Goal: Information Seeking & Learning: Understand process/instructions

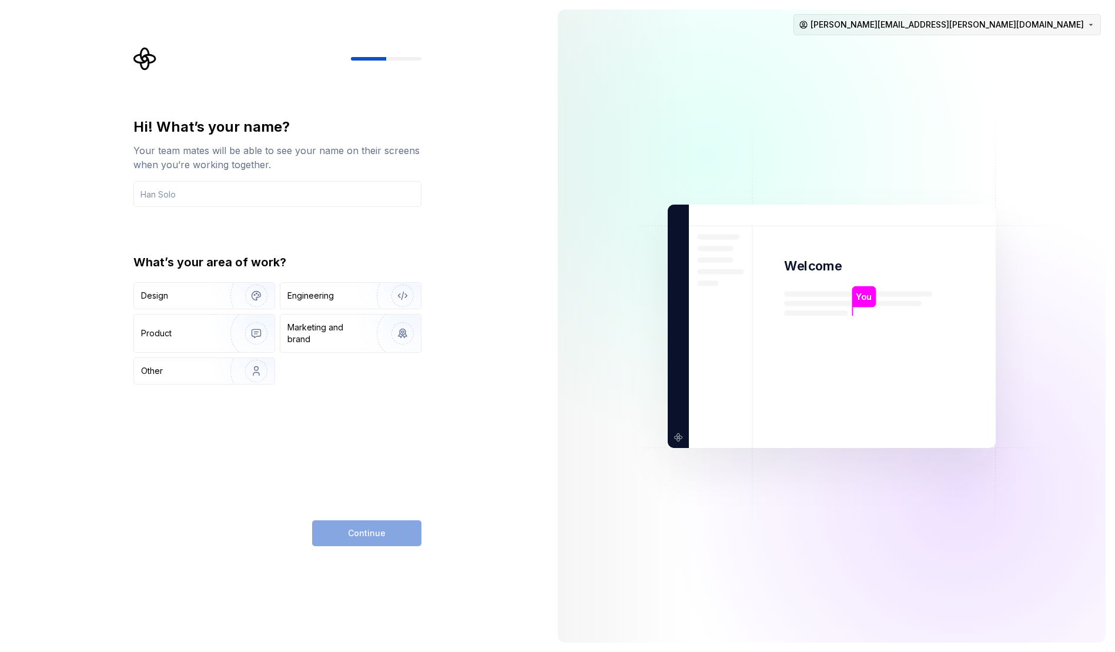
click at [998, 26] on html "Hi! What’s your name? Your team mates will be able to see your name on their sc…" at bounding box center [557, 326] width 1115 height 652
click at [999, 51] on div "Sign out" at bounding box center [1039, 50] width 112 height 12
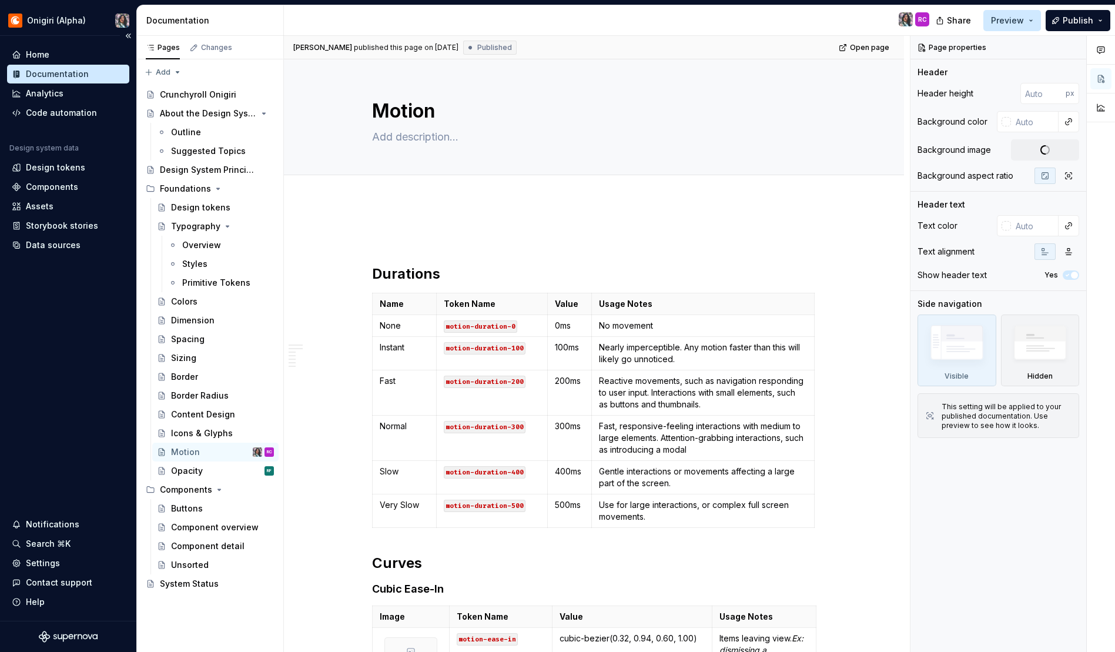
type textarea "*"
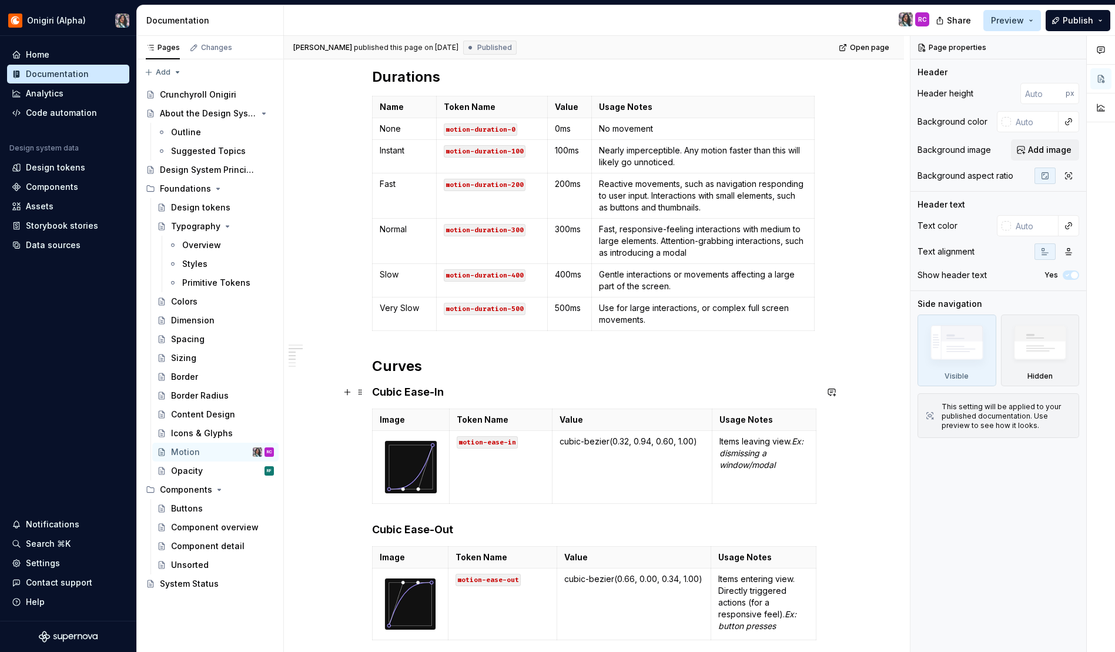
scroll to position [356, 0]
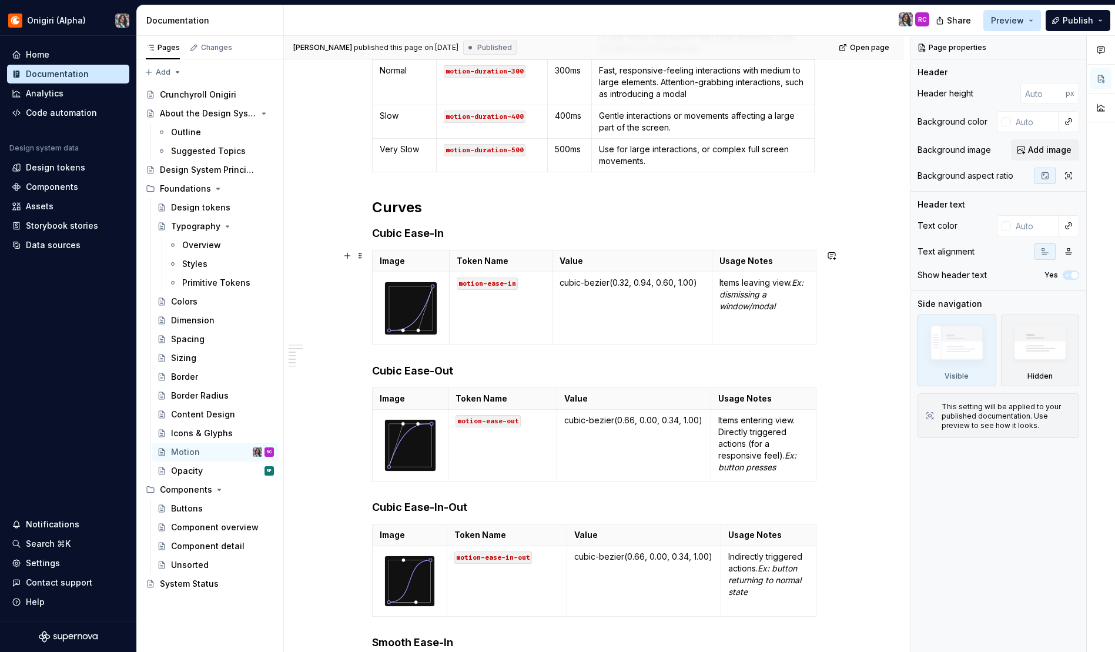
click at [325, 326] on div "Durations Name Token Name Value Usage Notes None motion-duration-0 0ms No movem…" at bounding box center [594, 514] width 620 height 1339
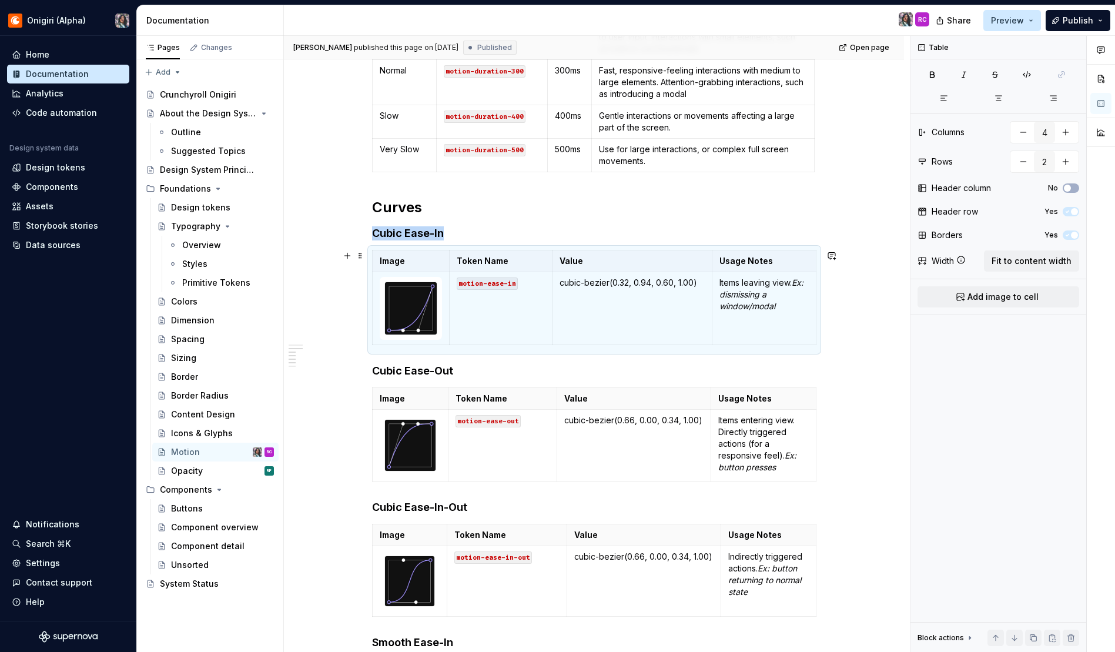
click at [863, 307] on div "Durations Name Token Name Value Usage Notes None motion-duration-0 0ms No movem…" at bounding box center [594, 514] width 620 height 1339
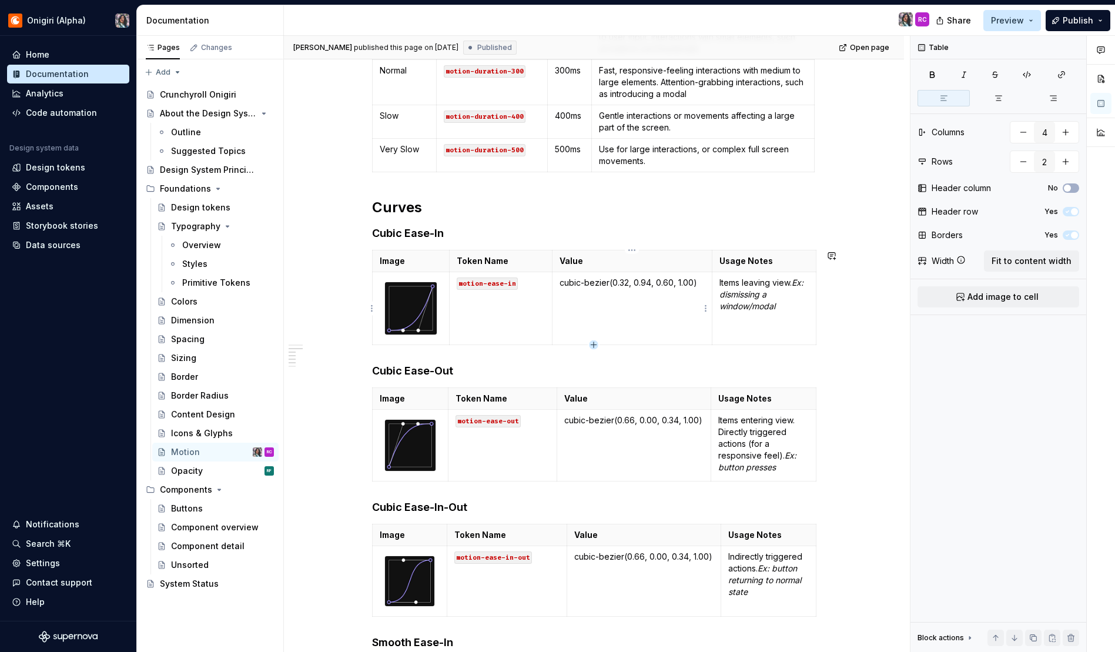
click at [597, 343] on icon "button" at bounding box center [593, 344] width 9 height 9
type input "3"
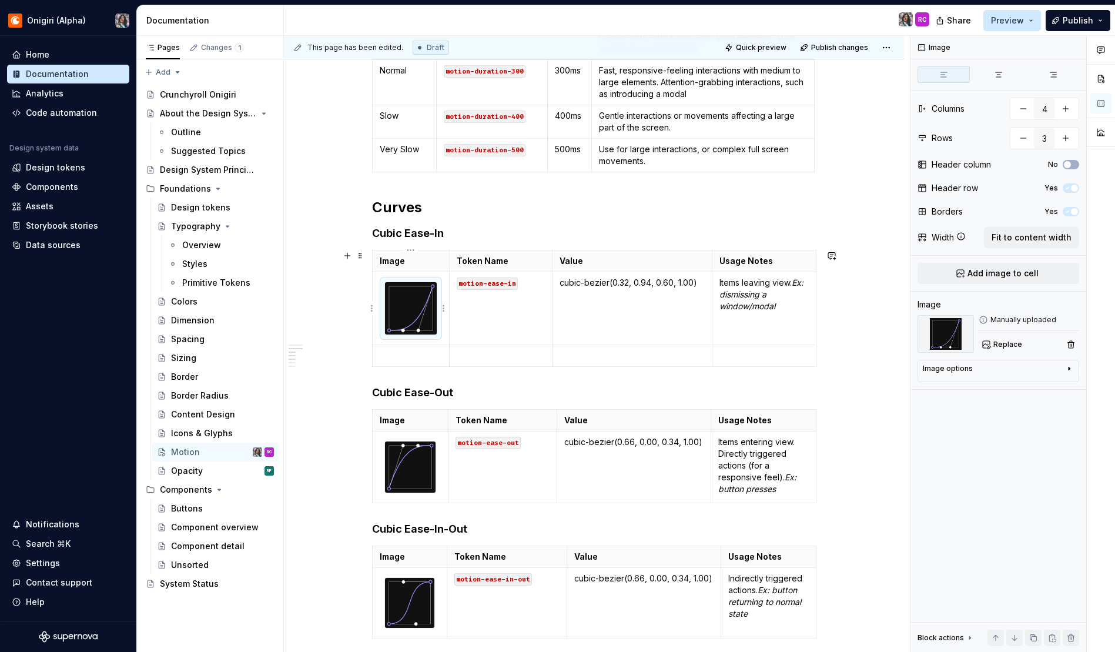
click at [409, 313] on img at bounding box center [411, 308] width 52 height 52
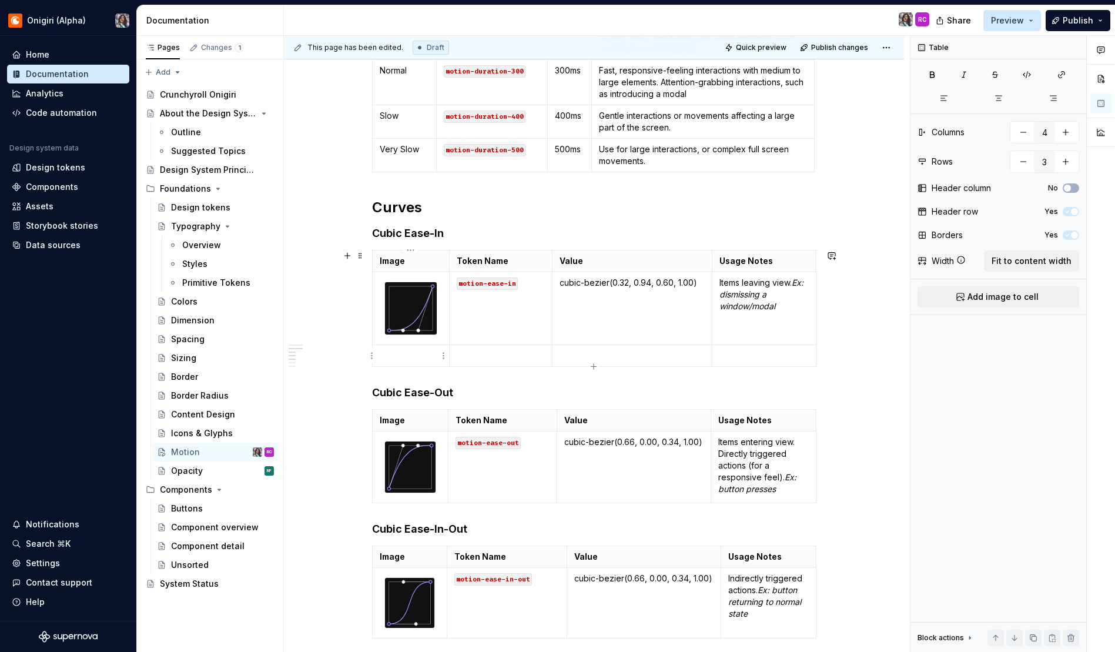
click at [404, 357] on p at bounding box center [411, 356] width 63 height 12
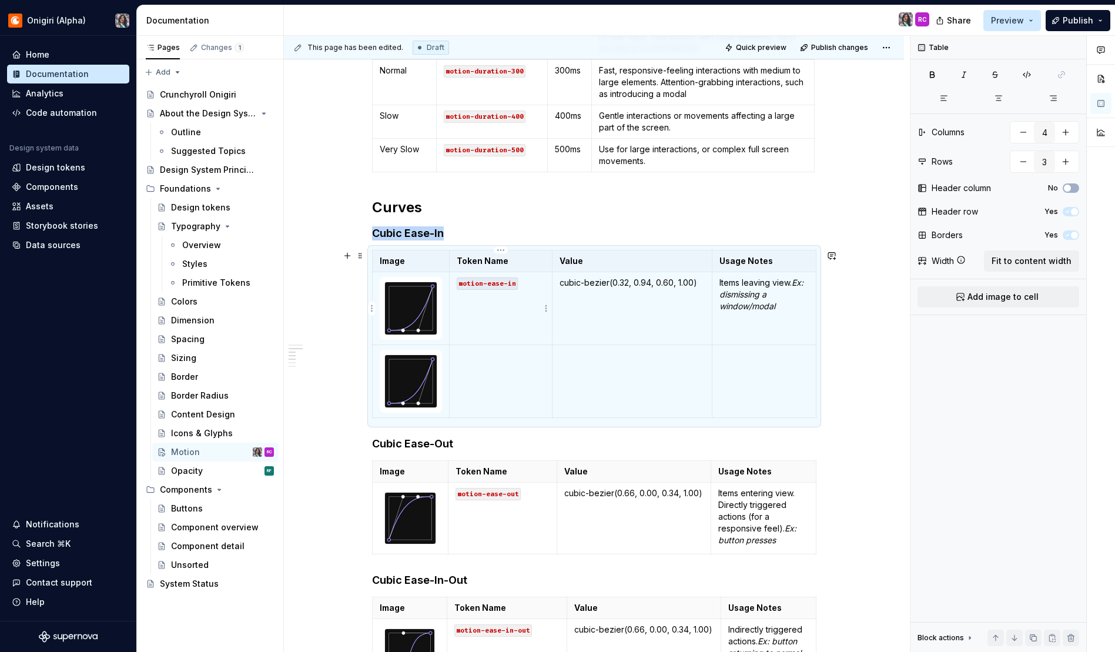
click at [511, 283] on code "motion-ease-in" at bounding box center [487, 283] width 61 height 12
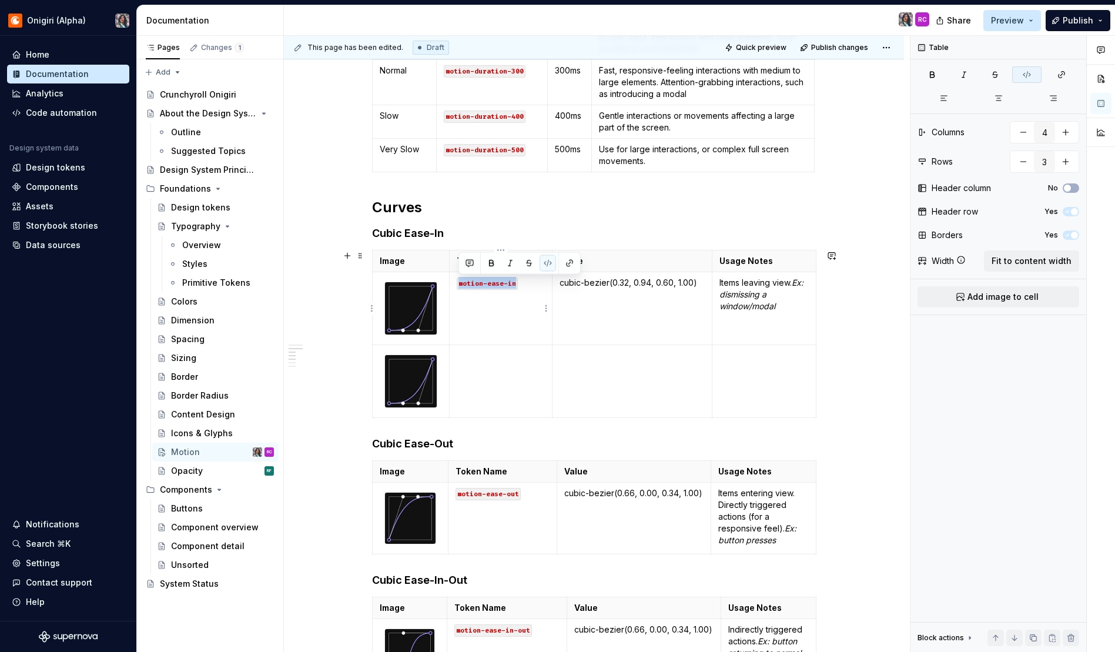
drag, startPoint x: 486, startPoint y: 287, endPoint x: 450, endPoint y: 288, distance: 35.9
click at [450, 288] on td "motion-ease-in" at bounding box center [501, 308] width 103 height 73
copy code "motion-ease-in"
click at [463, 364] on td at bounding box center [501, 380] width 103 height 73
click at [638, 282] on p "cubic-bezier(0.32, 0.94, 0.60, 1.00)" at bounding box center [632, 283] width 145 height 12
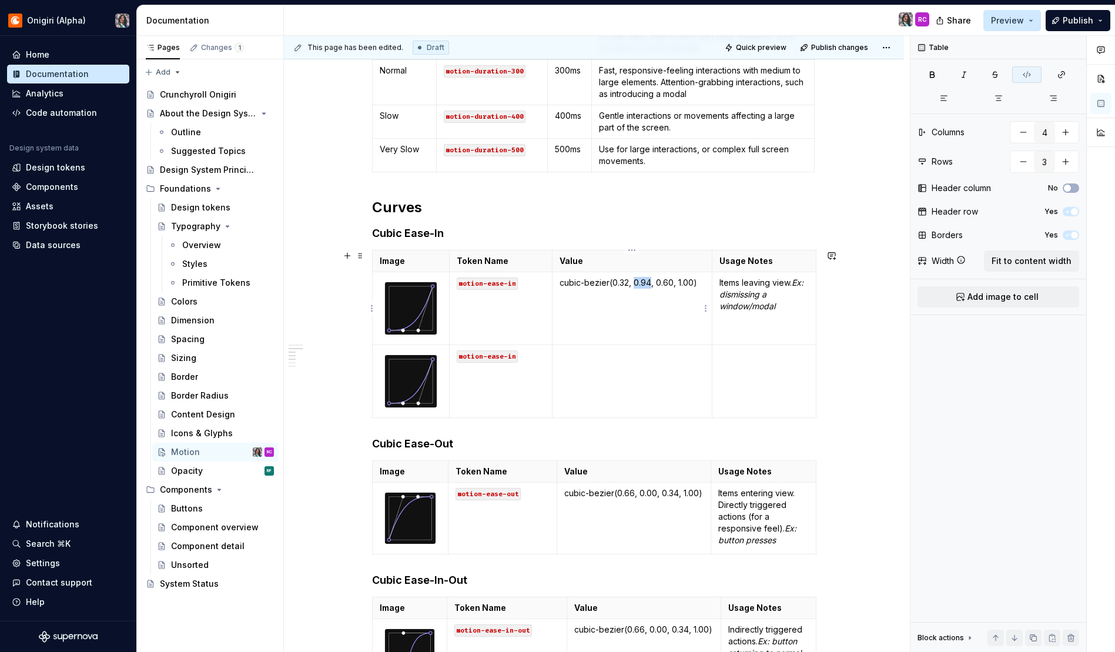
click at [638, 282] on p "cubic-bezier(0.32, 0.94, 0.60, 1.00)" at bounding box center [632, 283] width 145 height 12
click at [601, 357] on p at bounding box center [632, 356] width 145 height 12
click at [763, 282] on p "Items leaving view. Ex: dismissing a window/modal" at bounding box center [763, 294] width 89 height 35
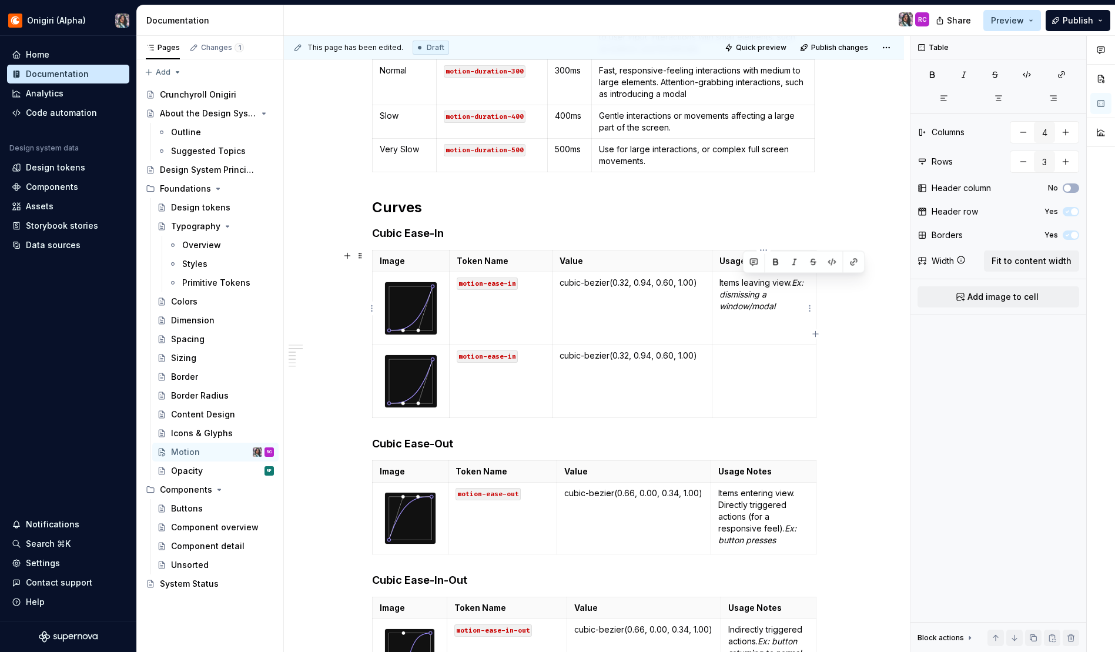
click at [763, 282] on p "Items leaving view. Ex: dismissing a window/modal" at bounding box center [763, 294] width 89 height 35
click at [741, 369] on td at bounding box center [764, 380] width 104 height 73
click at [861, 349] on div "Durations Name Token Name Value Usage Notes None motion-duration-0 0ms No movem…" at bounding box center [594, 551] width 620 height 1412
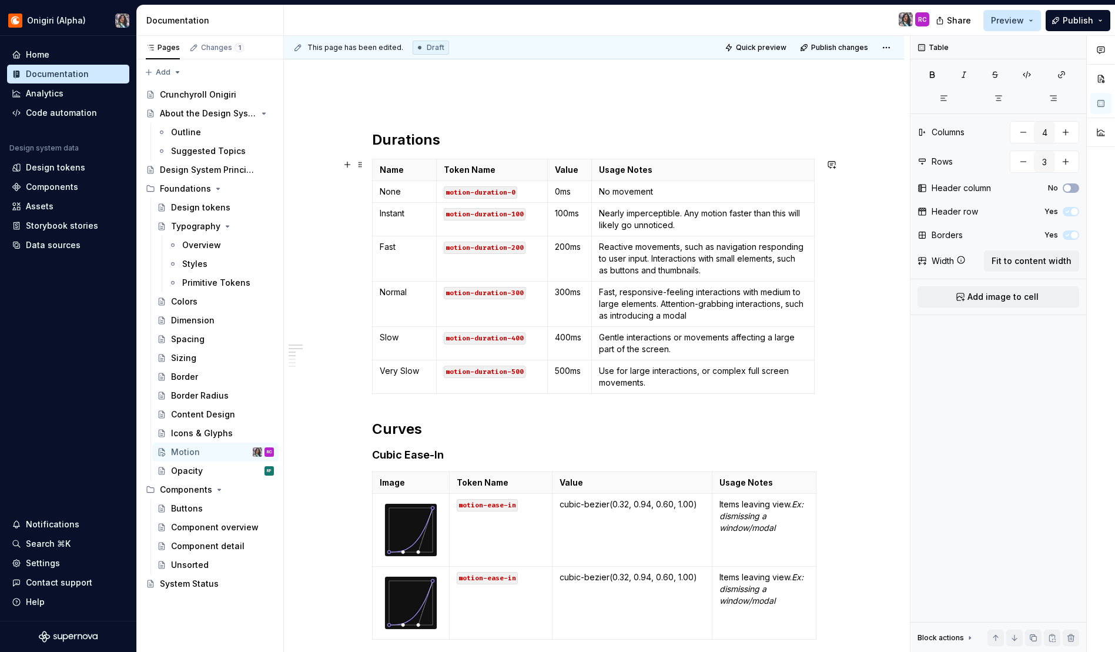
scroll to position [367, 0]
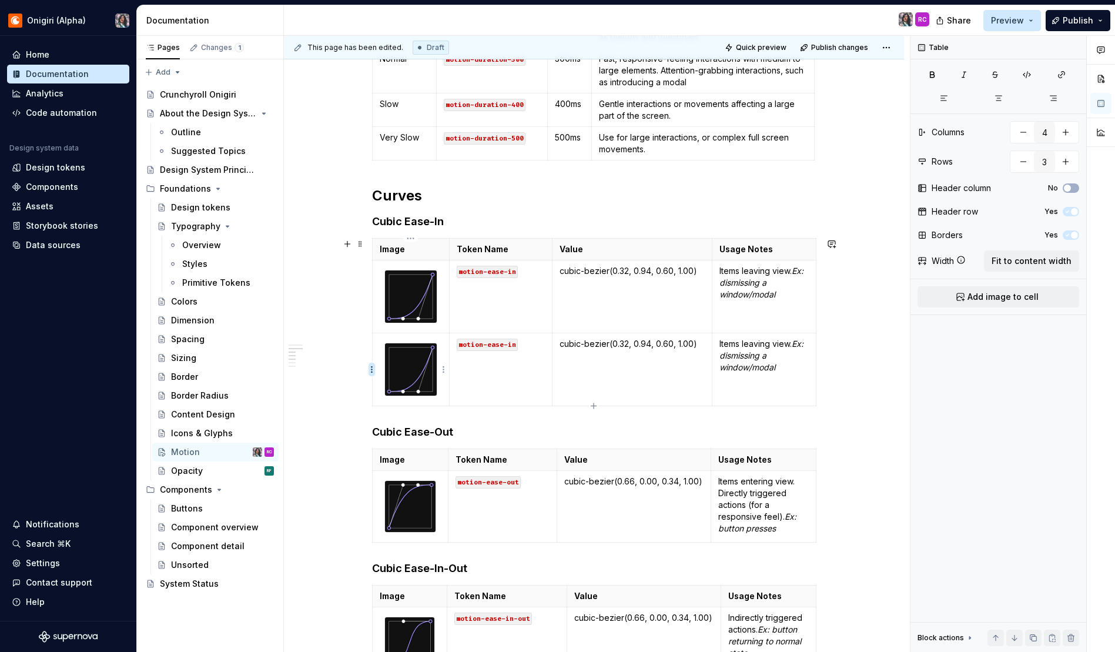
click at [370, 369] on html "Onigiri (Alpha) Home Documentation Analytics Code automation Design system data…" at bounding box center [557, 326] width 1115 height 652
click at [427, 469] on div "Delete row" at bounding box center [428, 472] width 76 height 12
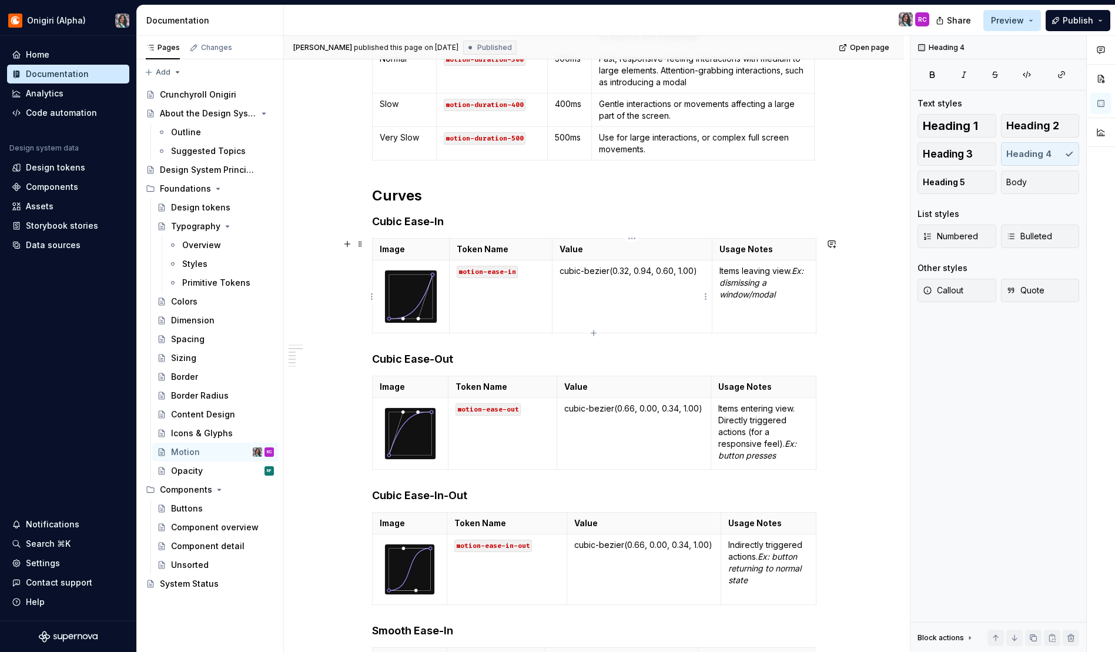
type textarea "*"
click at [524, 316] on td "motion-ease-in" at bounding box center [501, 296] width 103 height 73
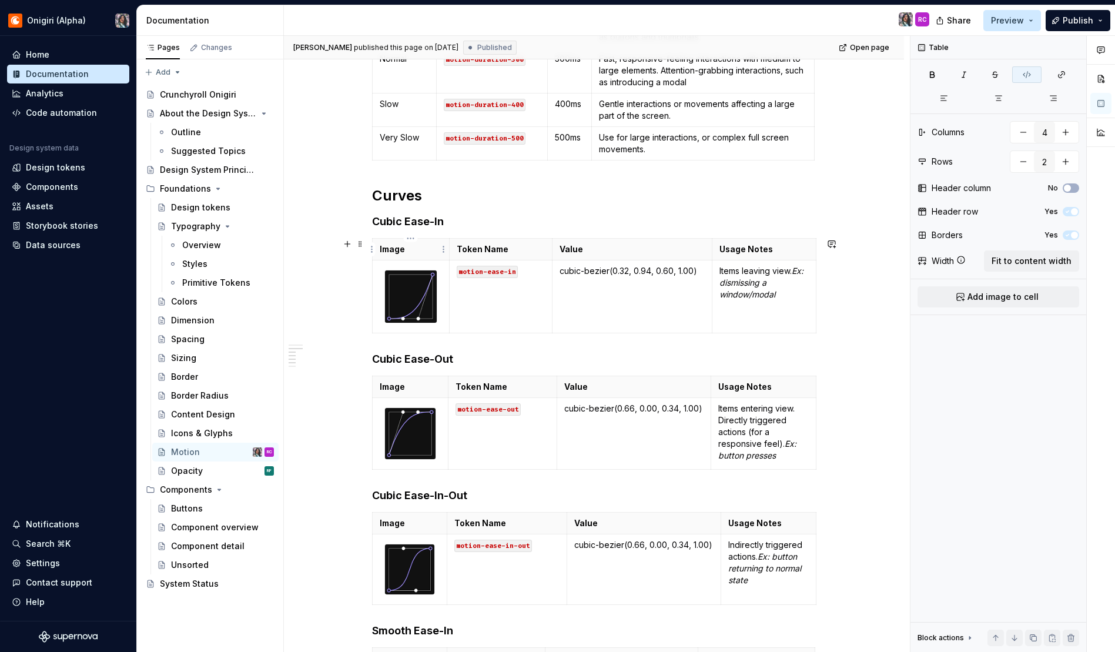
click at [415, 246] on p "Image" at bounding box center [411, 249] width 63 height 12
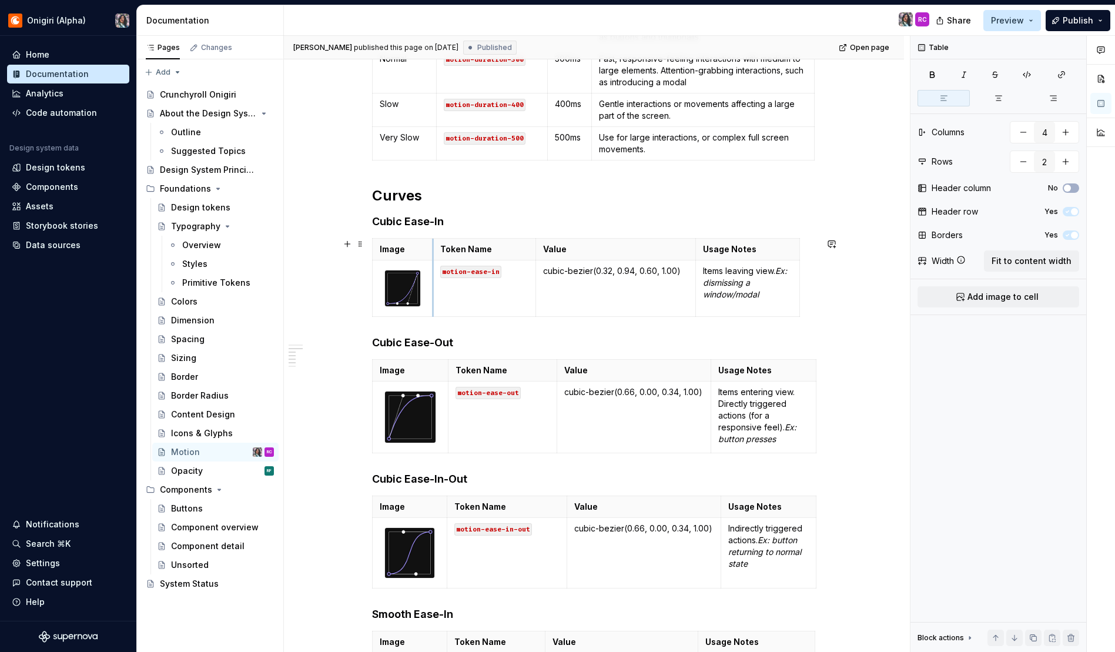
drag, startPoint x: 450, startPoint y: 249, endPoint x: 431, endPoint y: 248, distance: 18.8
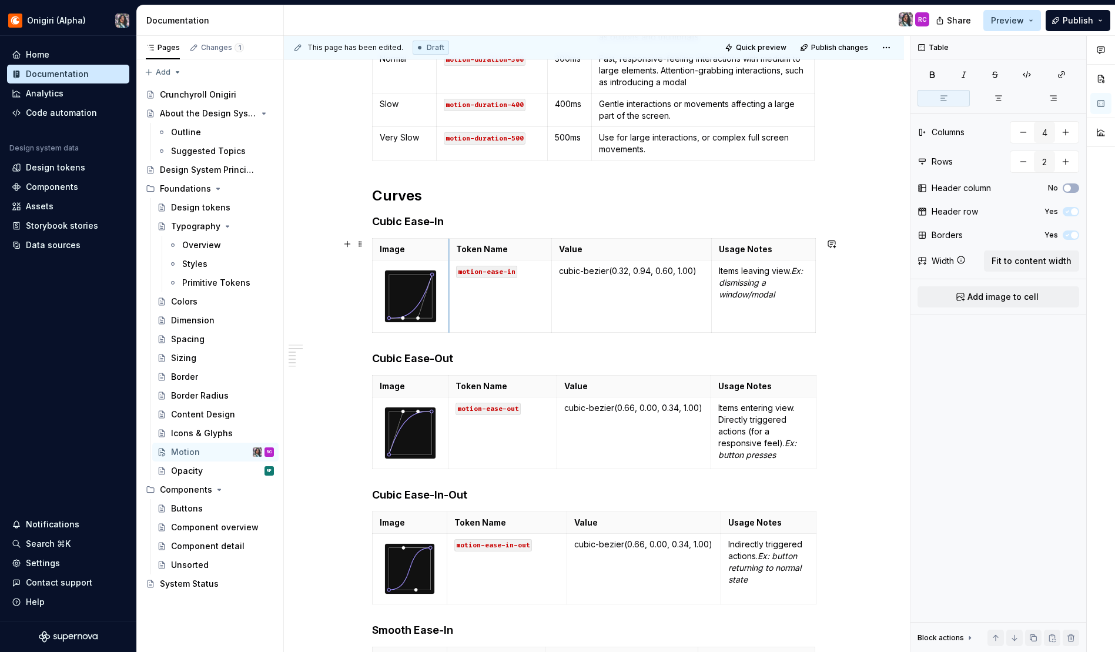
drag, startPoint x: 433, startPoint y: 253, endPoint x: 448, endPoint y: 250, distance: 16.0
click at [449, 250] on th "Token Name" at bounding box center [500, 250] width 103 height 22
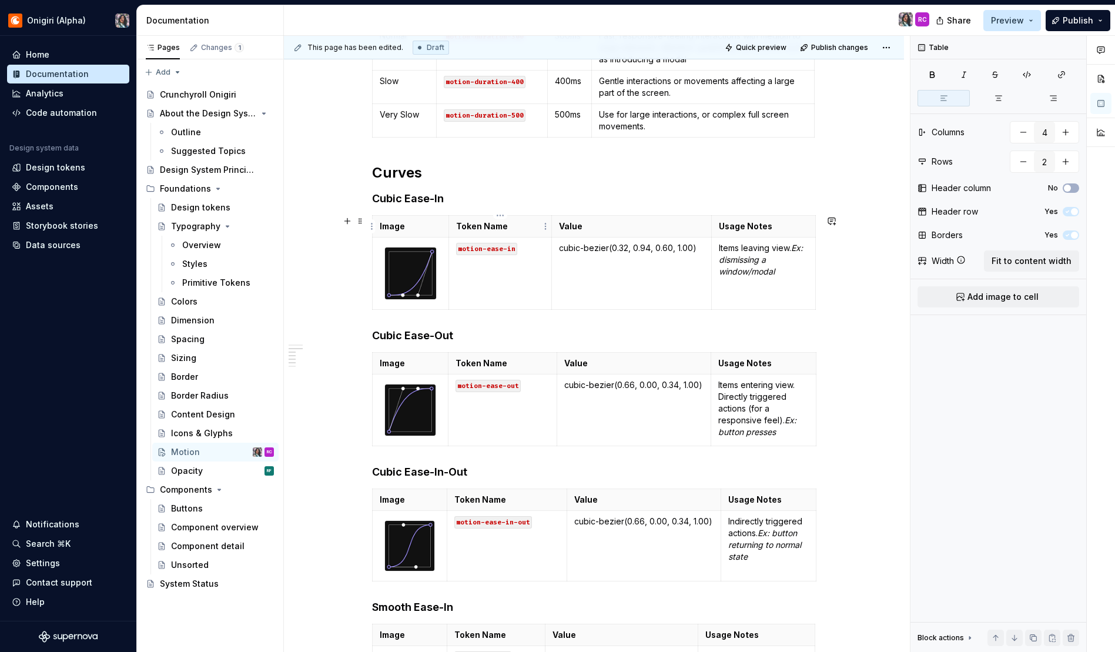
scroll to position [340, 0]
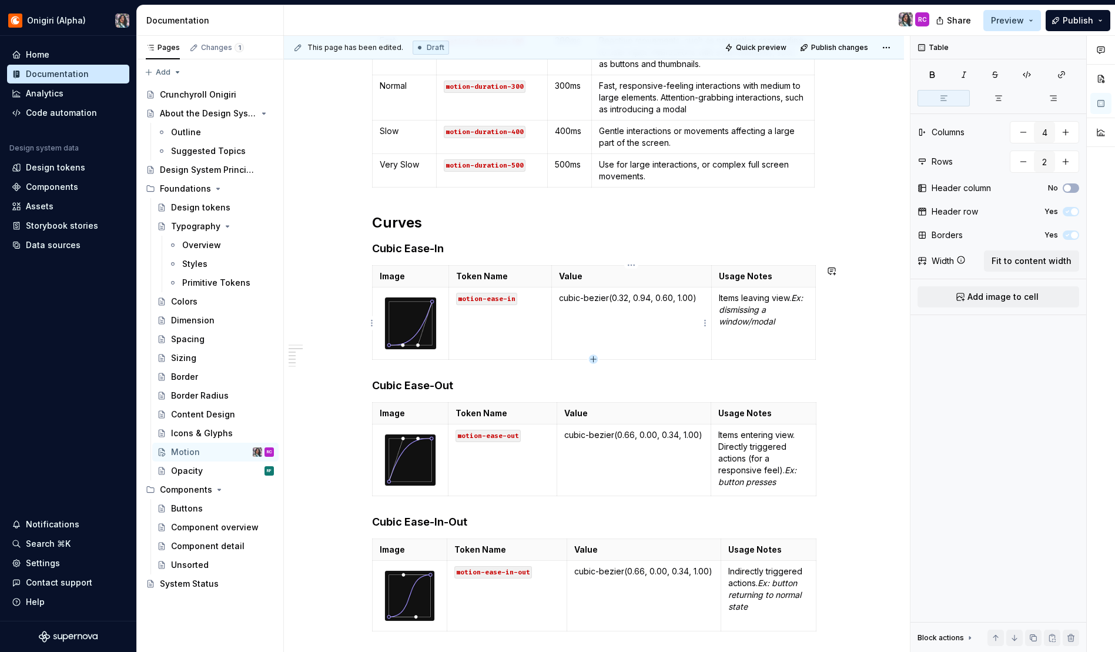
click at [596, 359] on icon "button" at bounding box center [593, 358] width 9 height 9
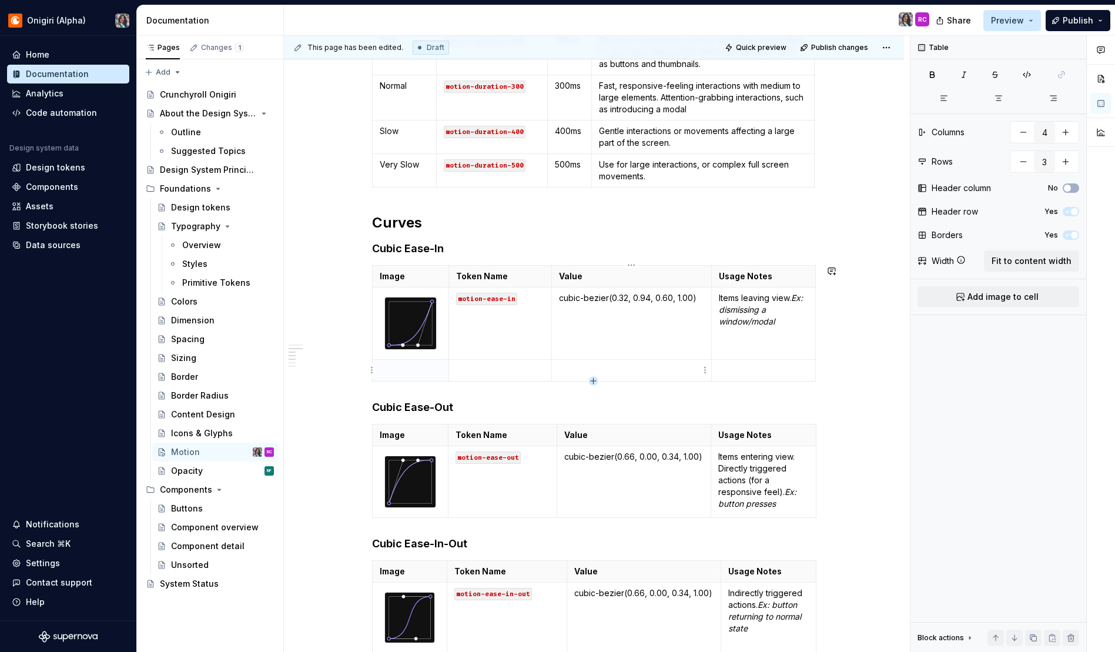
click at [592, 382] on icon "button" at bounding box center [593, 380] width 9 height 9
type input "4"
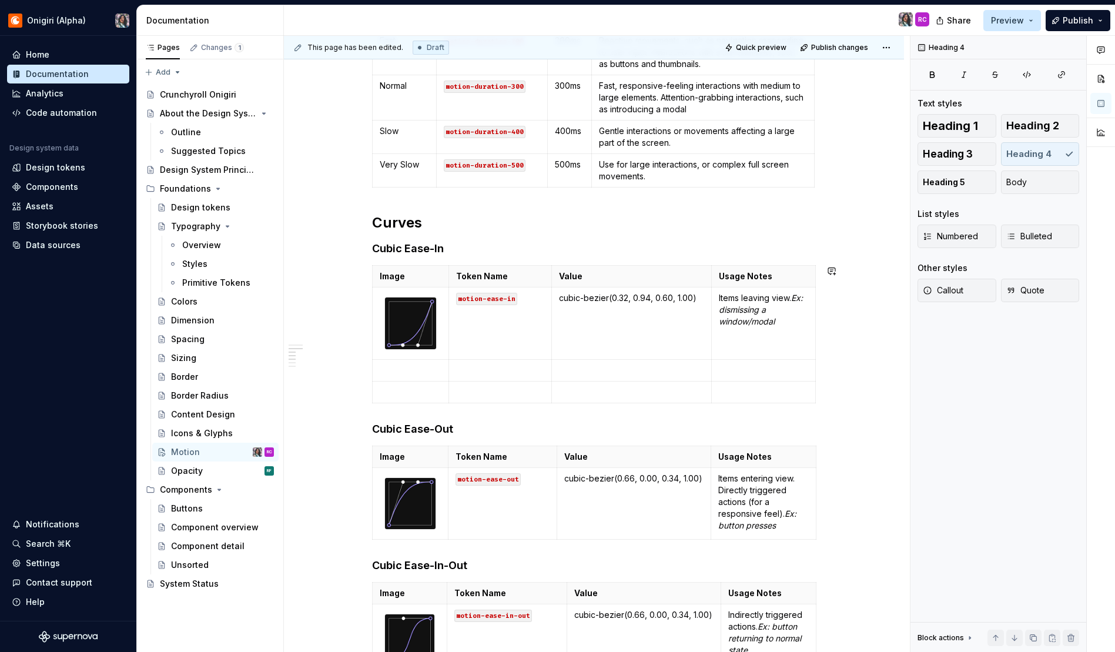
click at [593, 411] on div "Durations Name Token Name Value Usage Notes None motion-duration-0 0ms No movem…" at bounding box center [594, 461] width 444 height 1144
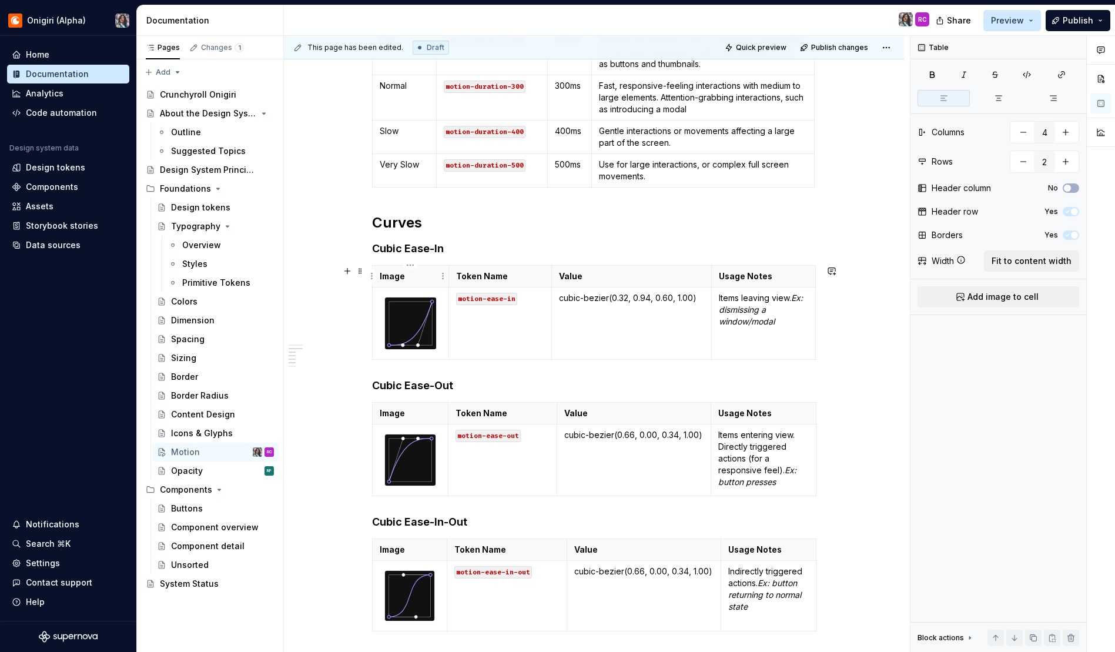
click at [406, 275] on p "Image" at bounding box center [411, 276] width 62 height 12
drag, startPoint x: 394, startPoint y: 278, endPoint x: 376, endPoint y: 278, distance: 18.2
click at [376, 278] on th "Image" at bounding box center [410, 277] width 77 height 22
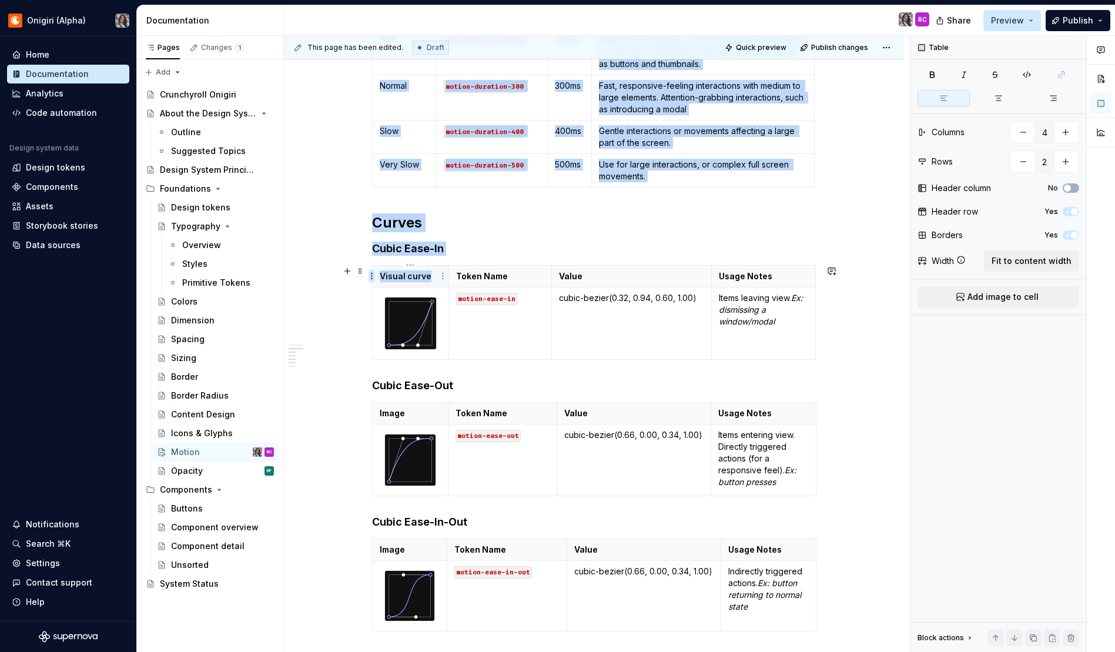
drag, startPoint x: 430, startPoint y: 276, endPoint x: 370, endPoint y: 279, distance: 60.6
click at [370, 279] on body "Onigiri (Alpha) Home Documentation Analytics Code automation Design system data…" at bounding box center [557, 326] width 1115 height 652
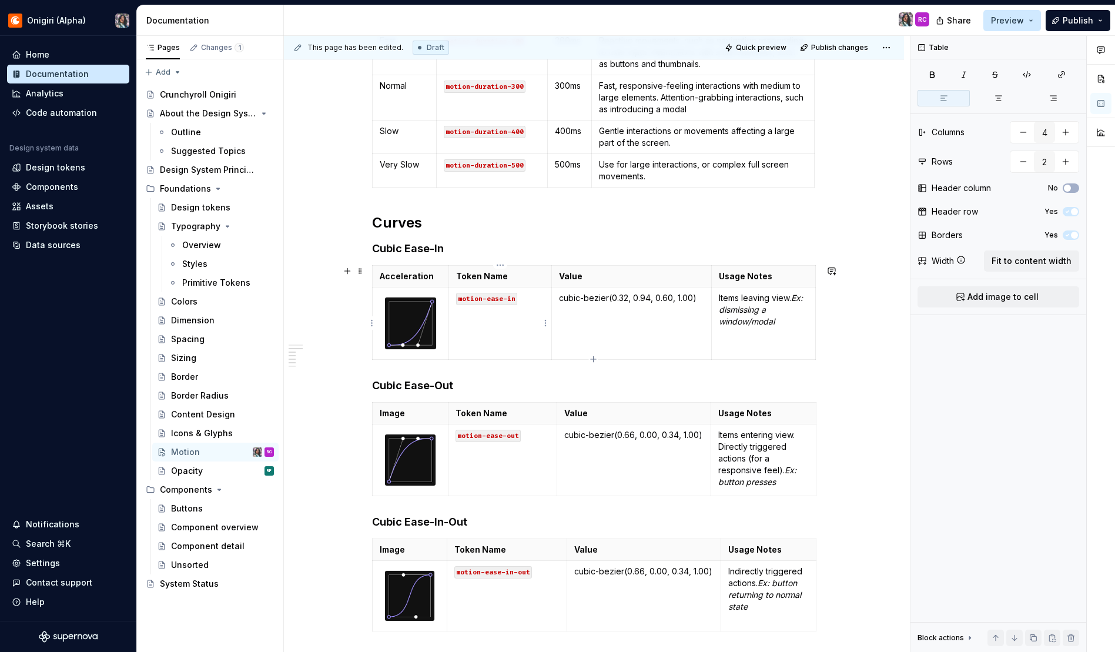
click at [510, 321] on td "motion-ease-in" at bounding box center [500, 323] width 103 height 72
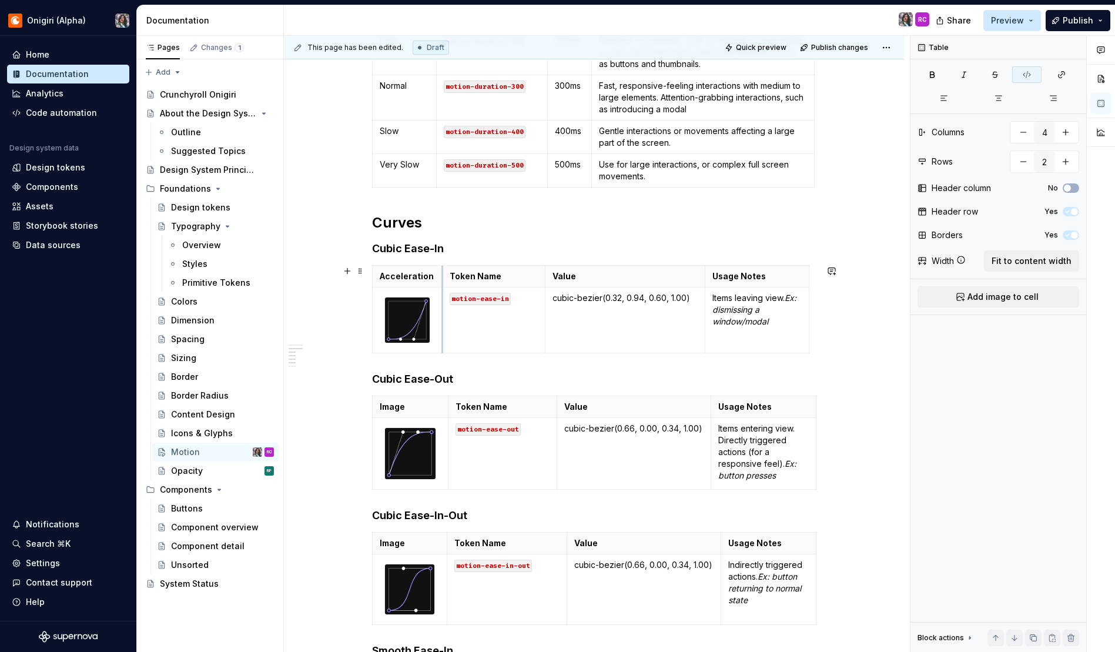
drag, startPoint x: 448, startPoint y: 328, endPoint x: 442, endPoint y: 331, distance: 6.6
click at [478, 277] on p "Token Name" at bounding box center [494, 276] width 88 height 12
click at [501, 338] on td "motion-ease-in" at bounding box center [494, 320] width 103 height 66
click at [541, 319] on html "Onigiri (Alpha) Home Documentation Analytics Code automation Design system data…" at bounding box center [557, 326] width 1115 height 652
click at [507, 326] on html "Onigiri (Alpha) Home Documentation Analytics Code automation Design system data…" at bounding box center [557, 326] width 1115 height 652
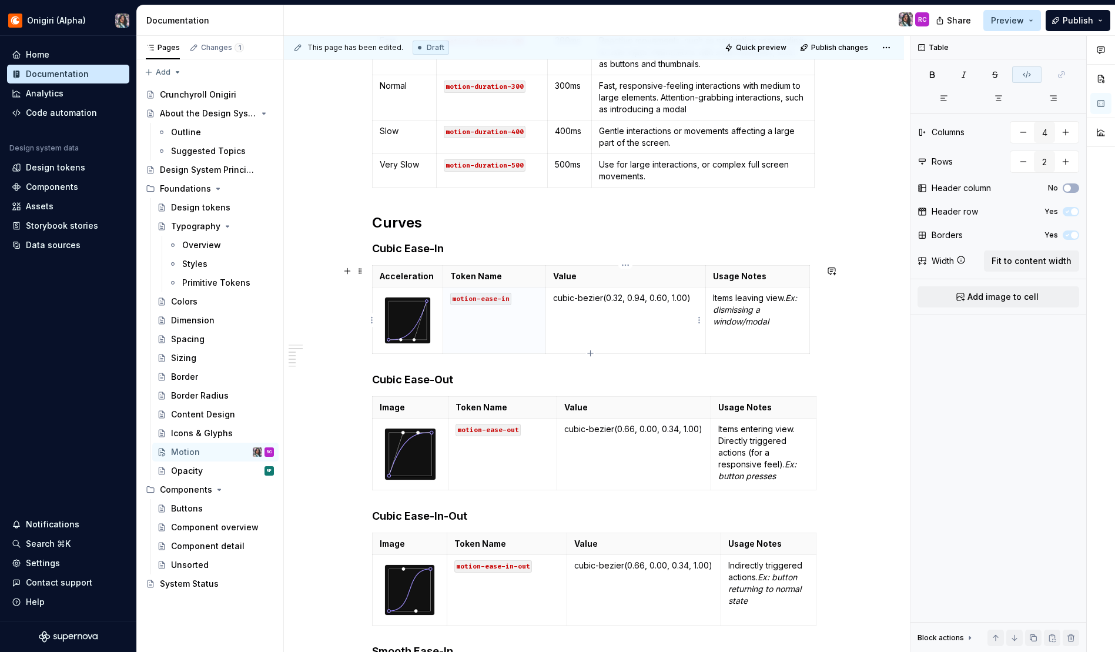
click at [617, 296] on p "cubic-bezier(0.32, 0.94, 0.60, 1.00)" at bounding box center [625, 298] width 145 height 12
click at [622, 308] on td "cubic-bezier(0.32, 0.94, 0.60, 1.00)" at bounding box center [626, 320] width 160 height 66
click at [809, 299] on div "Acceleration Token Name Value Usage Notes motion-ease-in cubic-bezier(0.32, 0.9…" at bounding box center [594, 311] width 444 height 93
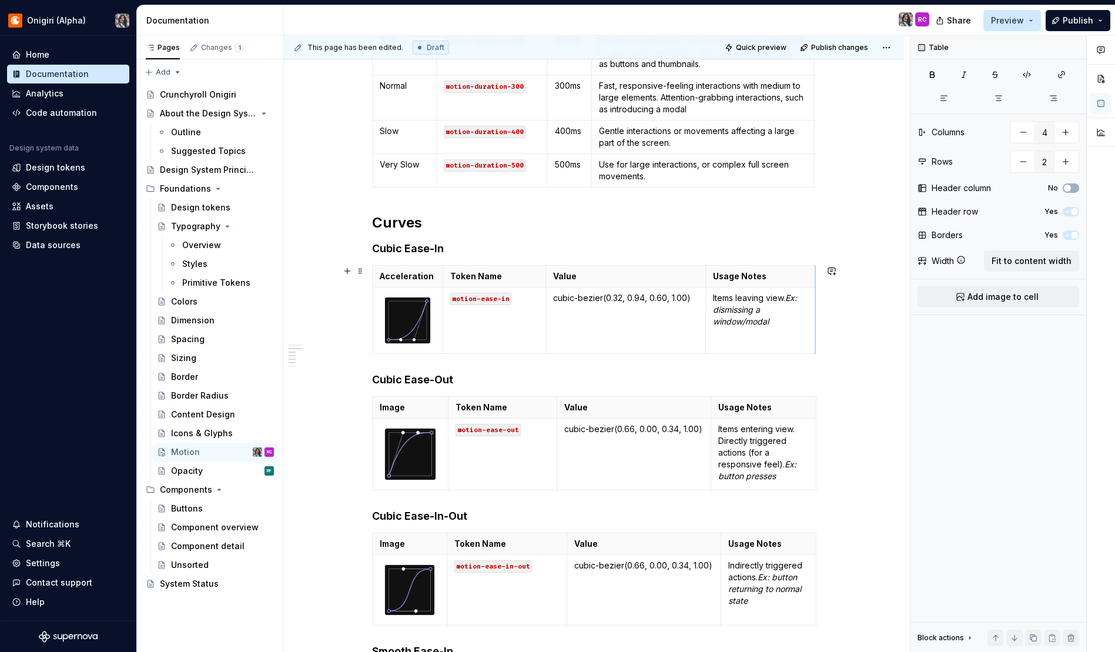
drag, startPoint x: 808, startPoint y: 300, endPoint x: 815, endPoint y: 299, distance: 6.5
click at [767, 305] on p "Items leaving view. Ex: dismissing a window/modal" at bounding box center [761, 309] width 96 height 35
click at [760, 323] on em "Ex: dismissing a window/modal" at bounding box center [756, 310] width 86 height 34
click at [520, 313] on td "motion-ease-in" at bounding box center [494, 320] width 103 height 66
click at [406, 276] on p "Acceleration" at bounding box center [408, 276] width 56 height 12
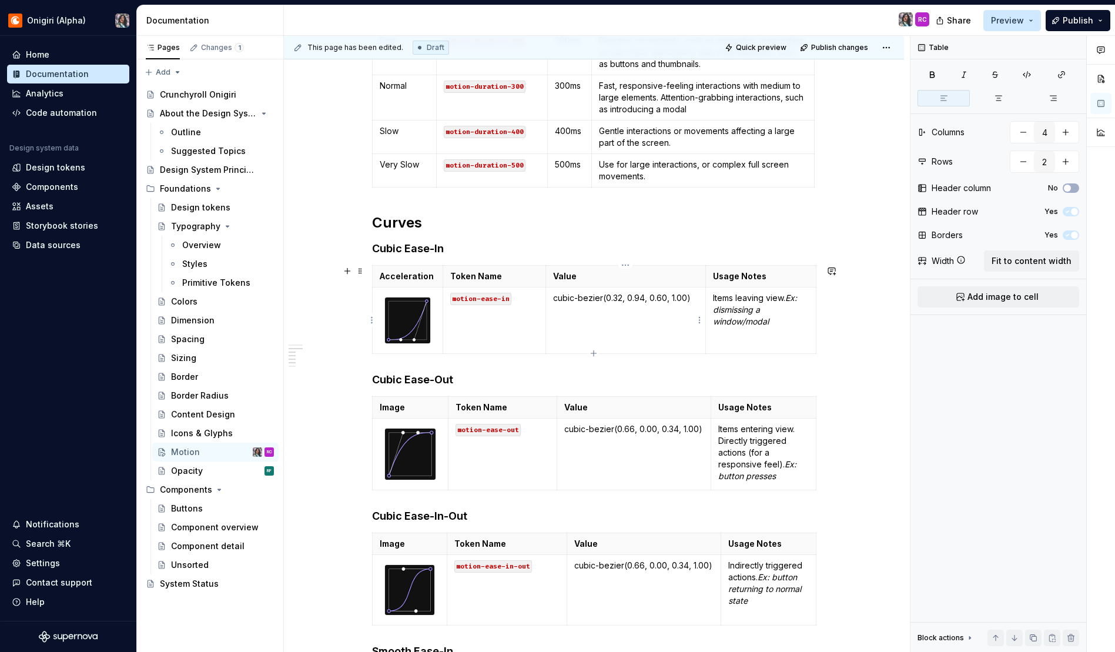
click at [557, 310] on td "cubic-bezier(0.32, 0.94, 0.60, 1.00)" at bounding box center [626, 320] width 160 height 66
click at [601, 300] on p "cubic-bezier(0.32, 0.94, 0.60, 1.00)" at bounding box center [625, 298] width 145 height 12
click at [565, 274] on p "Value" at bounding box center [625, 276] width 145 height 12
click at [608, 300] on p "cubic-bezier(0.32, 0.94, 0.60, 1.00)" at bounding box center [625, 298] width 145 height 12
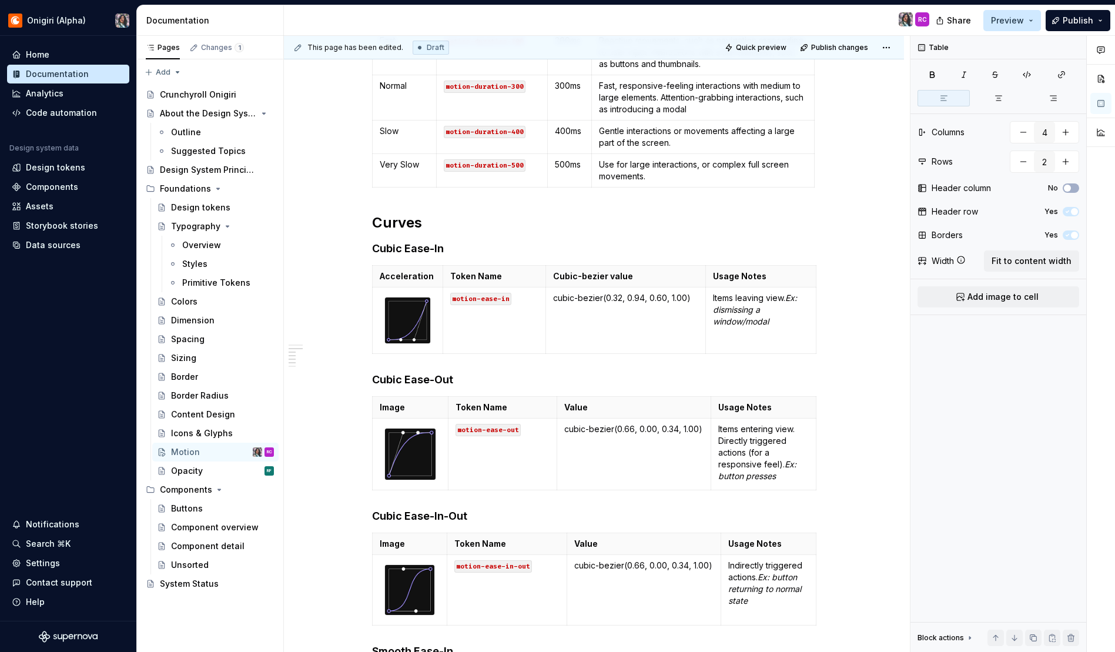
click at [608, 300] on p "cubic-bezier(0.32, 0.94, 0.60, 1.00)" at bounding box center [625, 298] width 145 height 12
click at [598, 300] on p "cubic-bezier(0.32, 0.94, 0.60, 1.00)" at bounding box center [625, 298] width 145 height 12
drag, startPoint x: 603, startPoint y: 299, endPoint x: 554, endPoint y: 299, distance: 48.8
click at [554, 299] on p "cubic-bezier(0.32, 0.94, 0.60, 1.00)" at bounding box center [625, 298] width 145 height 12
drag, startPoint x: 554, startPoint y: 299, endPoint x: 602, endPoint y: 300, distance: 48.2
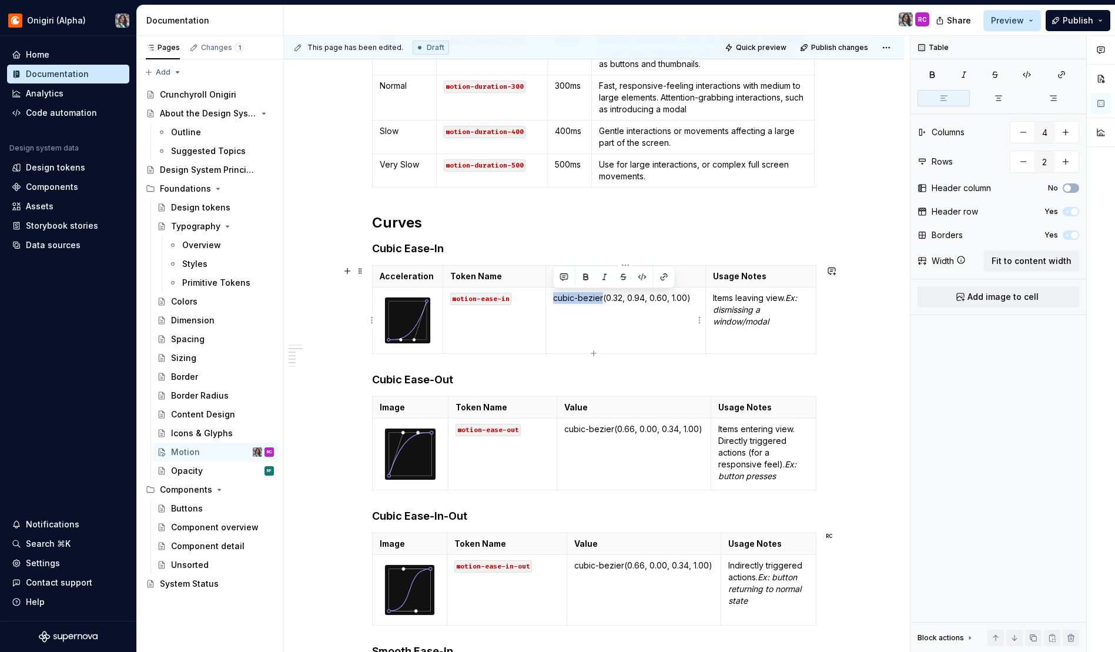
click at [602, 300] on p "cubic-bezier(0.32, 0.94, 0.60, 1.00)" at bounding box center [625, 298] width 145 height 12
click at [501, 329] on td "motion-ease-in" at bounding box center [494, 320] width 103 height 66
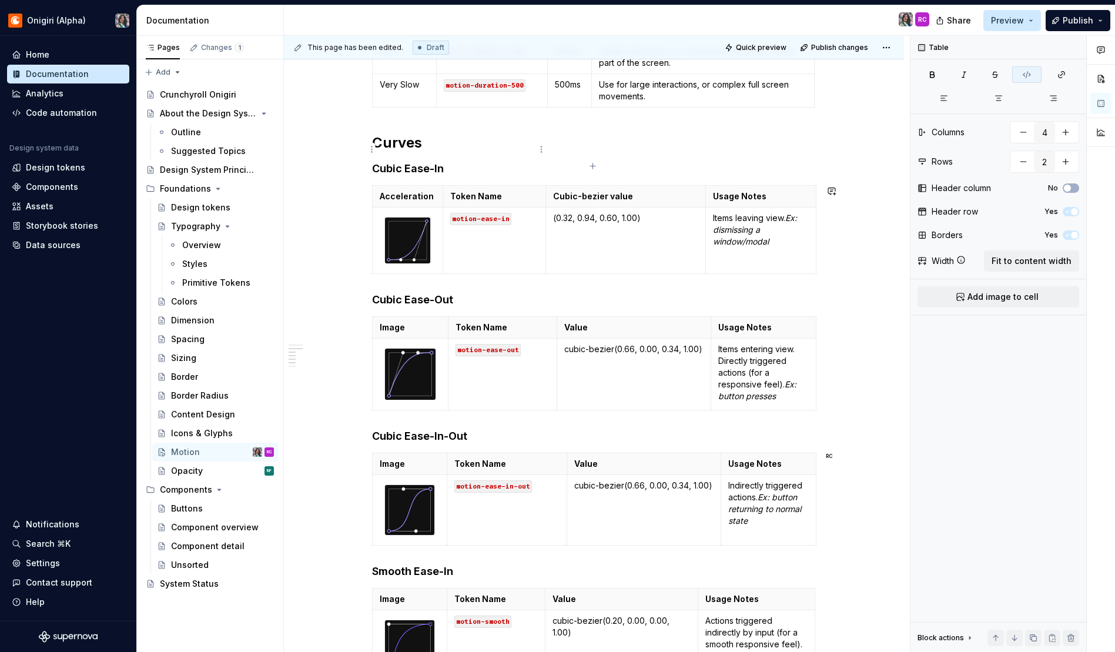
scroll to position [361, 0]
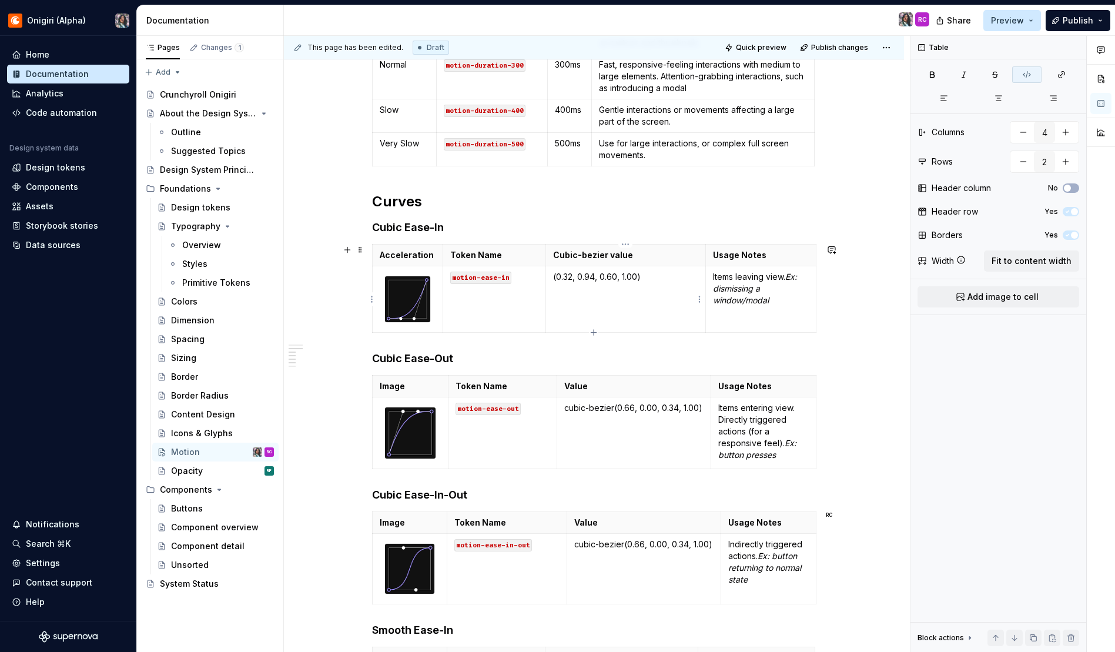
click at [612, 315] on td "(0.32, 0.94, 0.60, 1.00)" at bounding box center [626, 299] width 160 height 66
click at [494, 252] on p "Token Name" at bounding box center [494, 255] width 88 height 12
click at [598, 251] on p "Cubic-bezier value" at bounding box center [625, 255] width 145 height 12
click at [476, 262] on th "Token Name" at bounding box center [494, 255] width 103 height 22
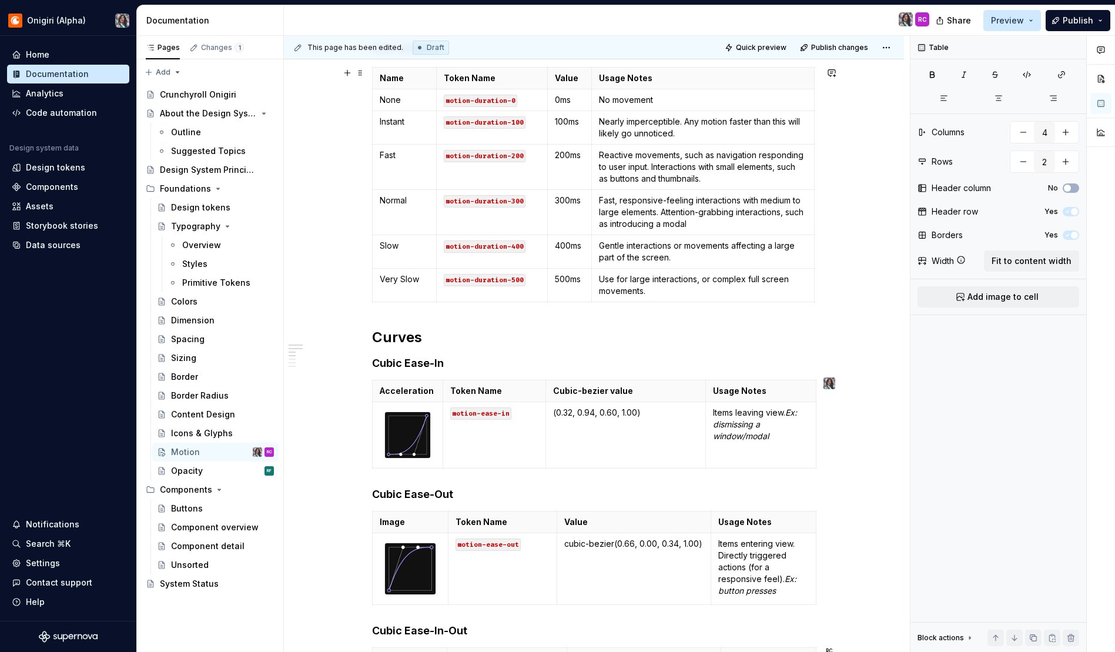
scroll to position [364, 0]
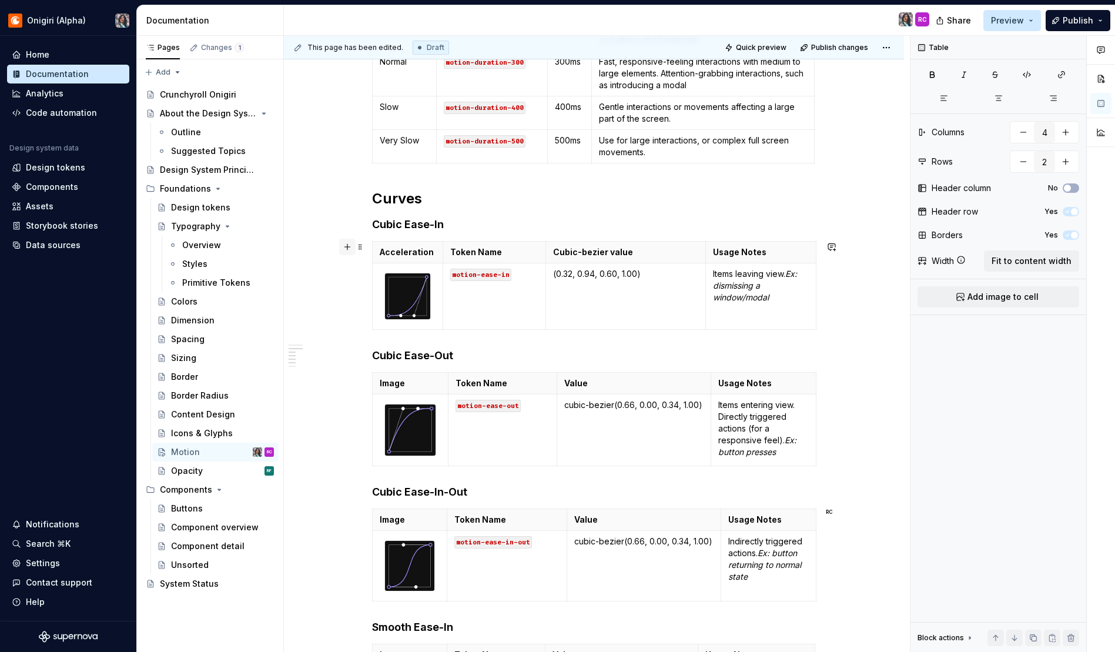
click at [347, 249] on button "button" at bounding box center [347, 247] width 16 height 16
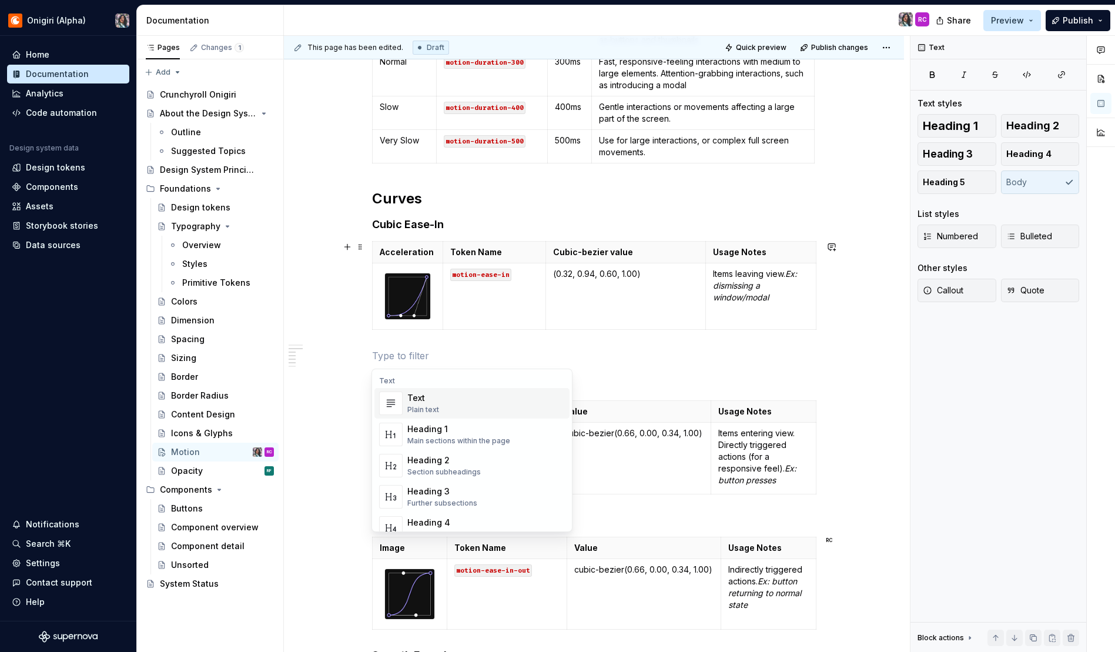
click at [572, 349] on p at bounding box center [594, 356] width 444 height 14
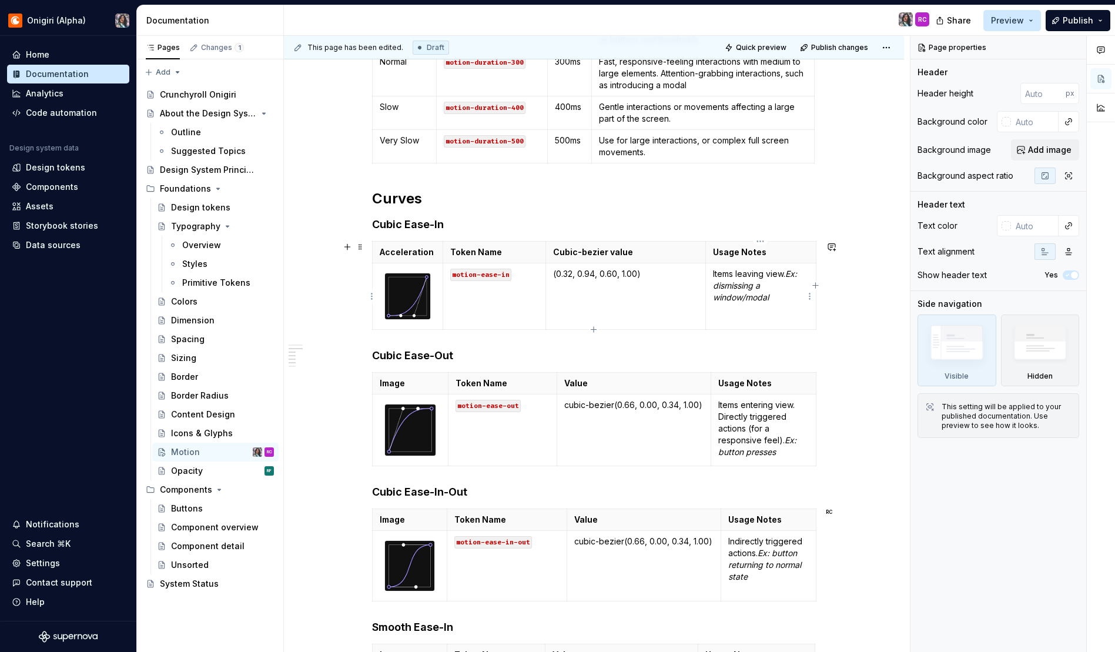
click at [815, 286] on icon "button" at bounding box center [815, 285] width 9 height 9
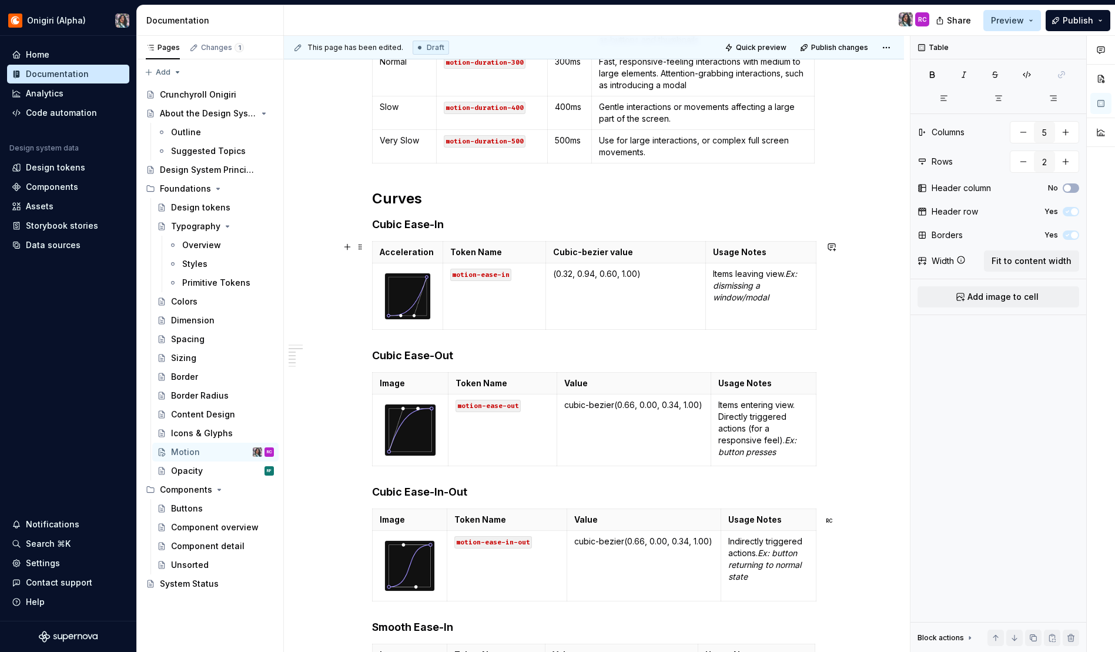
scroll to position [0, 16]
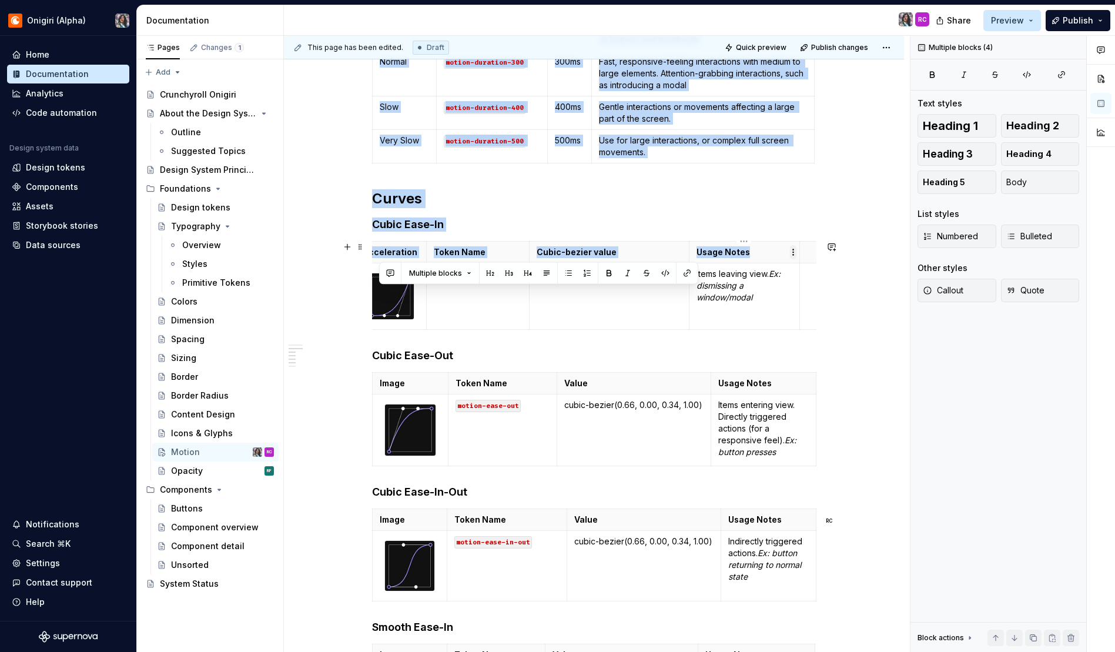
drag, startPoint x: 767, startPoint y: 250, endPoint x: 794, endPoint y: 249, distance: 27.1
click at [794, 249] on body "Onigiri (Alpha) Home Documentation Analytics Code automation Design system data…" at bounding box center [557, 326] width 1115 height 652
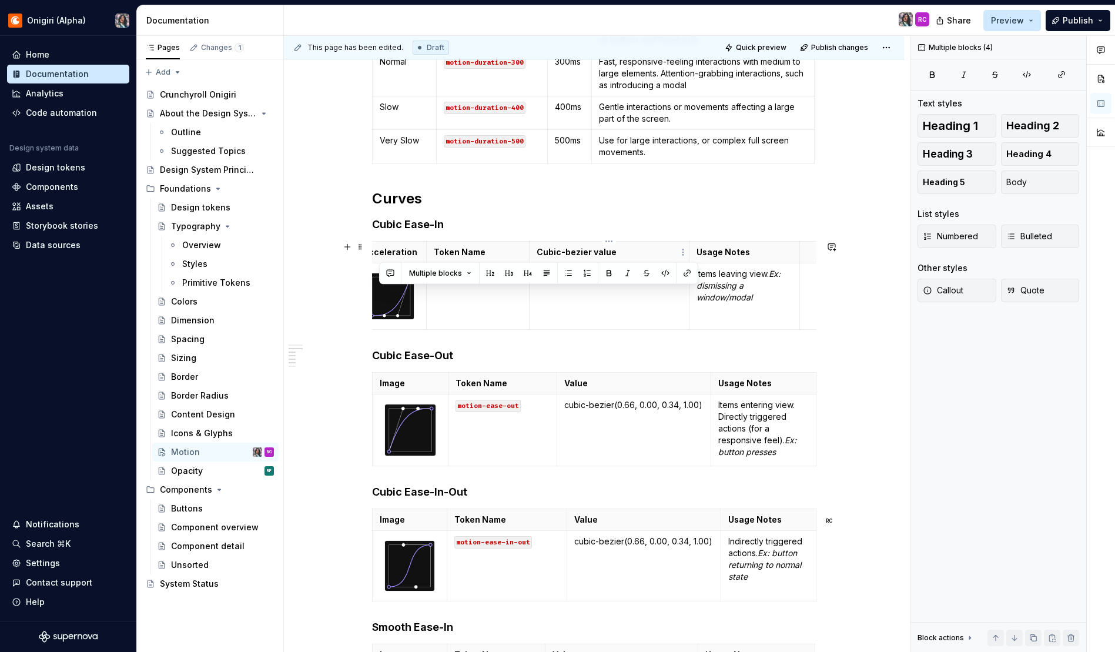
click at [672, 249] on p "Cubic-bezier value" at bounding box center [609, 252] width 145 height 12
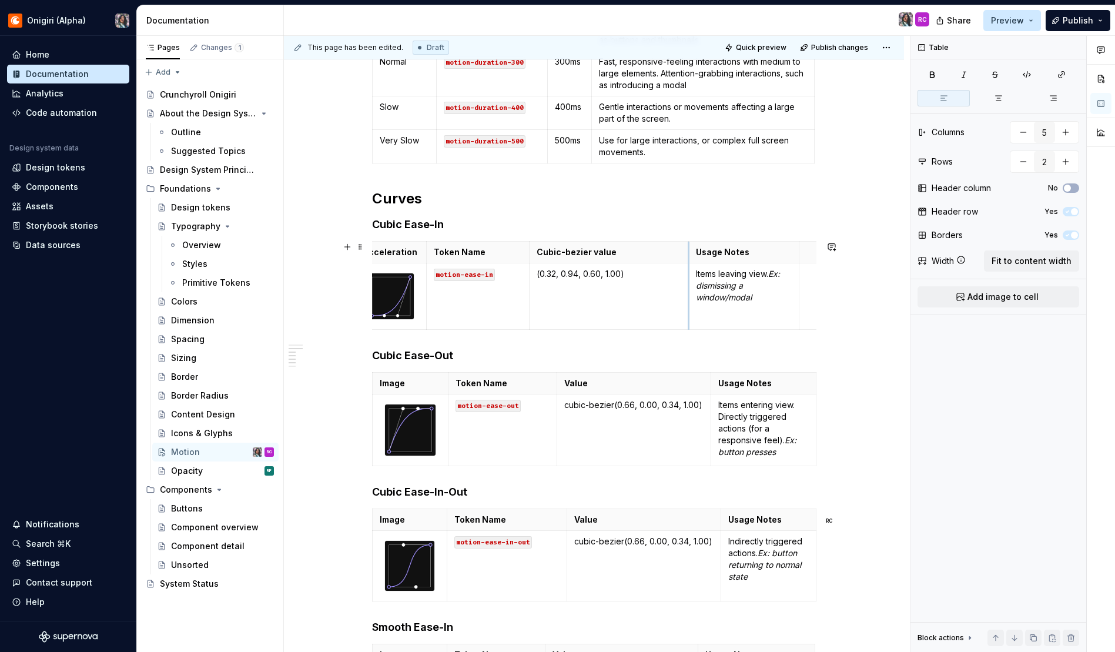
scroll to position [0, 0]
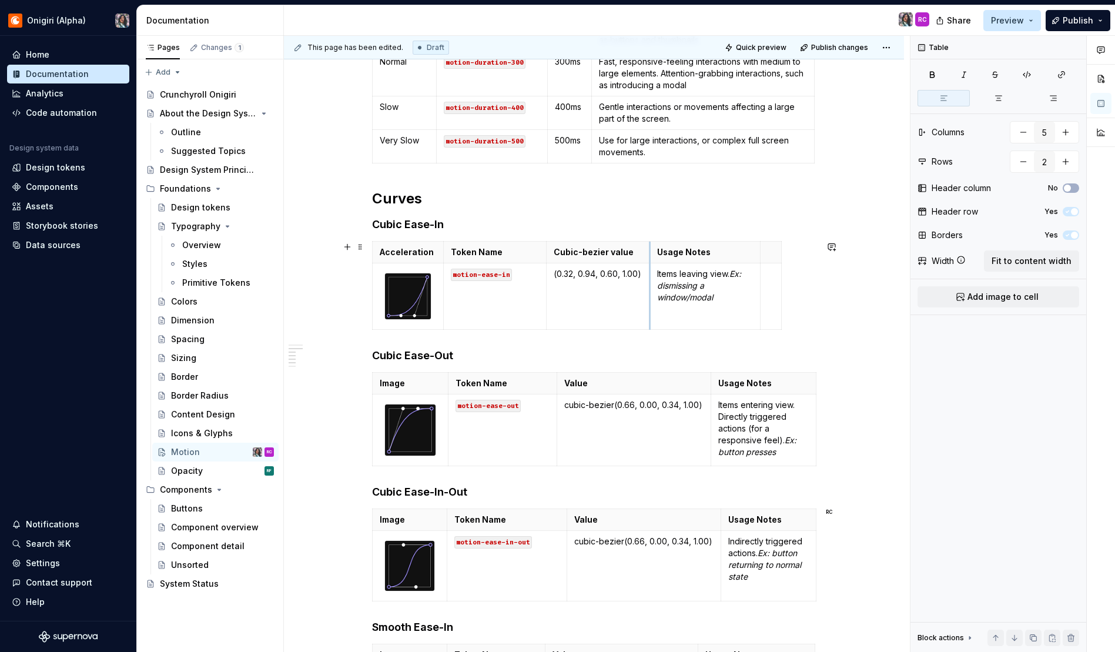
drag, startPoint x: 688, startPoint y: 249, endPoint x: 632, endPoint y: 256, distance: 56.2
drag, startPoint x: 780, startPoint y: 256, endPoint x: 815, endPoint y: 257, distance: 34.1
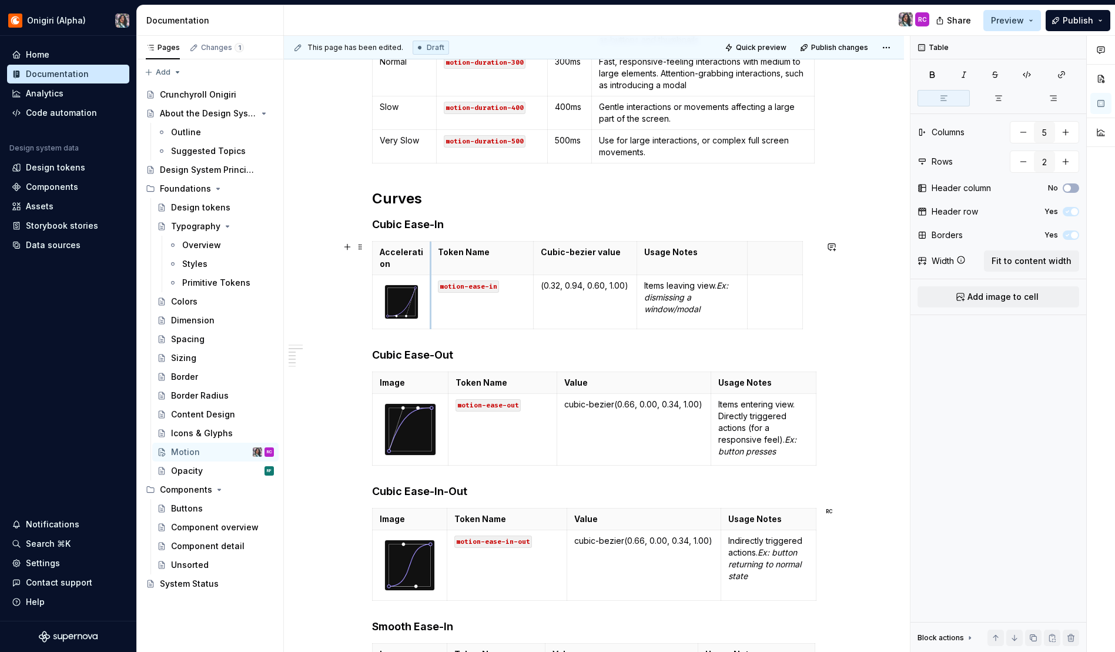
drag, startPoint x: 438, startPoint y: 296, endPoint x: 430, endPoint y: 300, distance: 8.7
click at [431, 300] on td "motion-ease-in" at bounding box center [482, 302] width 103 height 54
click at [393, 256] on p "Acceleration" at bounding box center [402, 258] width 44 height 24
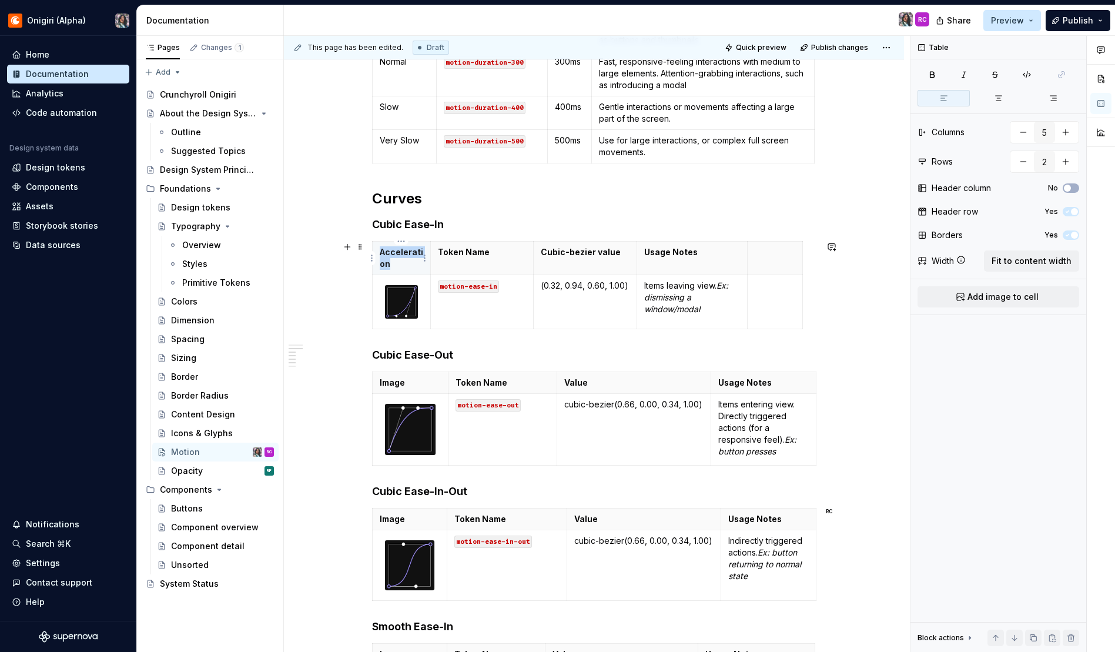
click at [402, 257] on p "Acceleration" at bounding box center [402, 258] width 44 height 24
click at [403, 250] on p "Acceleration" at bounding box center [402, 258] width 44 height 24
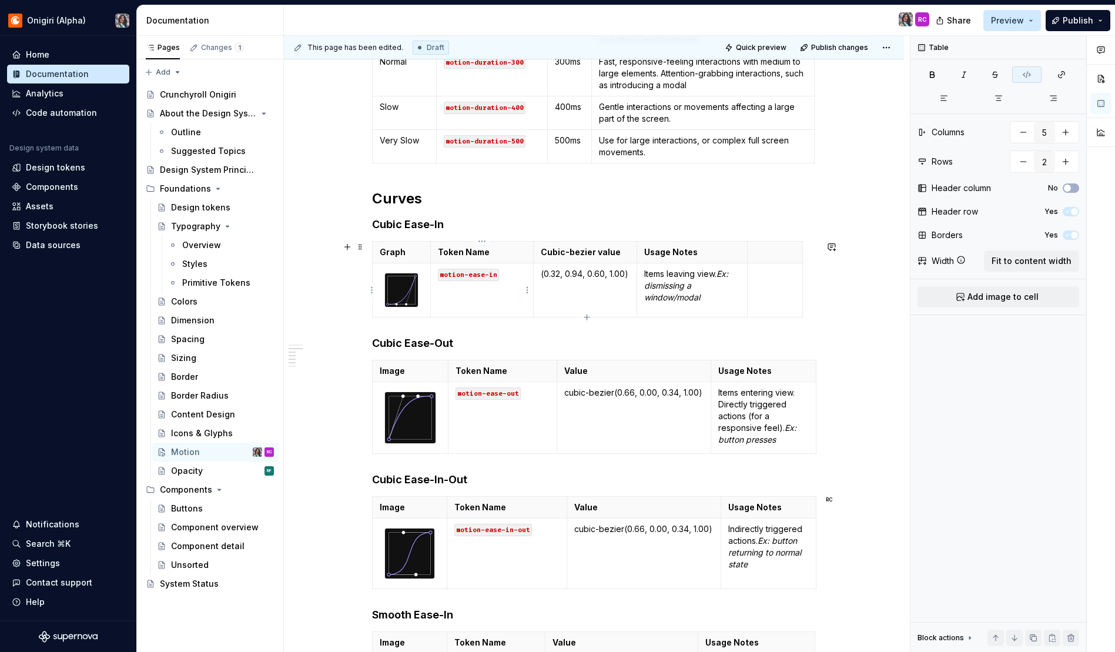
click at [468, 314] on td "motion-ease-in" at bounding box center [482, 290] width 103 height 54
click at [686, 294] on em "Ex: dismissing a window/modal" at bounding box center [687, 286] width 86 height 34
click at [762, 253] on p at bounding box center [775, 252] width 41 height 12
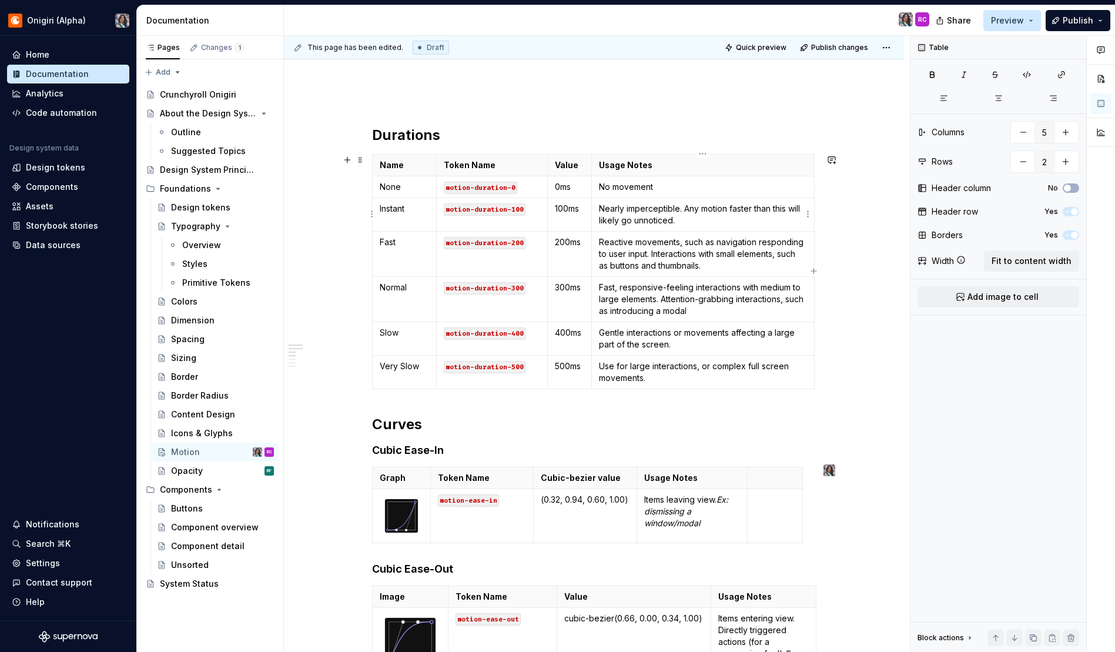
scroll to position [139, 0]
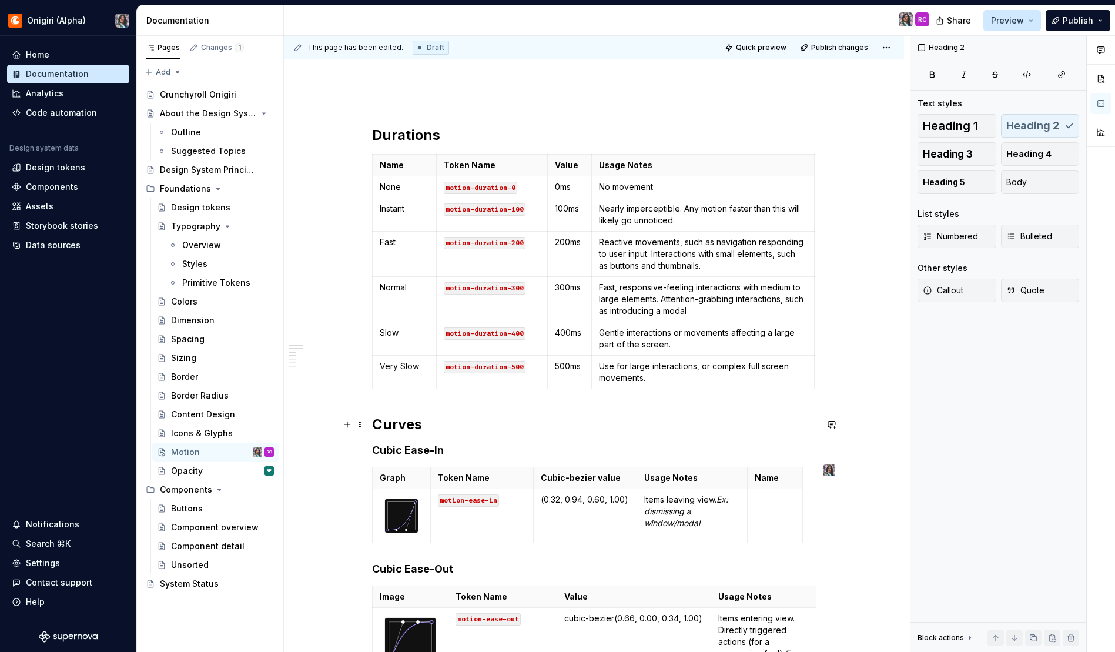
click at [741, 423] on h2 "Curves" at bounding box center [594, 424] width 444 height 19
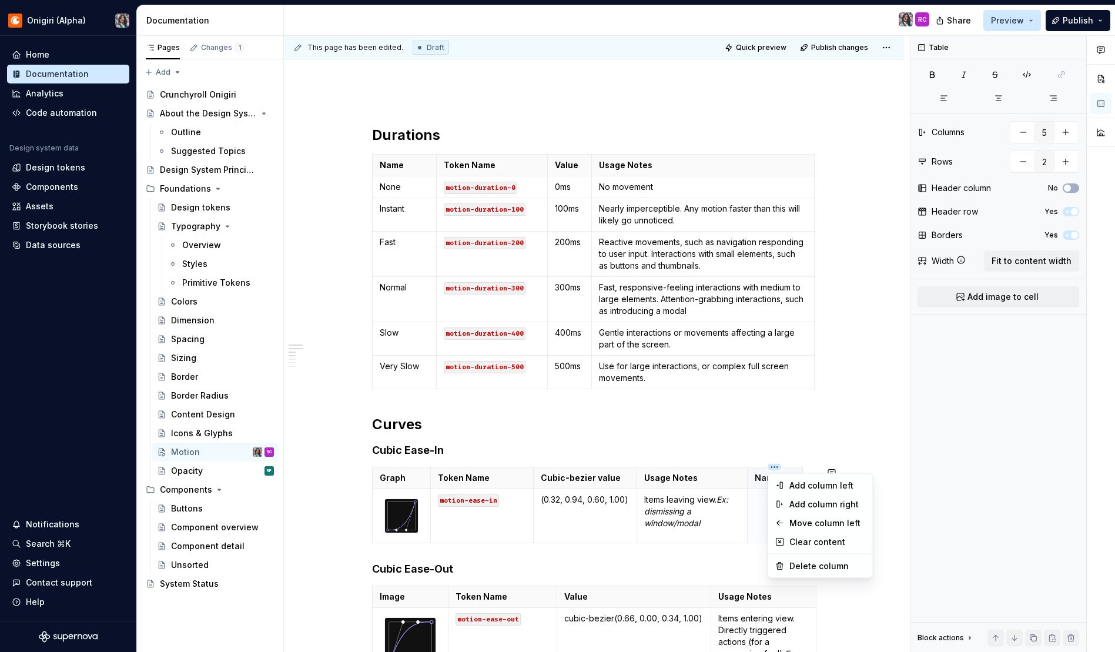
click at [826, 521] on body "Onigiri (Alpha) Home Documentation Analytics Code automation Design system data…" at bounding box center [557, 326] width 1115 height 652
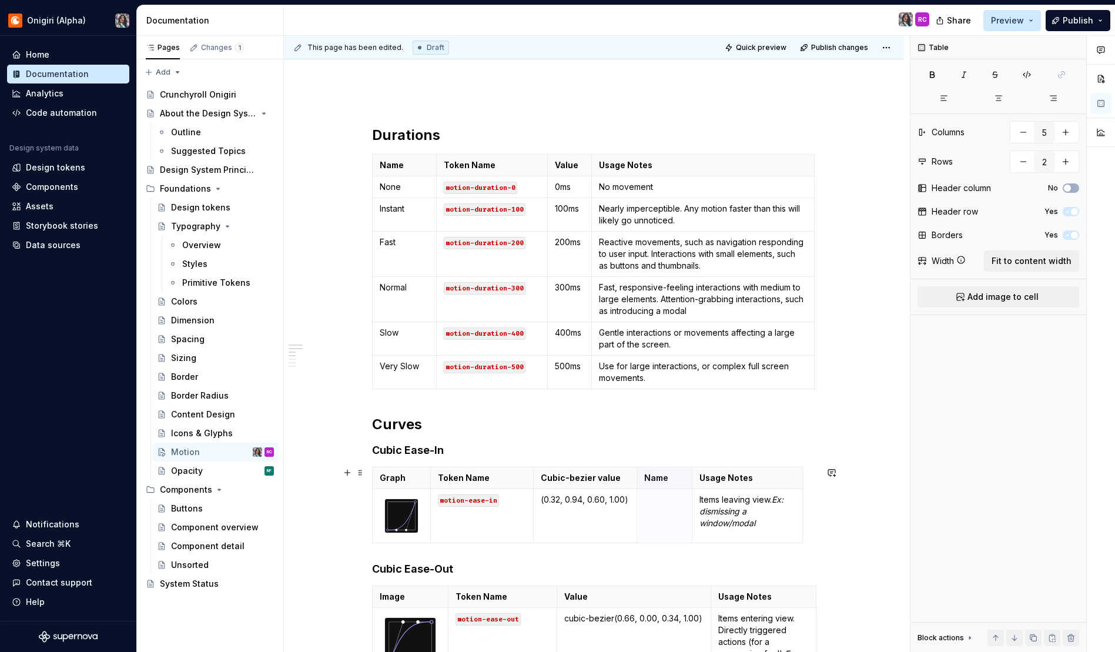
click at [662, 466] on html "Onigiri (Alpha) Home Documentation Analytics Code automation Design system data…" at bounding box center [557, 326] width 1115 height 652
click at [705, 524] on div "Move column left" at bounding box center [717, 523] width 76 height 12
click at [559, 467] on html "Onigiri (Alpha) Home Documentation Analytics Code automation Design system data…" at bounding box center [557, 326] width 1115 height 652
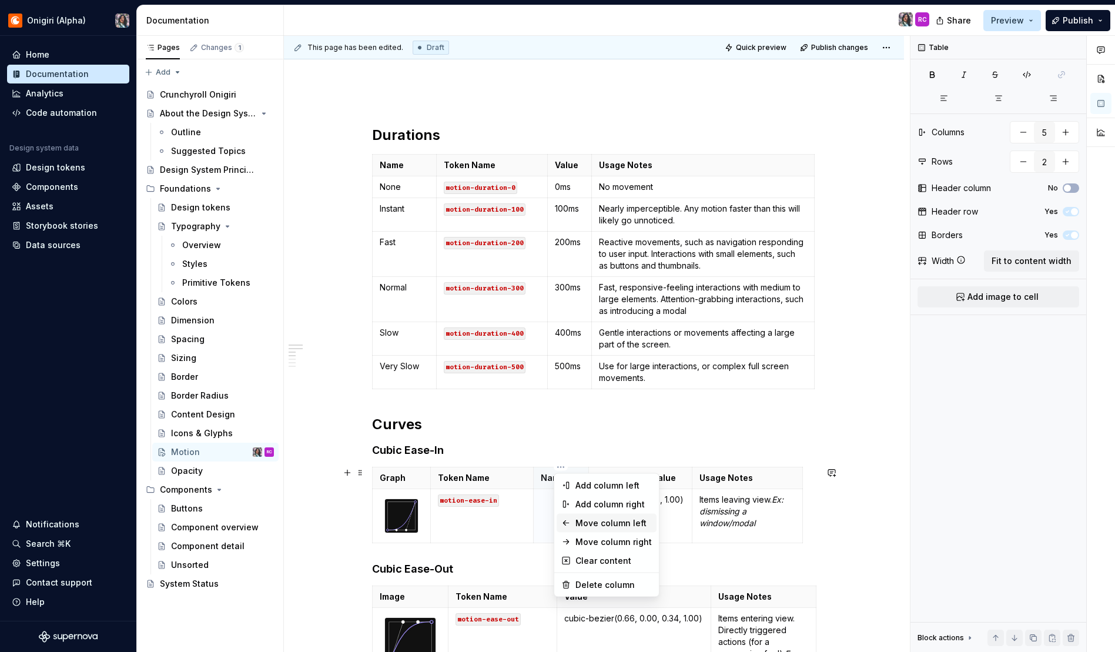
click at [594, 524] on div "Move column left" at bounding box center [613, 523] width 76 height 12
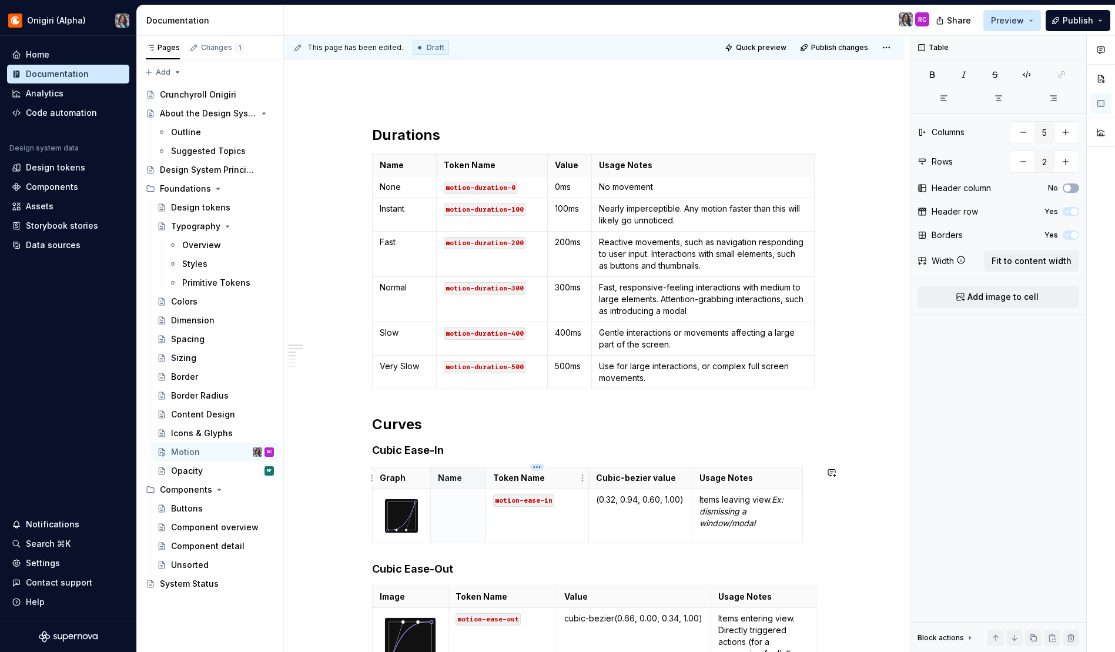
click at [538, 465] on html "Onigiri (Alpha) Home Documentation Analytics Code automation Design system data…" at bounding box center [557, 326] width 1115 height 652
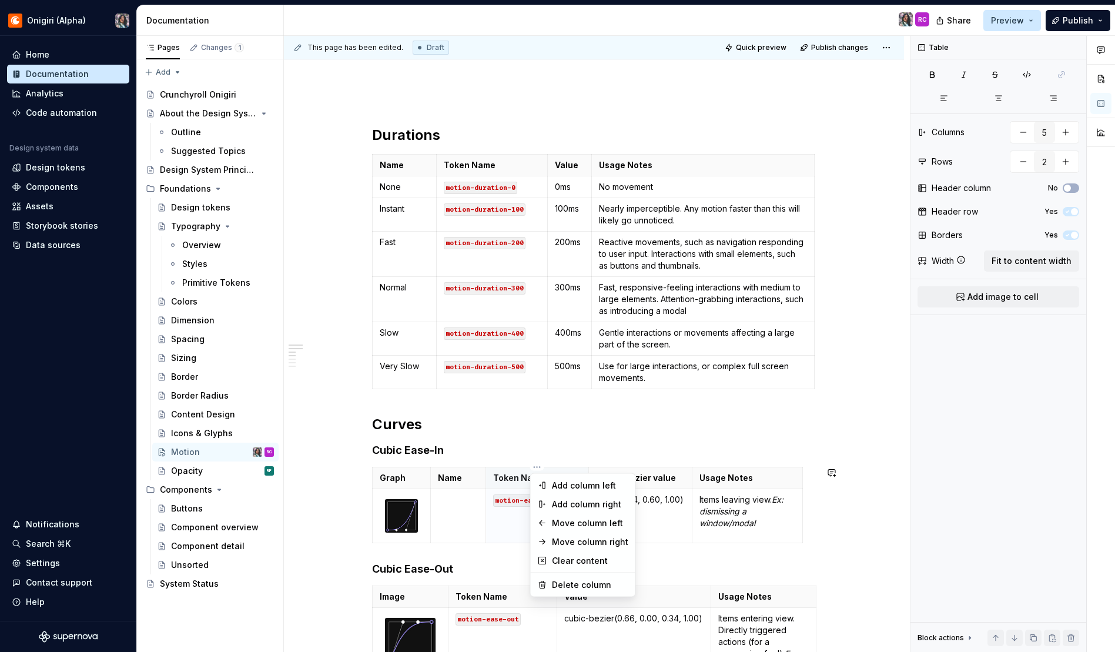
click at [477, 478] on html "Onigiri (Alpha) Home Documentation Analytics Code automation Design system data…" at bounding box center [557, 326] width 1115 height 652
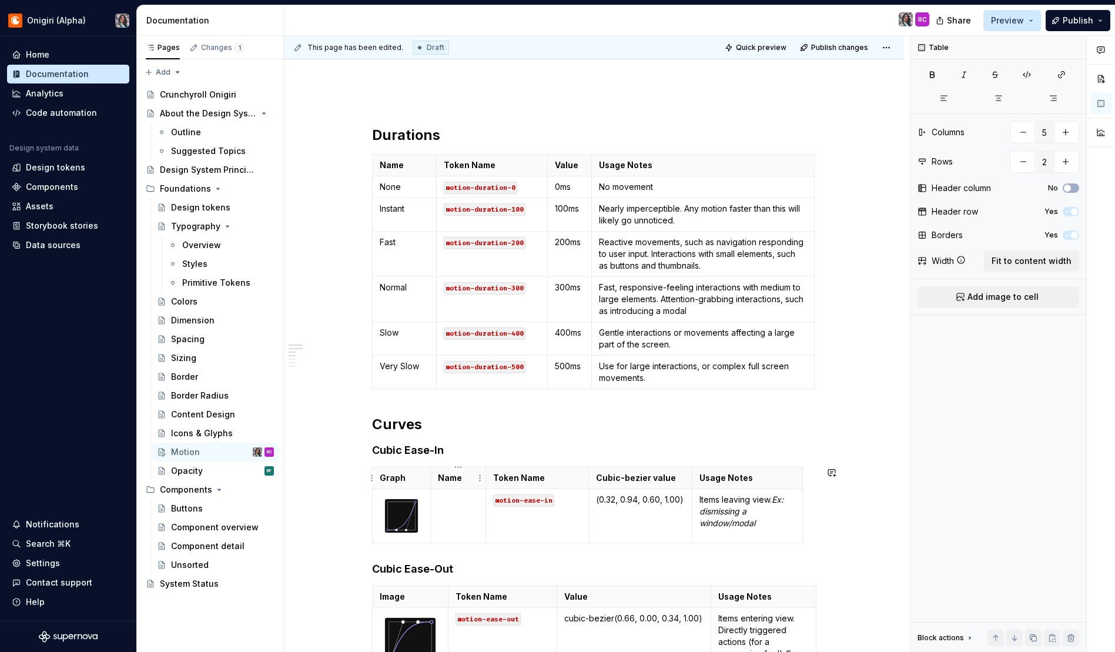
click at [461, 465] on html "Onigiri (Alpha) Home Documentation Analytics Code automation Design system data…" at bounding box center [557, 326] width 1115 height 652
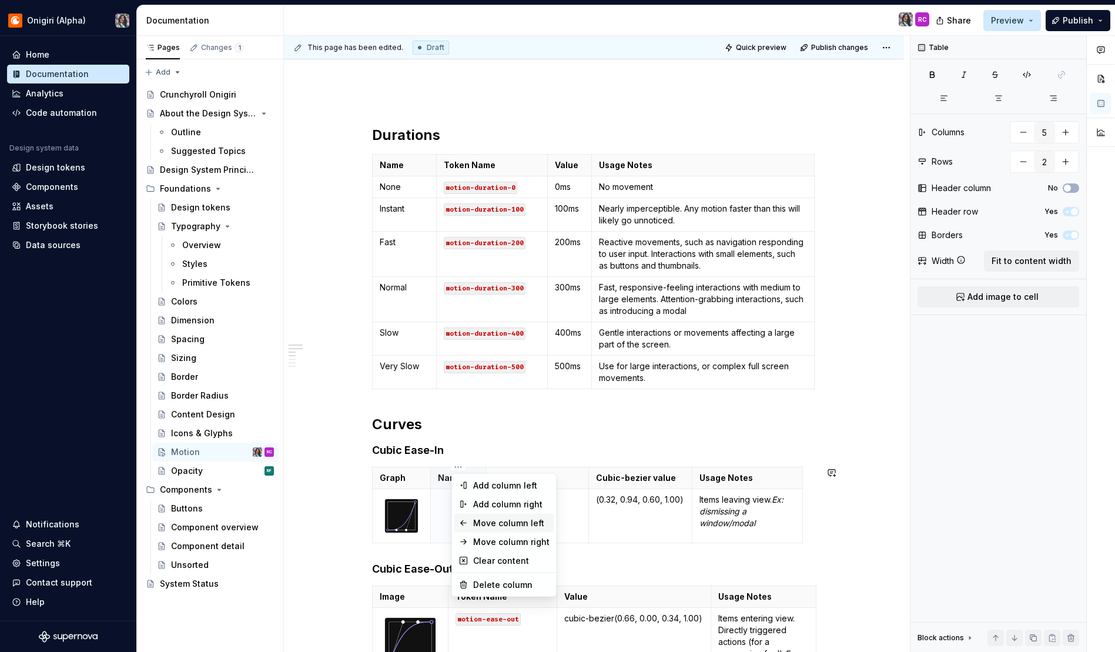
click at [518, 518] on div "Move column left" at bounding box center [511, 523] width 76 height 12
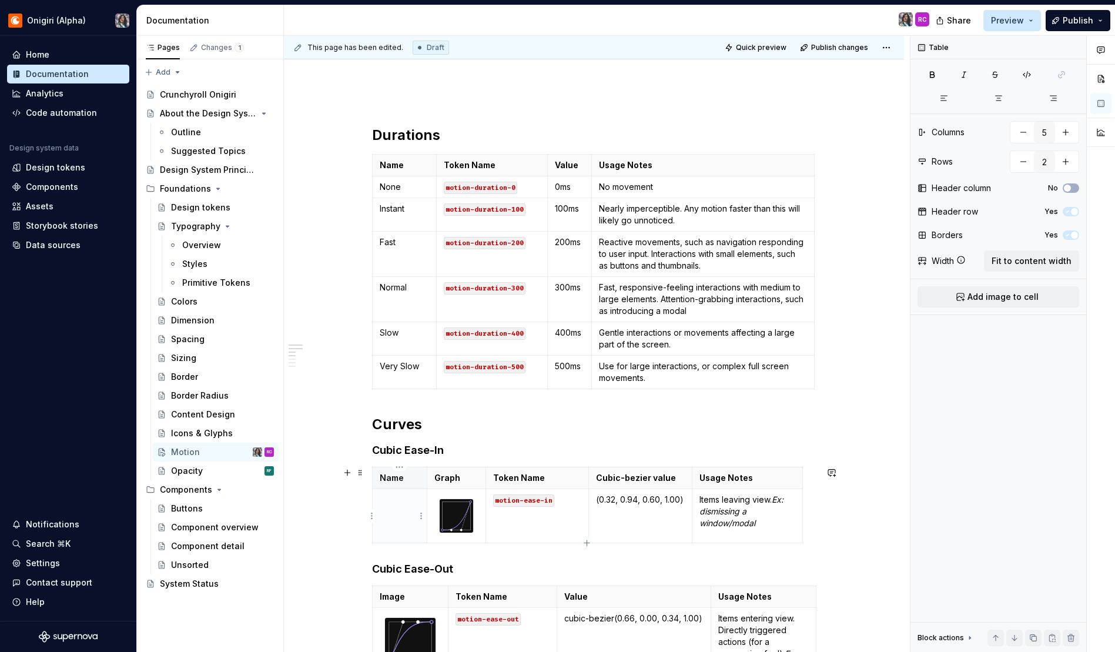
click at [406, 518] on td at bounding box center [399, 516] width 55 height 54
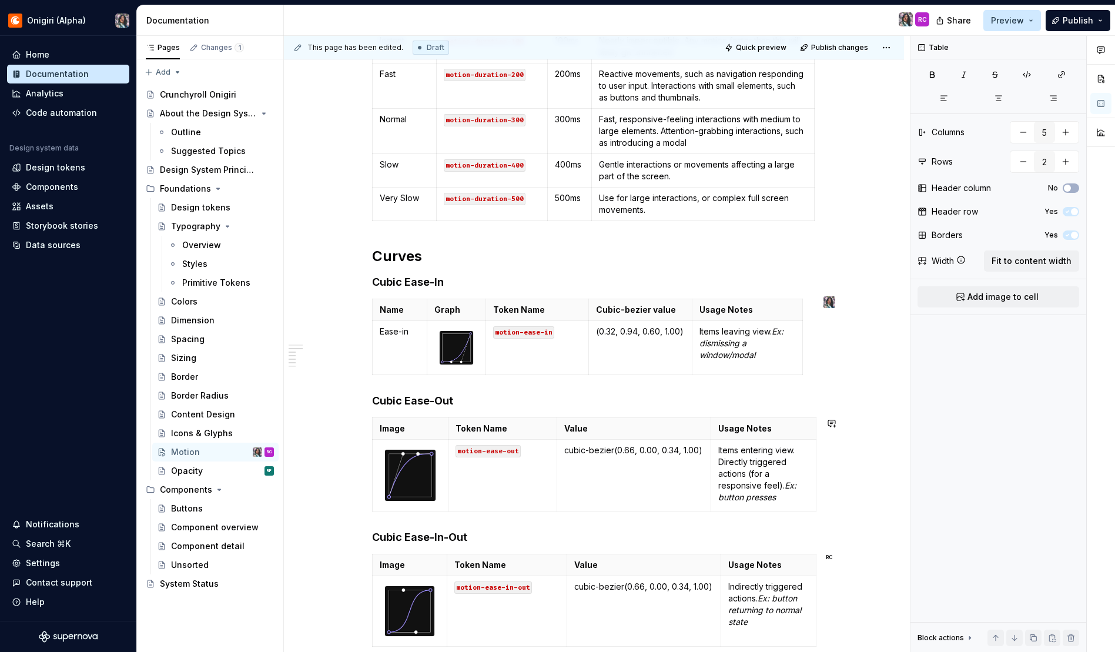
scroll to position [369, 0]
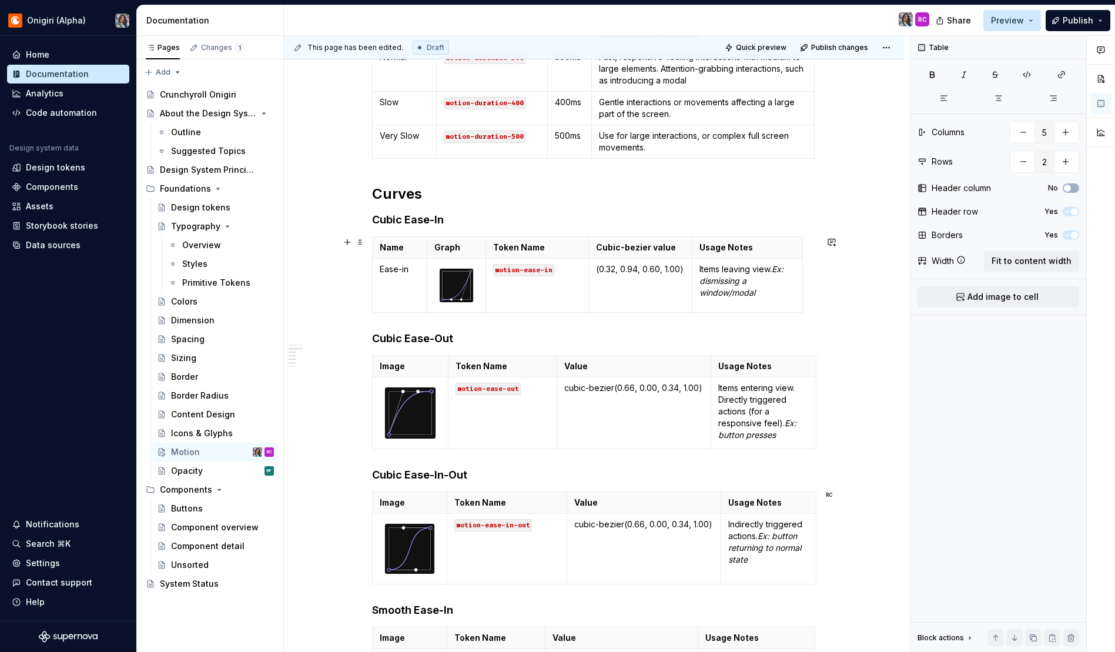
click at [318, 307] on div "Durations Name Token Name Value Usage Notes None motion-duration-0 0ms No movem…" at bounding box center [594, 492] width 620 height 1320
drag, startPoint x: 802, startPoint y: 248, endPoint x: 816, endPoint y: 251, distance: 15.0
click at [818, 248] on div "Durations Name Token Name Value Usage Notes None motion-duration-0 0ms No movem…" at bounding box center [594, 492] width 620 height 1320
click at [828, 266] on div "Durations Name Token Name Value Usage Notes None motion-duration-0 0ms No movem…" at bounding box center [594, 492] width 620 height 1320
click at [694, 249] on th "Usage Notes" at bounding box center [749, 248] width 110 height 22
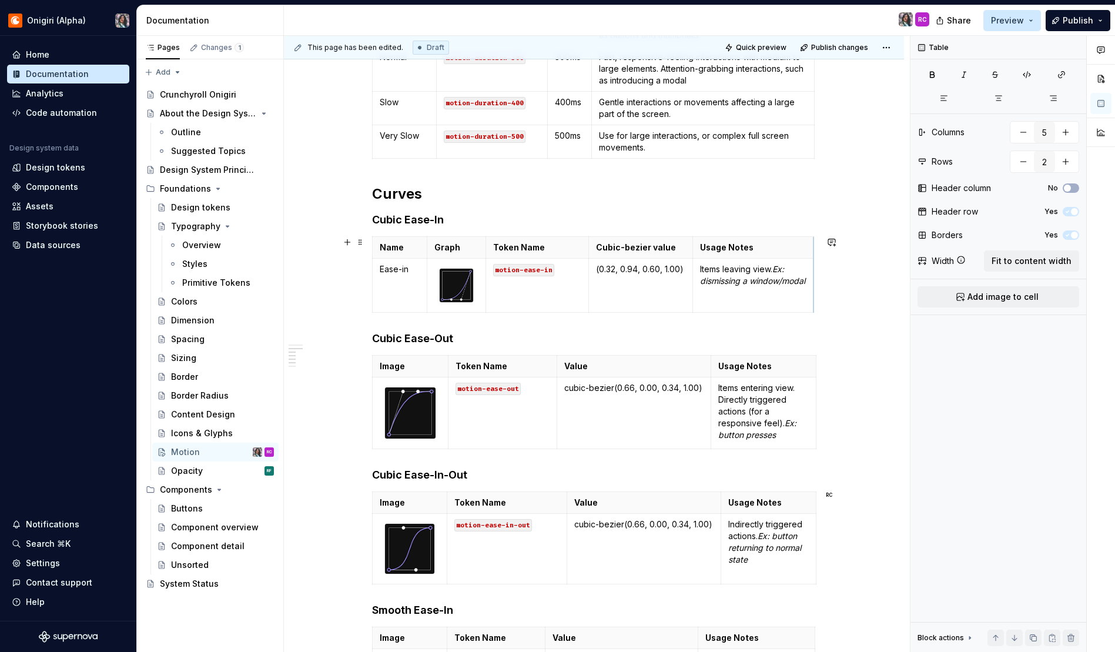
drag, startPoint x: 802, startPoint y: 255, endPoint x: 813, endPoint y: 253, distance: 10.7
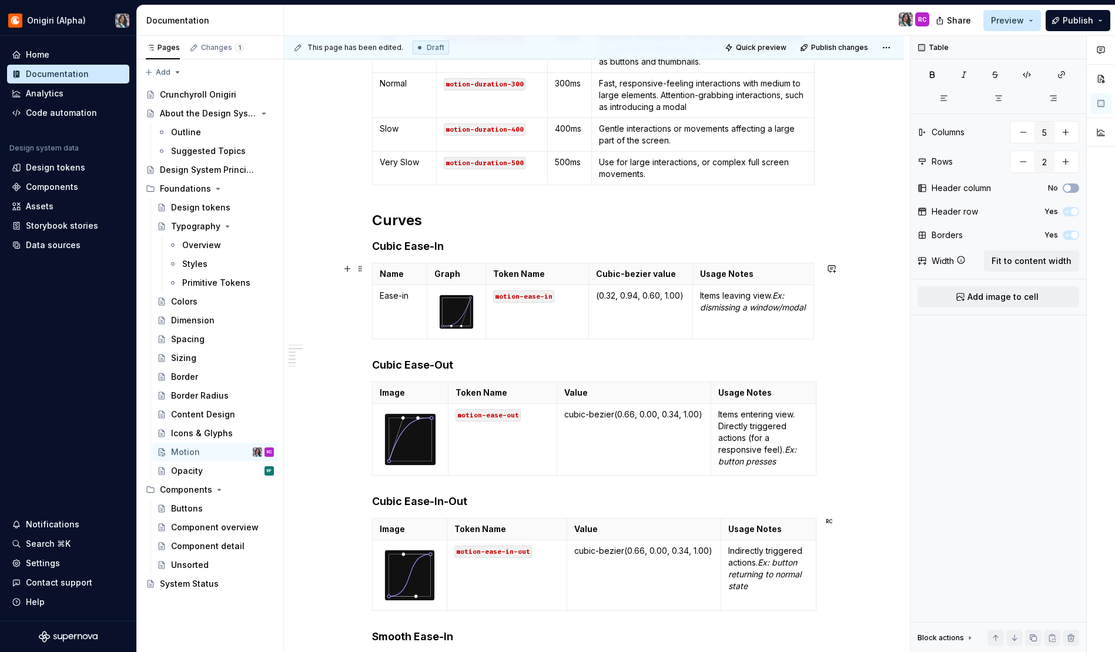
scroll to position [353, 0]
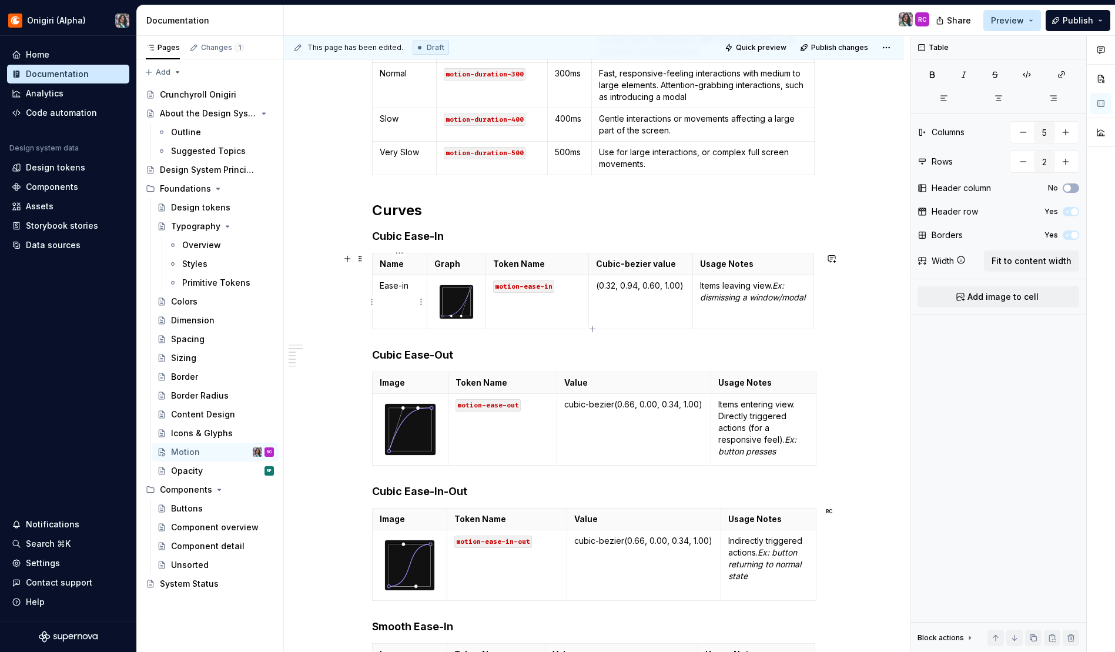
click at [398, 283] on p "Ease-in" at bounding box center [400, 286] width 41 height 12
click at [545, 311] on td "motion-ease-in" at bounding box center [537, 302] width 103 height 54
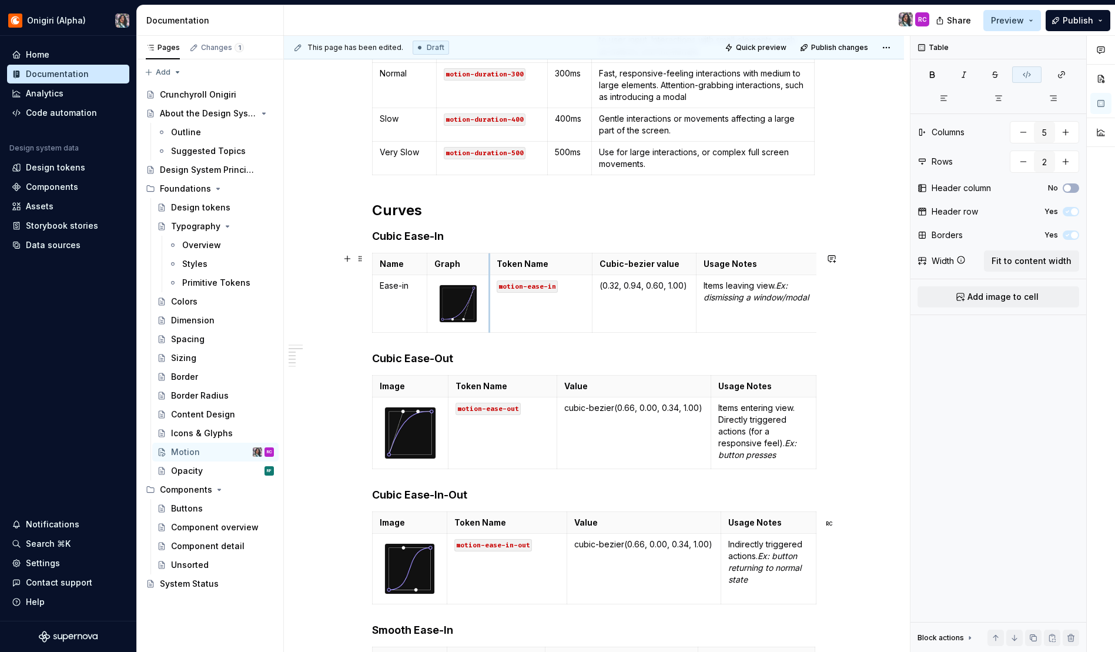
click at [490, 304] on td "motion-ease-in" at bounding box center [541, 304] width 103 height 58
click at [463, 303] on img at bounding box center [458, 303] width 37 height 37
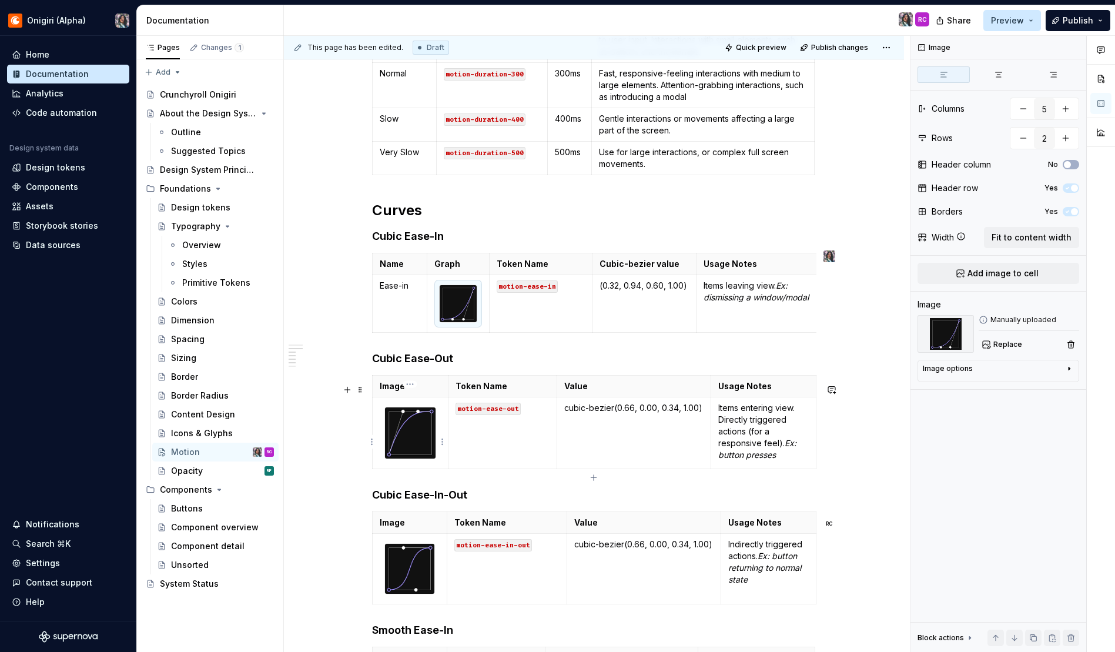
type textarea "*"
type input "4"
click at [403, 444] on img at bounding box center [410, 432] width 51 height 51
click at [321, 367] on div "Durations Name Token Name Value Usage Notes None motion-duration-0 0ms No movem…" at bounding box center [594, 510] width 620 height 1324
click at [558, 309] on td "motion-ease-in" at bounding box center [541, 304] width 103 height 58
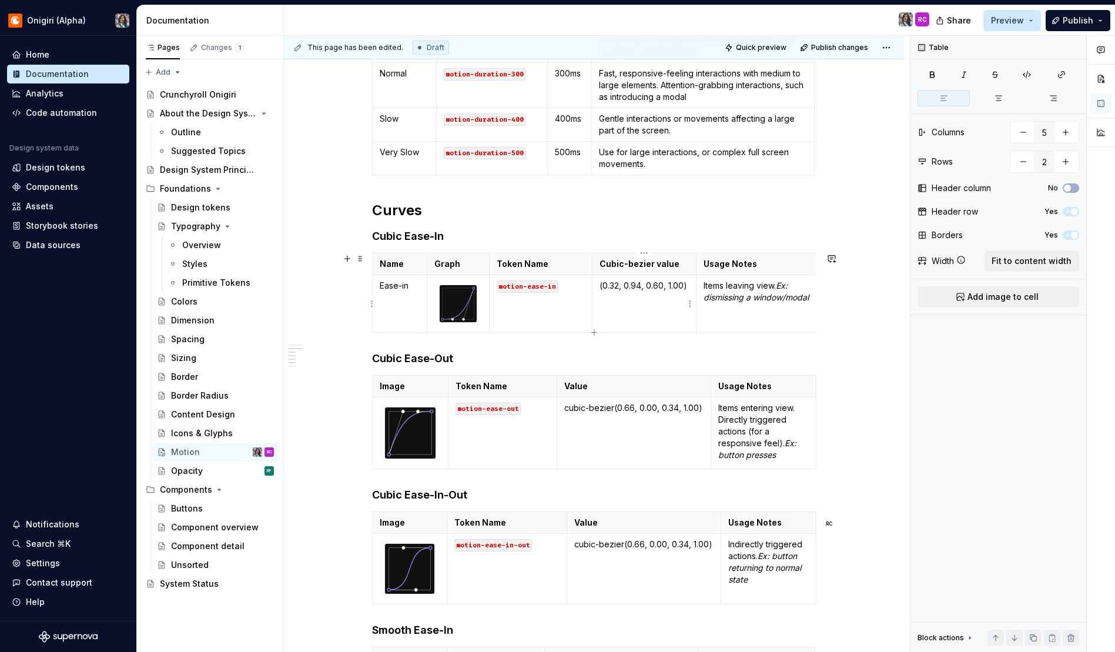
click at [651, 314] on td "(0.32, 0.94, 0.60, 1.00)" at bounding box center [644, 304] width 104 height 58
click at [741, 298] on em "Ex: dismissing a window/modal" at bounding box center [756, 291] width 105 height 22
click at [780, 303] on p "Items leaving view. Ex: dismissing a window/modal" at bounding box center [757, 292] width 106 height 24
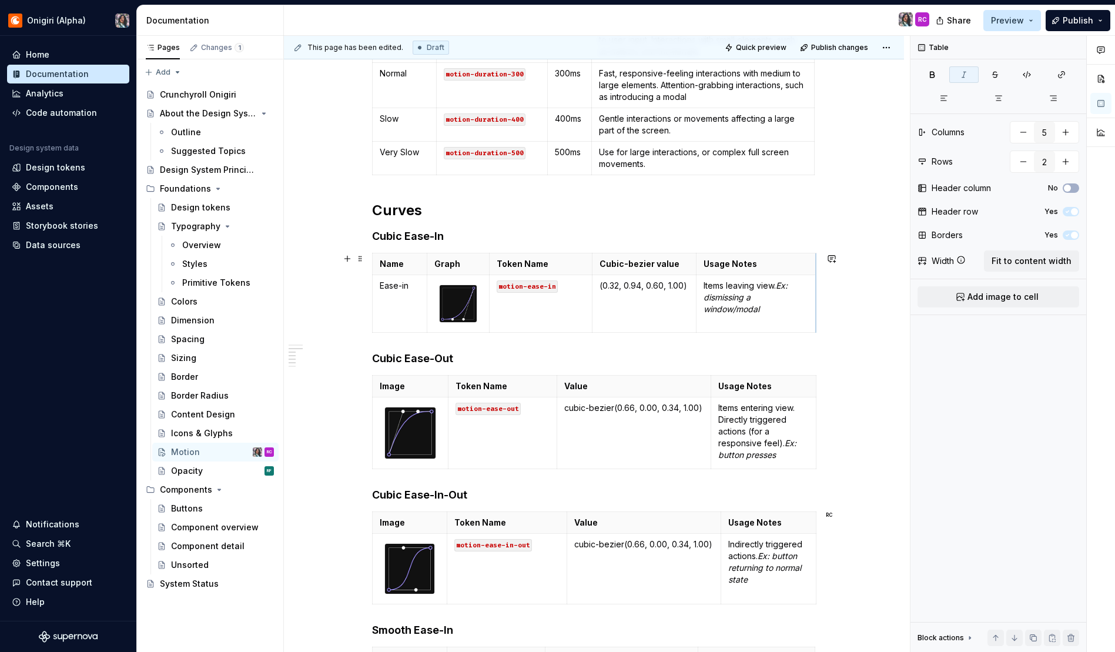
drag, startPoint x: 816, startPoint y: 282, endPoint x: 816, endPoint y: 288, distance: 5.9
type textarea "*"
click at [464, 309] on img at bounding box center [458, 303] width 37 height 37
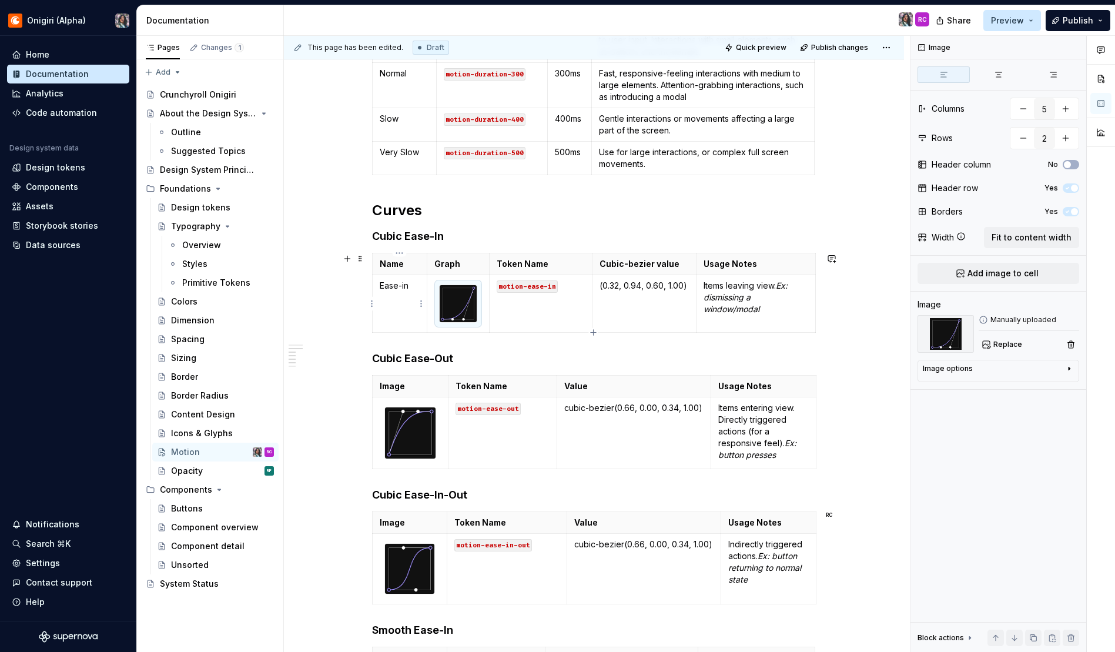
click at [404, 304] on td "Ease-in" at bounding box center [399, 304] width 55 height 58
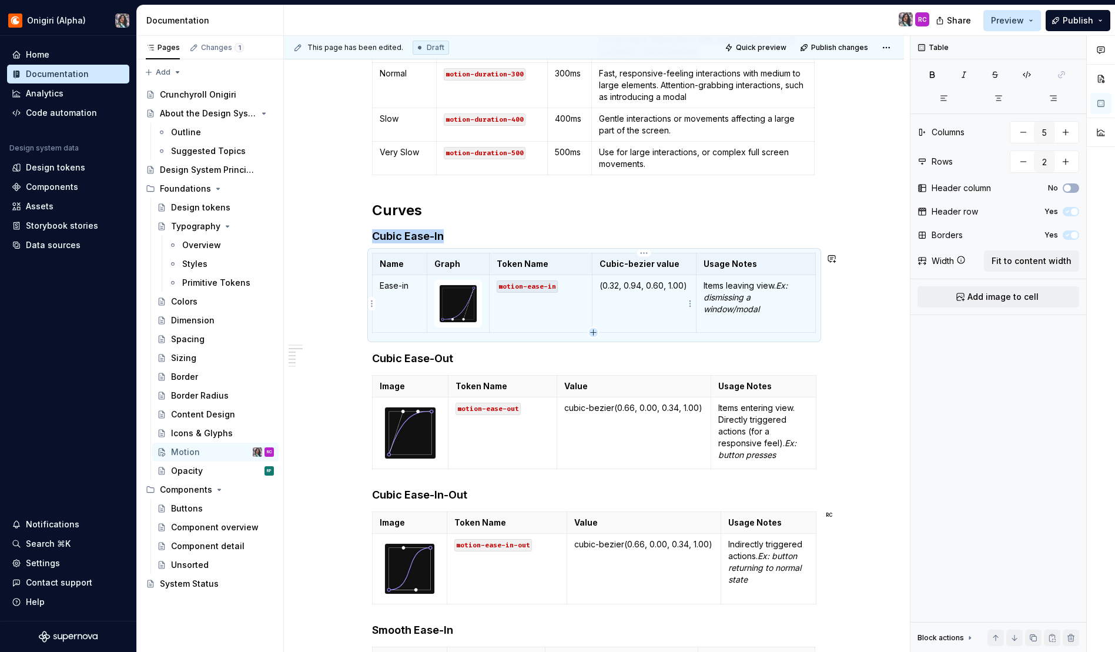
click at [593, 332] on icon "button" at bounding box center [593, 332] width 5 height 5
type input "3"
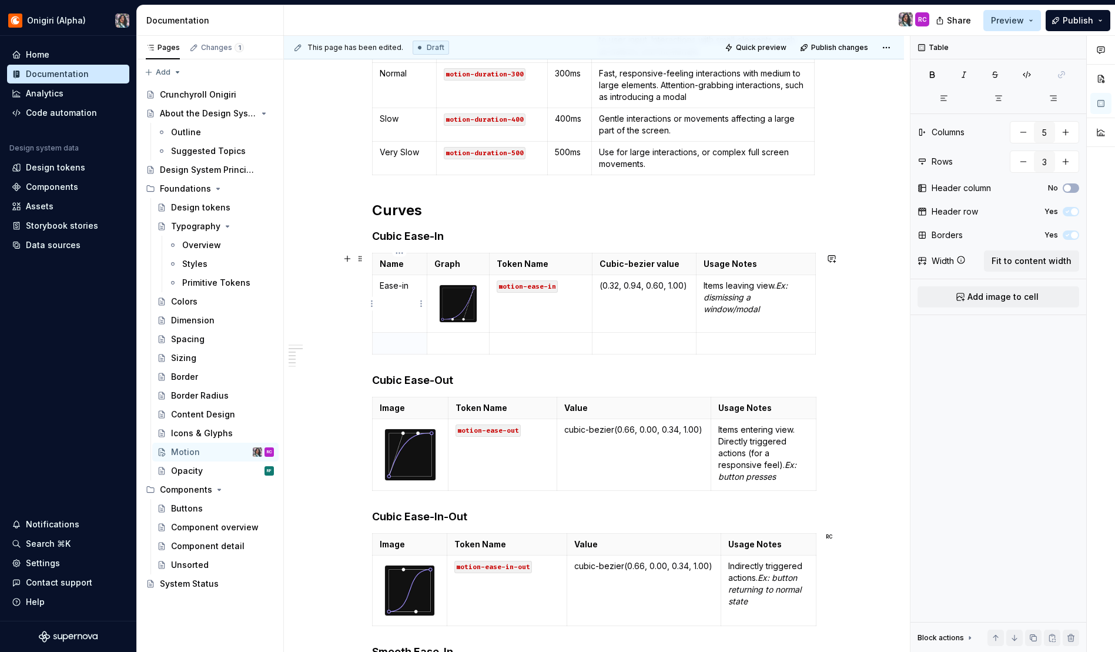
click at [395, 284] on p "Ease-in" at bounding box center [400, 286] width 41 height 12
click at [406, 289] on p "Ease-in" at bounding box center [400, 286] width 41 height 12
drag, startPoint x: 403, startPoint y: 286, endPoint x: 380, endPoint y: 288, distance: 22.4
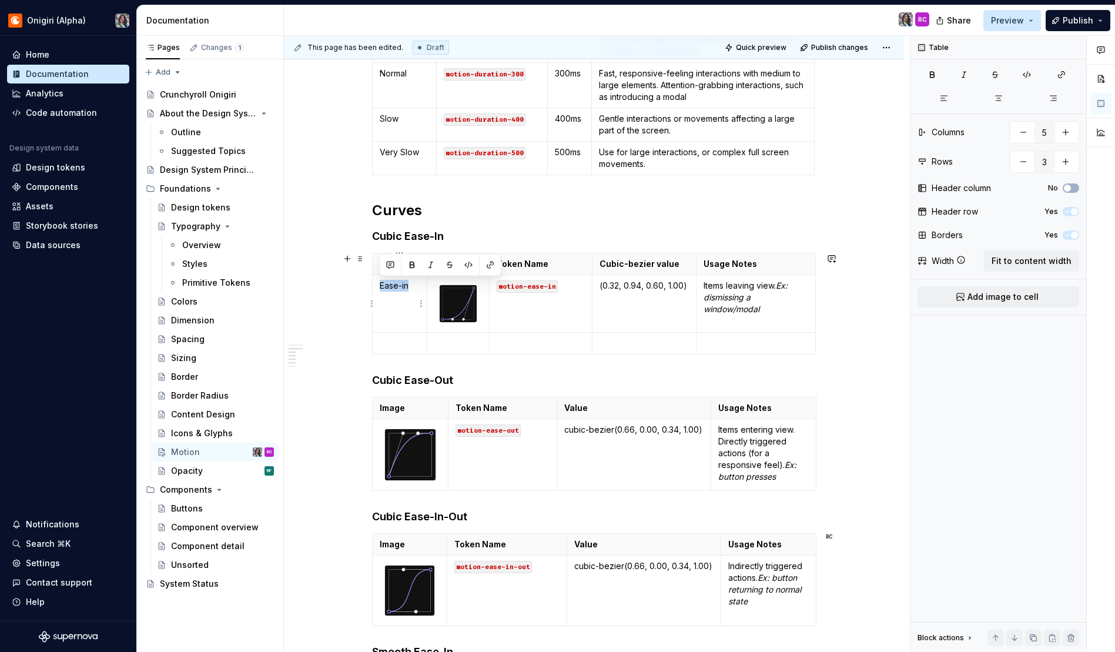
click at [380, 288] on p "Ease-in" at bounding box center [400, 286] width 41 height 12
copy p "Ease-in"
click at [386, 344] on p at bounding box center [400, 343] width 41 height 12
click at [404, 343] on p "Ease-in" at bounding box center [400, 343] width 41 height 12
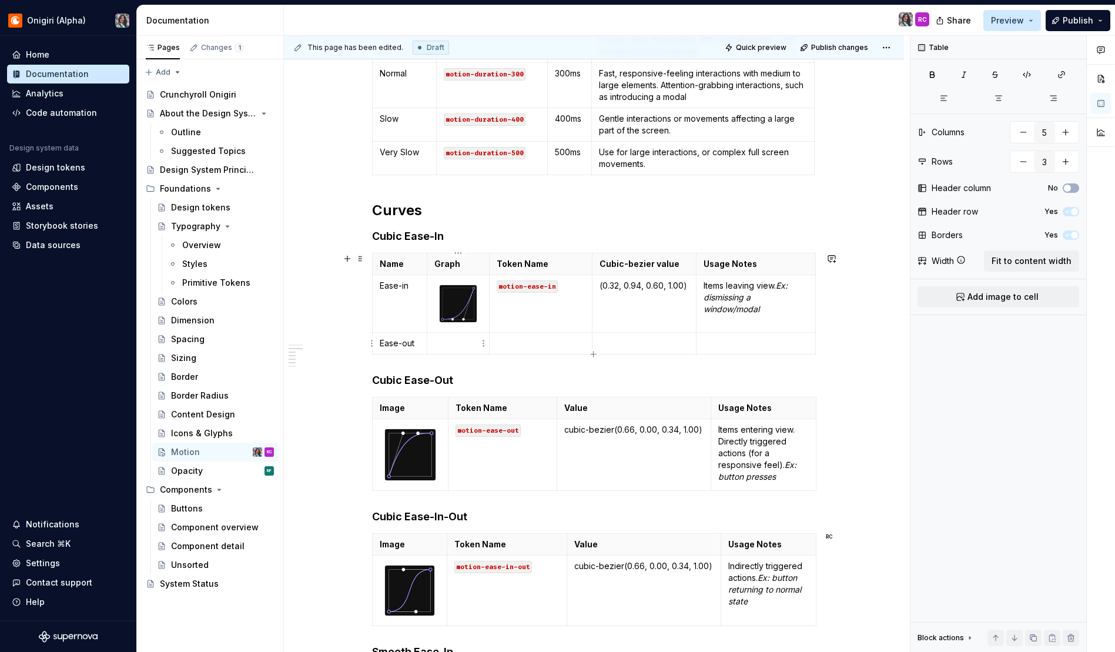
click at [455, 343] on p at bounding box center [458, 343] width 48 height 12
click at [453, 309] on img at bounding box center [458, 303] width 37 height 37
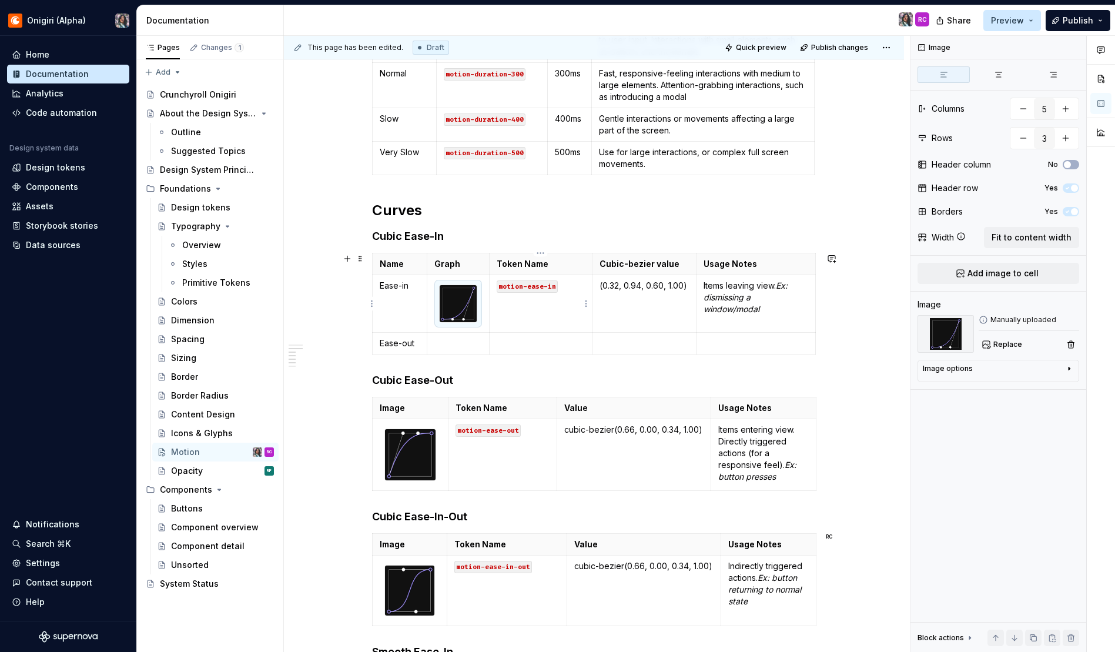
click at [532, 310] on td "motion-ease-in" at bounding box center [541, 304] width 103 height 58
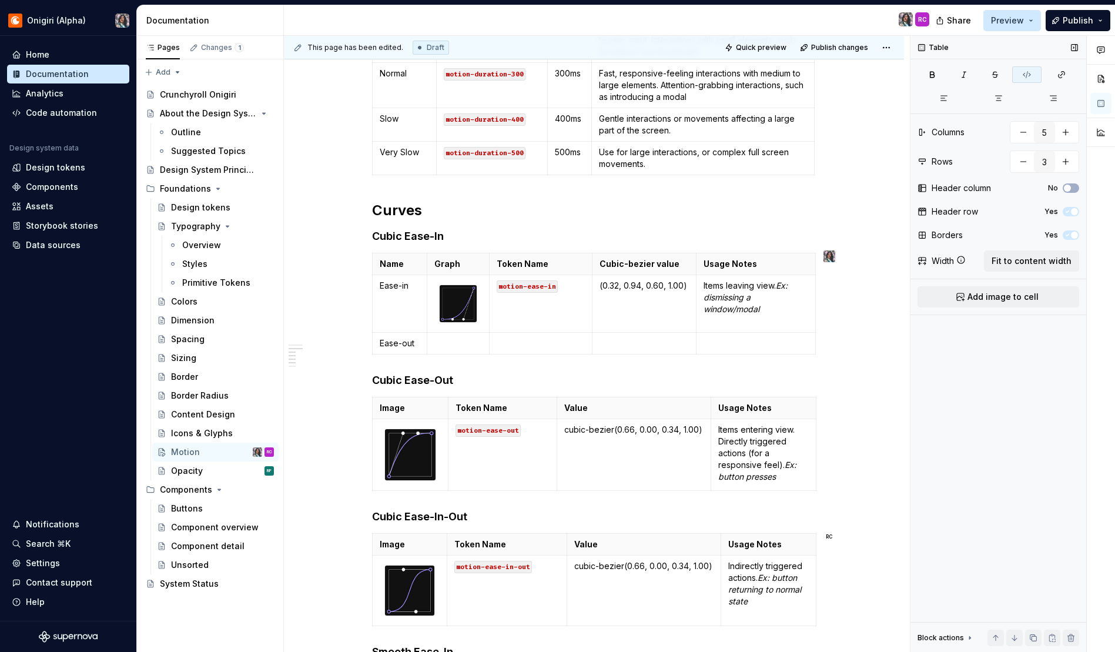
click at [922, 46] on div "Table" at bounding box center [934, 47] width 40 height 16
click at [1105, 47] on icon "button" at bounding box center [1100, 49] width 9 height 9
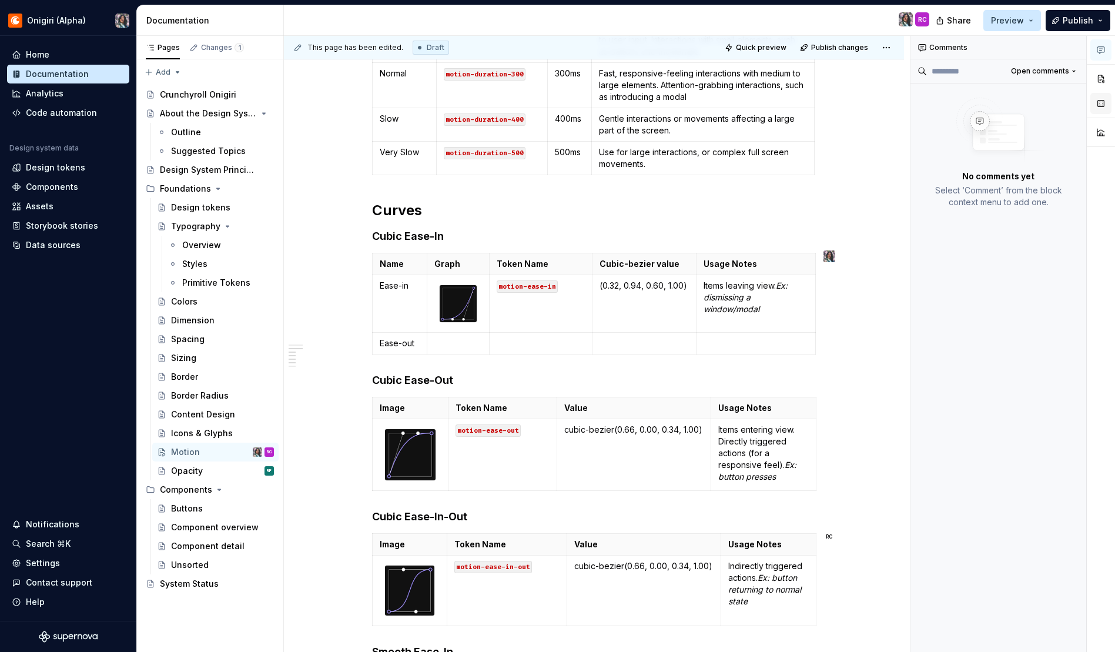
click at [1100, 108] on button "button" at bounding box center [1100, 103] width 21 height 21
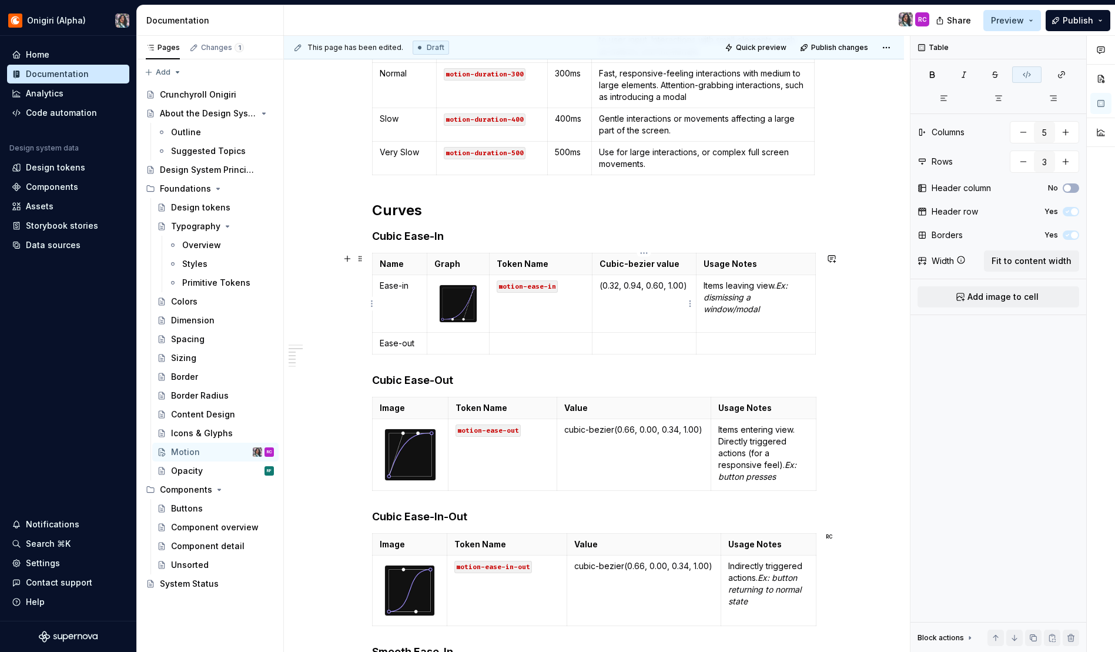
click at [617, 303] on td "(0.32, 0.94, 0.60, 1.00)" at bounding box center [644, 304] width 104 height 58
click at [527, 287] on code "motion-ease-in" at bounding box center [527, 286] width 61 height 12
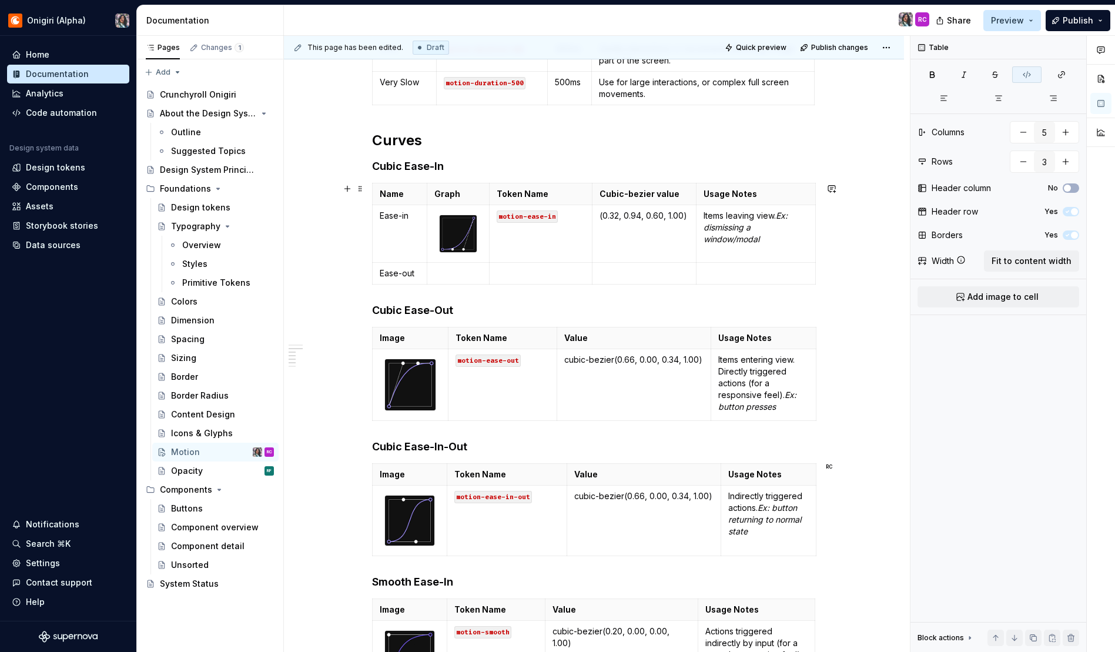
scroll to position [425, 0]
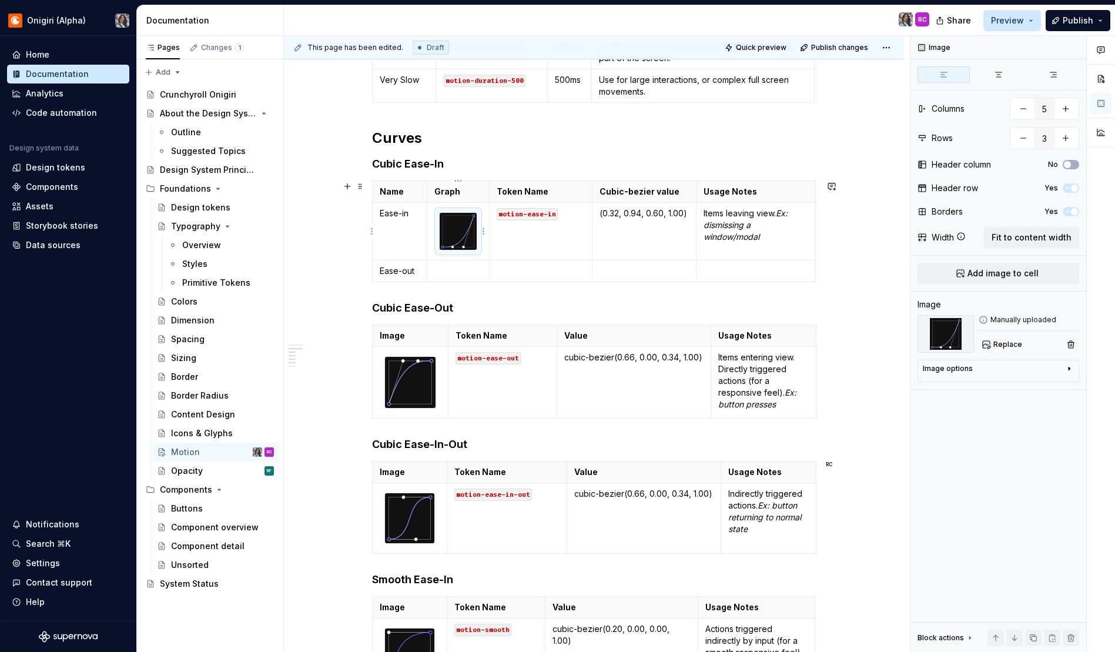
click at [452, 234] on img at bounding box center [458, 231] width 37 height 37
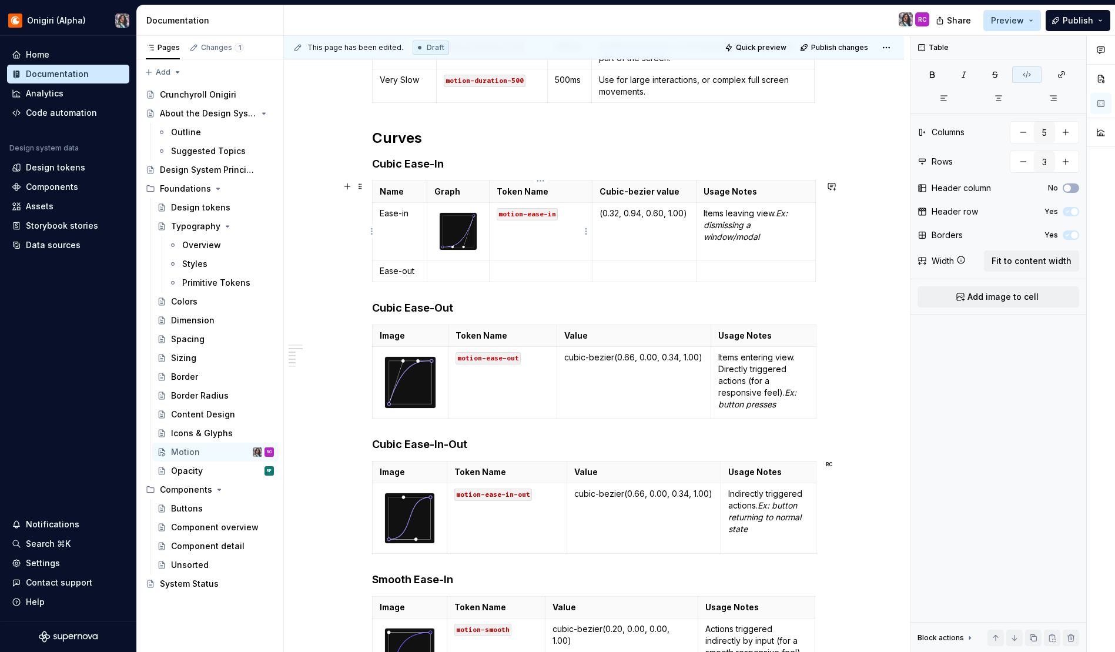
click at [560, 243] on td "motion-ease-in" at bounding box center [541, 232] width 103 height 58
type textarea "*"
click at [593, 189] on th "Cubic-bezier value" at bounding box center [644, 192] width 104 height 22
drag, startPoint x: 815, startPoint y: 189, endPoint x: 816, endPoint y: 196, distance: 6.7
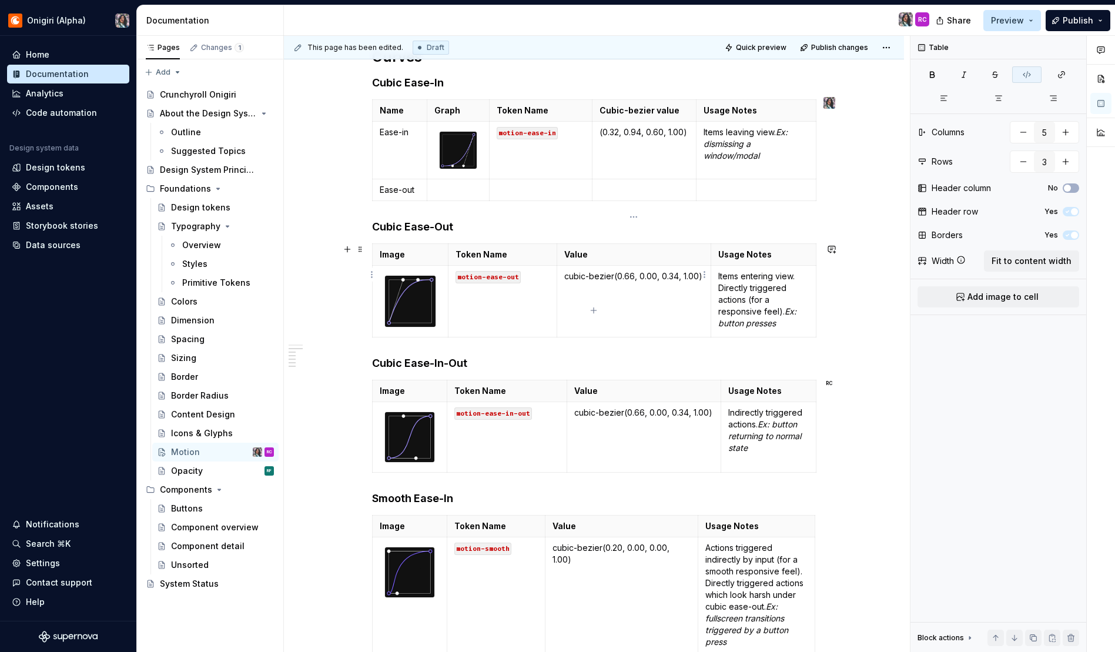
scroll to position [441, 0]
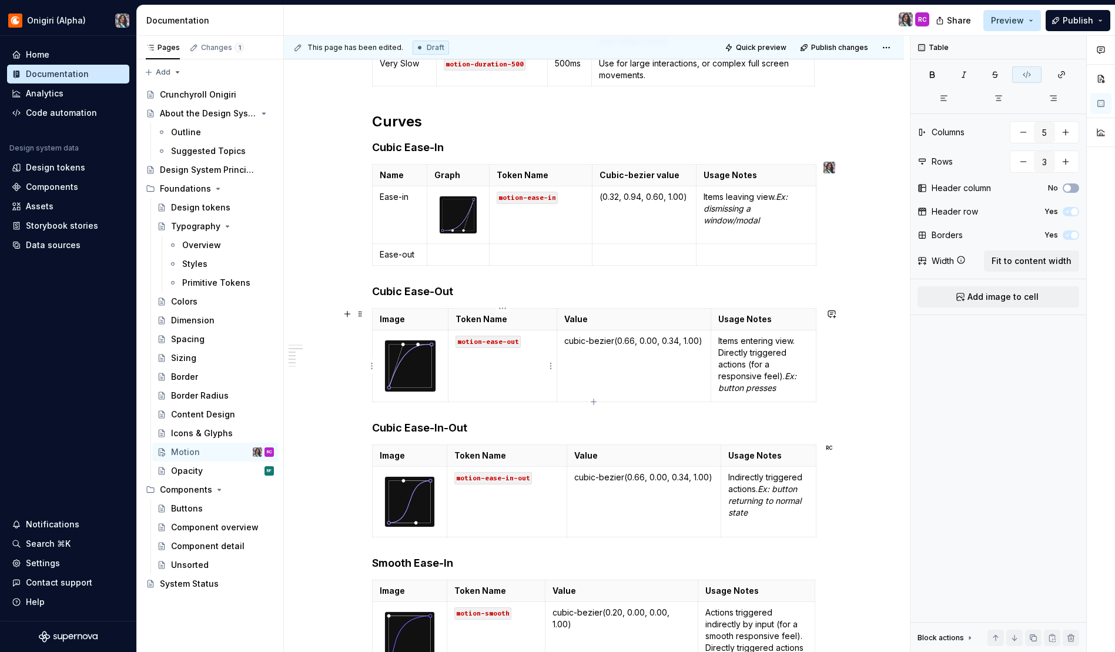
type input "4"
type input "2"
drag, startPoint x: 520, startPoint y: 342, endPoint x: 451, endPoint y: 343, distance: 68.8
click at [451, 343] on td "motion-ease-out" at bounding box center [502, 366] width 109 height 72
copy code "motion-ease-out"
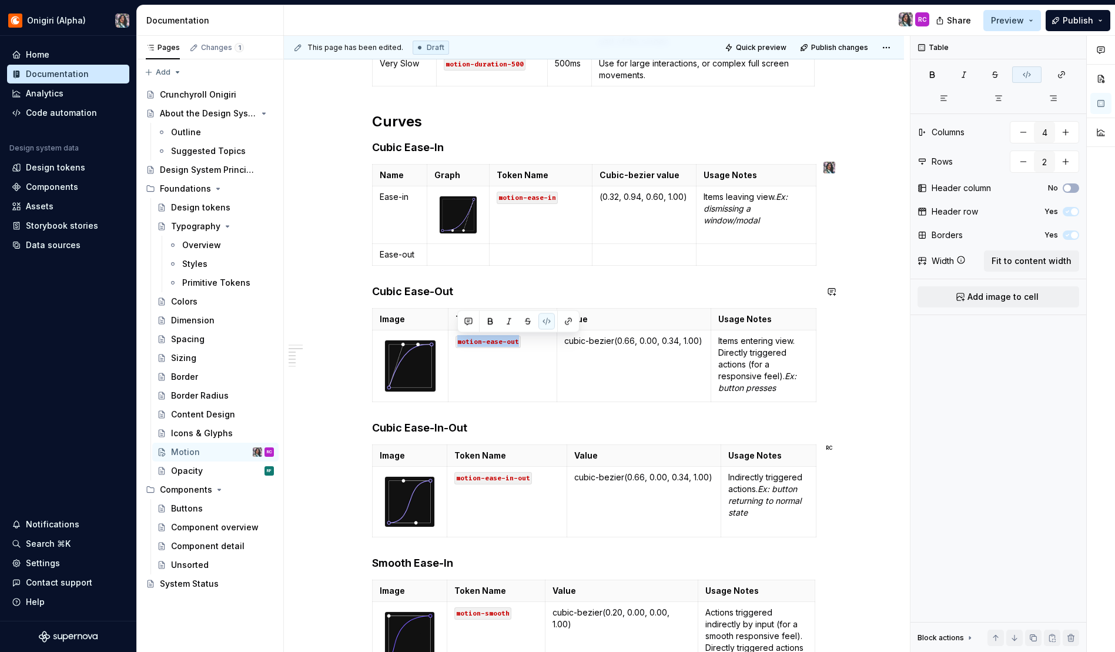
type input "5"
type input "3"
click at [507, 262] on td at bounding box center [541, 254] width 103 height 22
type textarea "*"
click at [414, 363] on img at bounding box center [410, 365] width 51 height 51
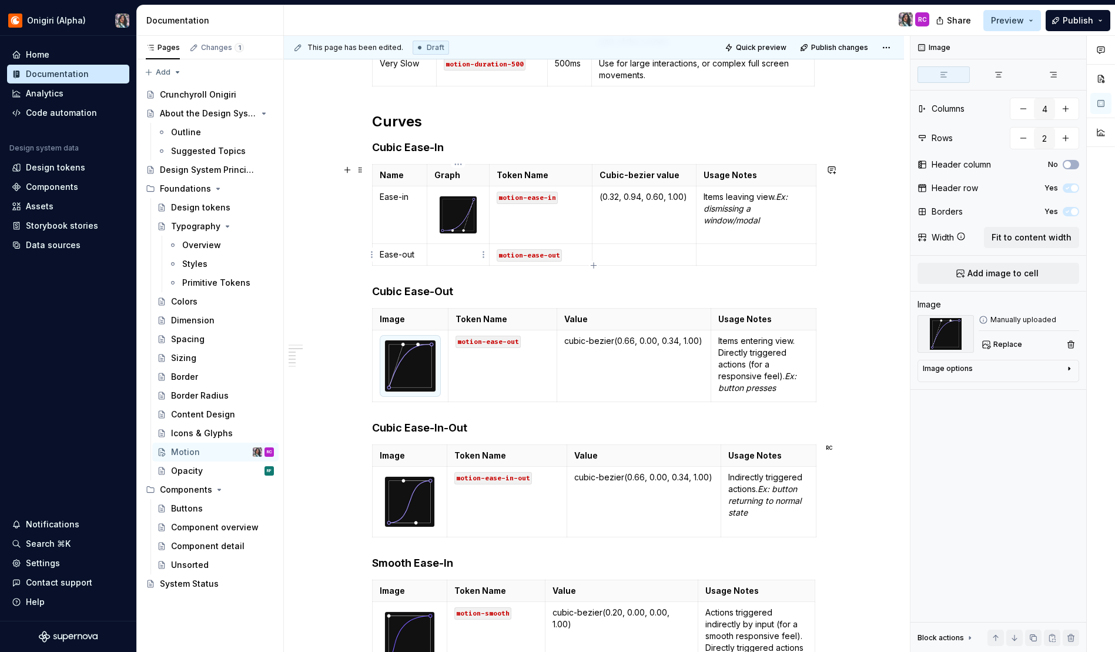
click at [461, 257] on p at bounding box center [458, 255] width 48 height 12
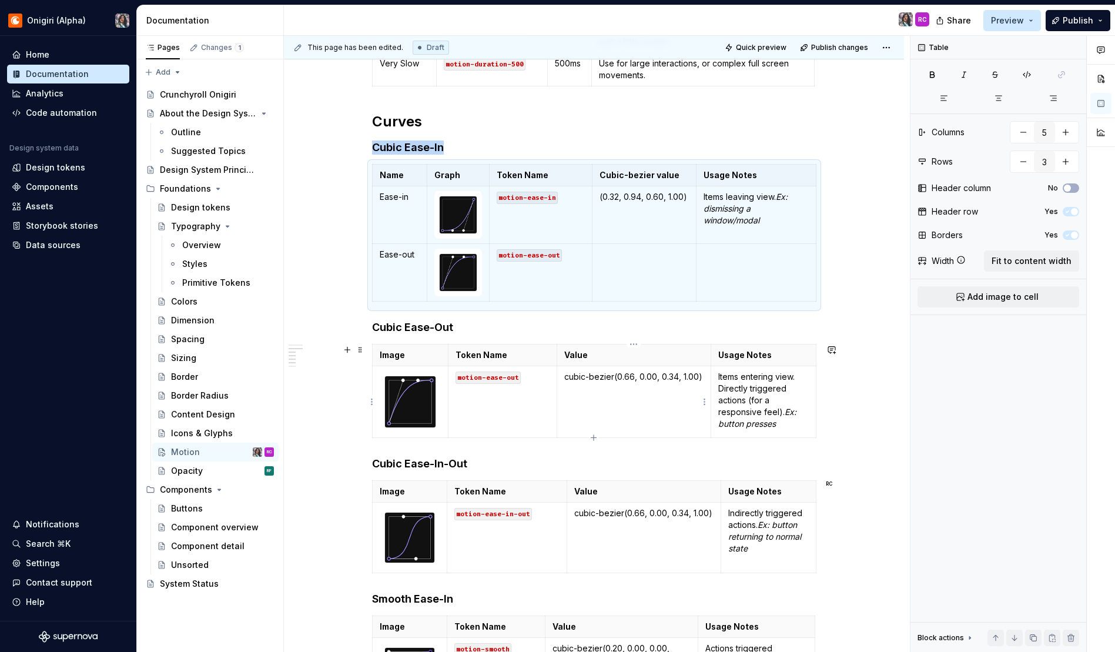
type input "4"
type input "2"
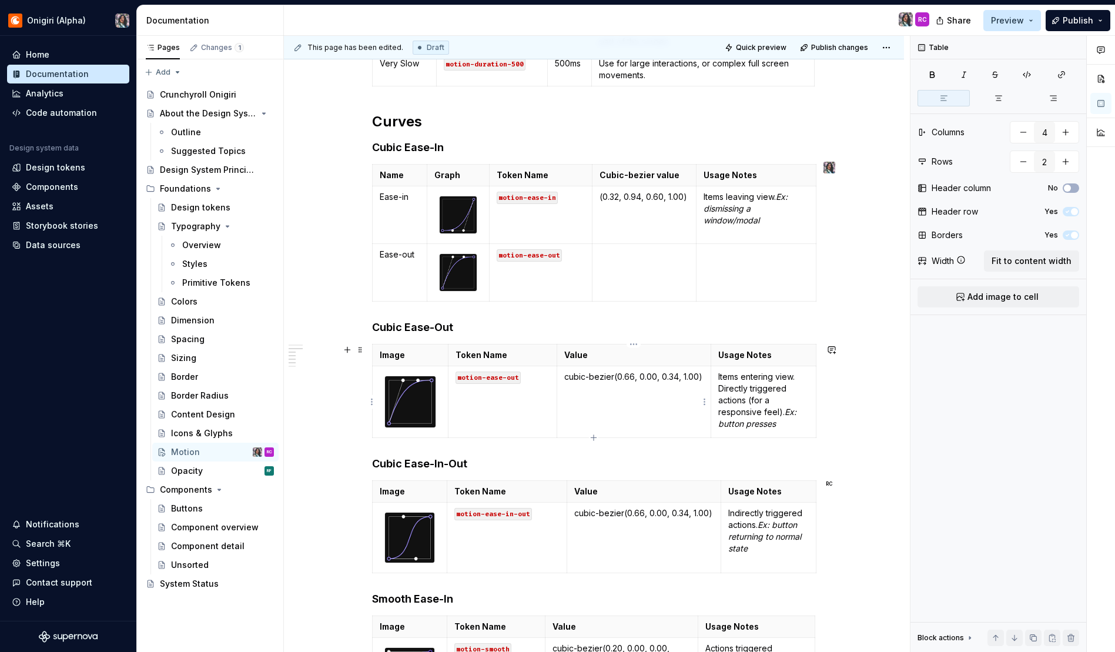
click at [619, 380] on p "cubic-bezier(0.66, 0.00, 0.34, 1.00)" at bounding box center [633, 377] width 139 height 12
drag, startPoint x: 614, startPoint y: 379, endPoint x: 708, endPoint y: 377, distance: 94.1
click at [707, 377] on td "cubic-bezier(0.66, 0.00, 0.34, 1.00)" at bounding box center [634, 402] width 154 height 72
copy p "(0.66, 0.00, 0.34, 1.00)"
type input "5"
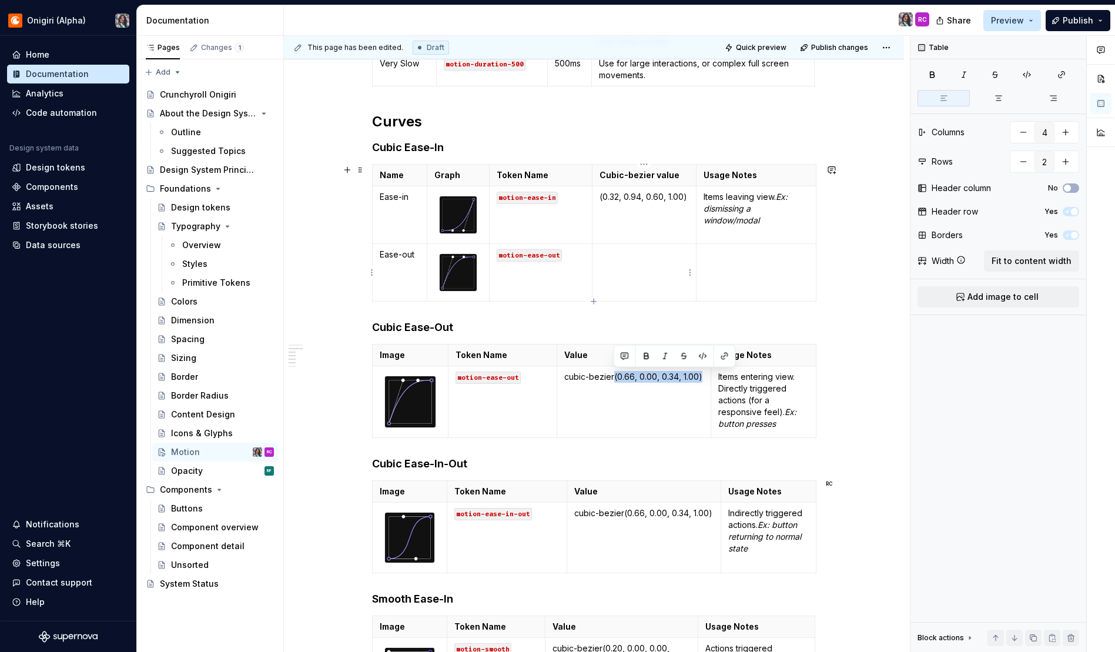
type input "3"
click at [638, 266] on td at bounding box center [644, 272] width 104 height 58
type input "4"
type input "2"
click at [753, 403] on p "Items entering view. Directly triggered actions (for a responsive feel). Ex: bu…" at bounding box center [763, 400] width 91 height 59
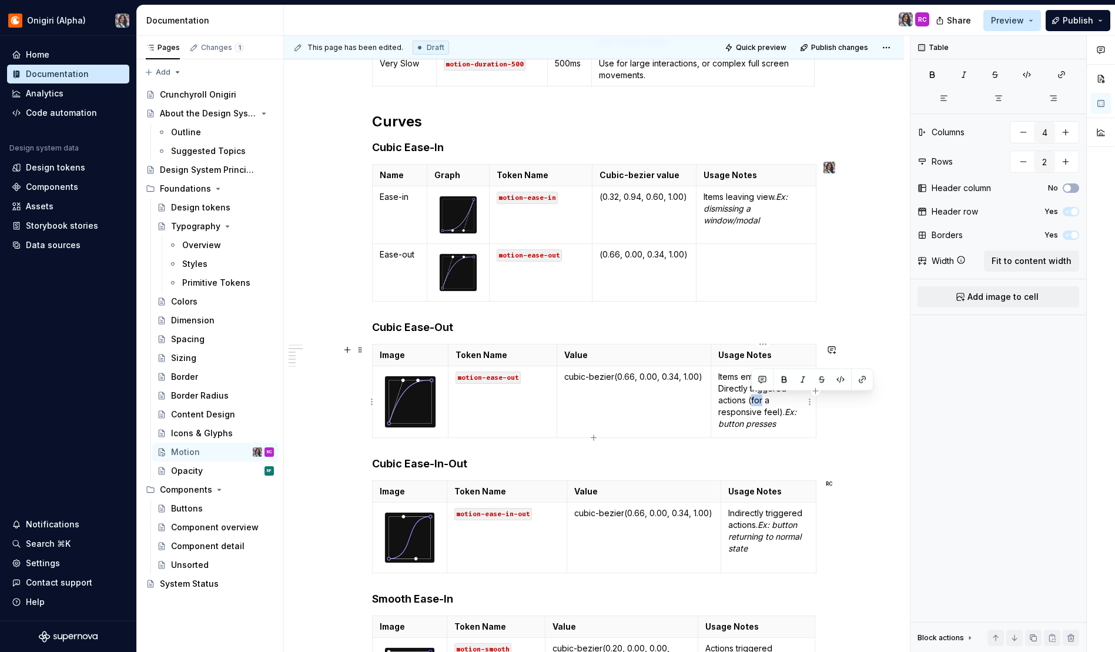
click at [753, 403] on p "Items entering view. Directly triggered actions (for a responsive feel). Ex: bu…" at bounding box center [763, 400] width 91 height 59
type input "5"
type input "3"
click at [721, 247] on td at bounding box center [756, 272] width 120 height 58
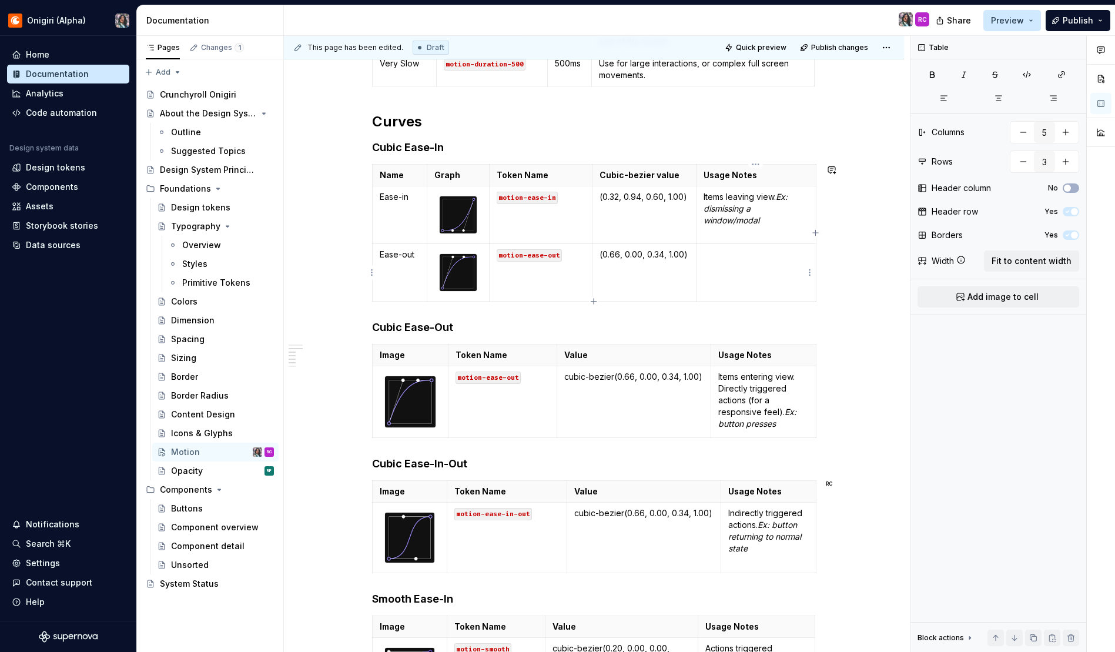
type textarea "*"
click at [892, 278] on div "Durations Name Token Name Value Usage Notes None motion-duration-0 0ms No movem…" at bounding box center [594, 450] width 620 height 1381
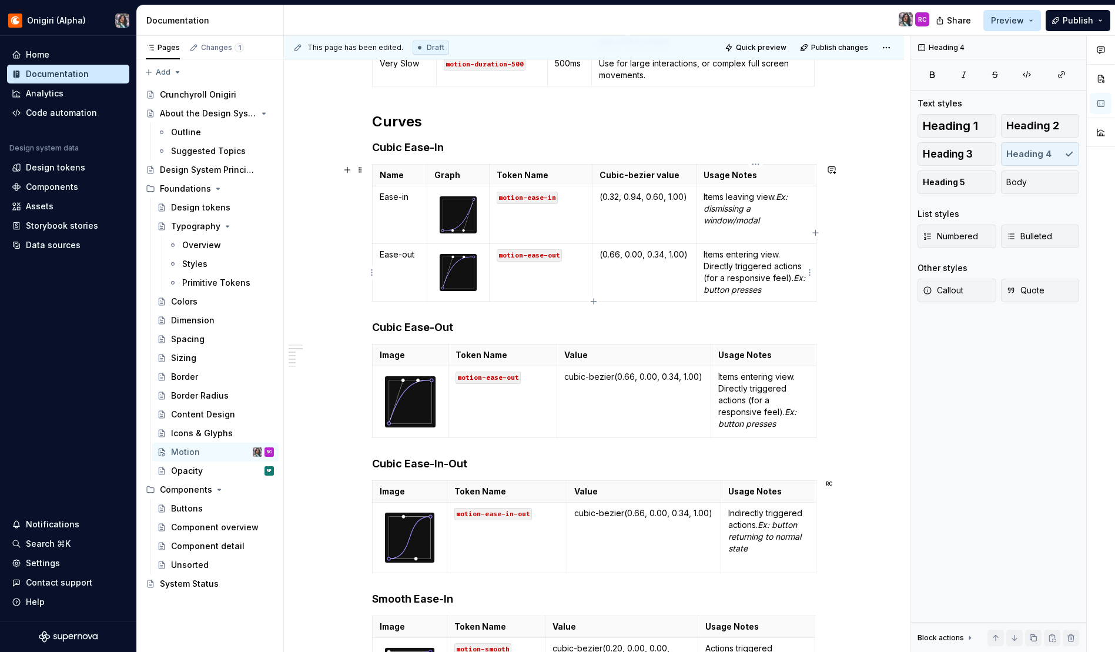
click at [795, 278] on em "Ex: button presses" at bounding box center [756, 284] width 104 height 22
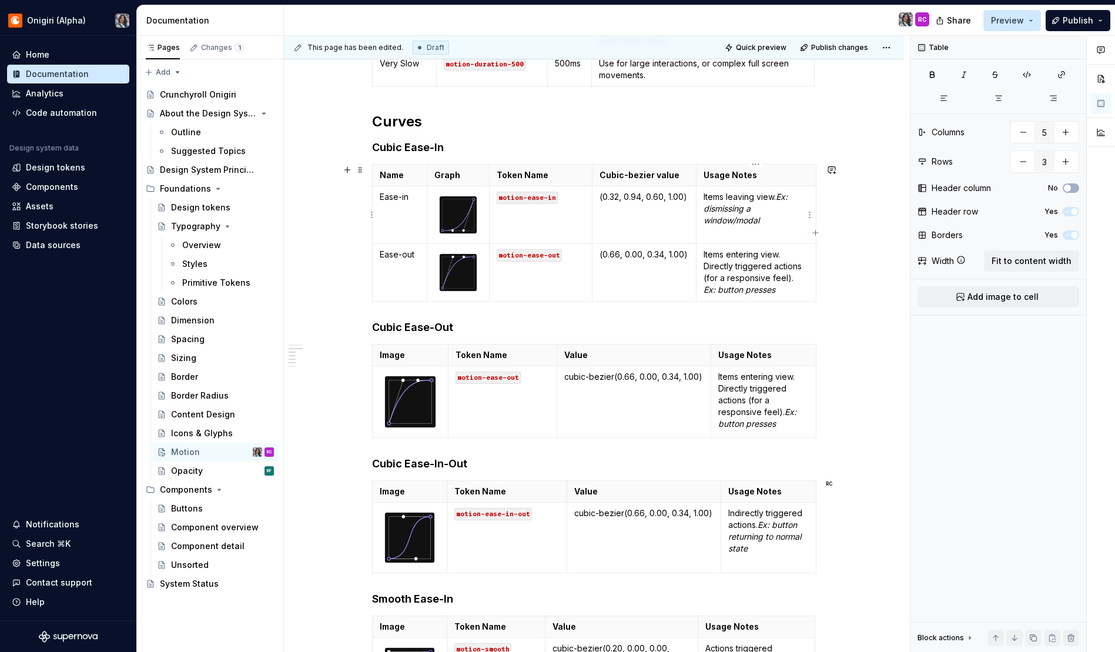
click at [781, 199] on em "Ex: dismissing a window/modal" at bounding box center [747, 209] width 86 height 34
click at [739, 276] on p "Items entering view. Directly triggered actions (for a responsive feel). Ex: bu…" at bounding box center [756, 272] width 105 height 47
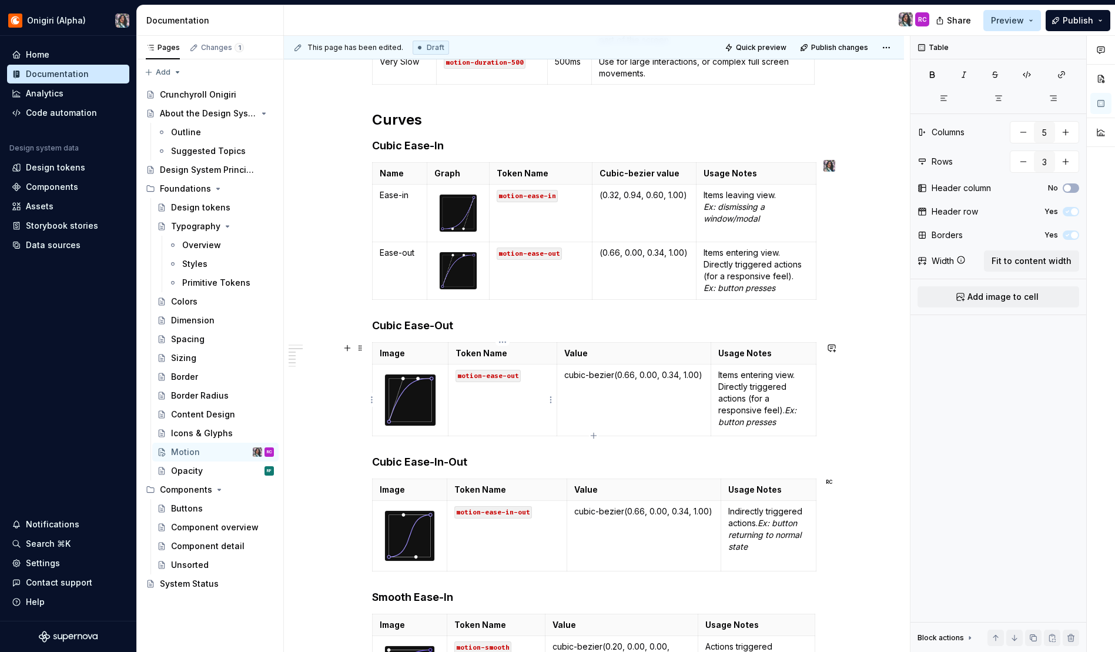
scroll to position [444, 0]
click at [587, 283] on td "motion-ease-out" at bounding box center [541, 270] width 103 height 58
click at [592, 297] on icon "button" at bounding box center [593, 298] width 9 height 9
type input "4"
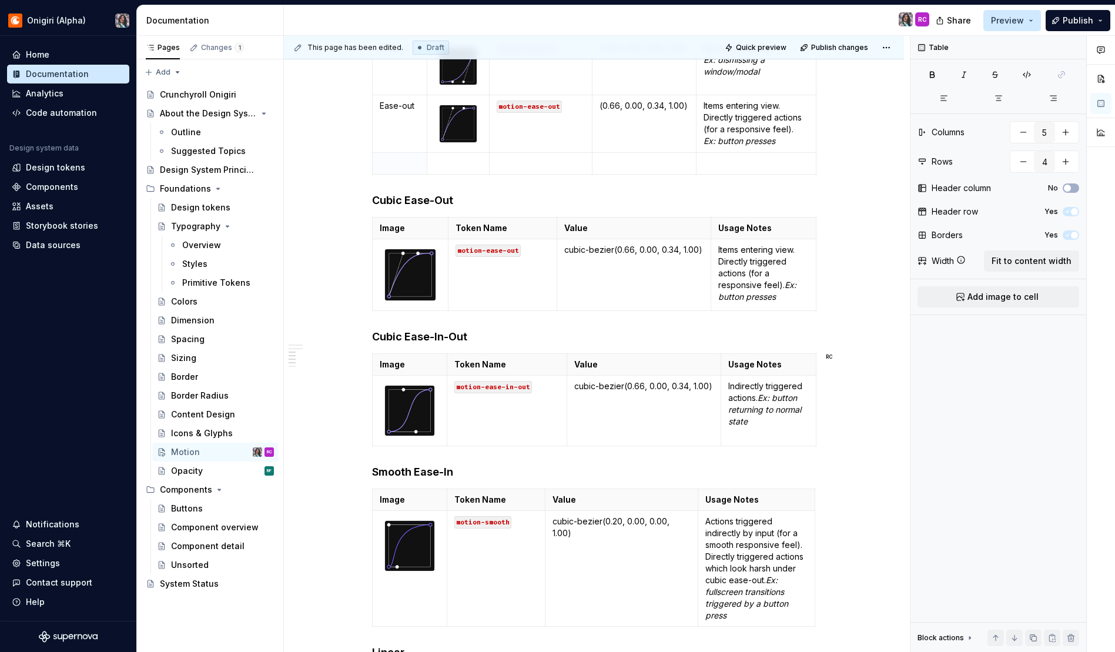
scroll to position [666, 0]
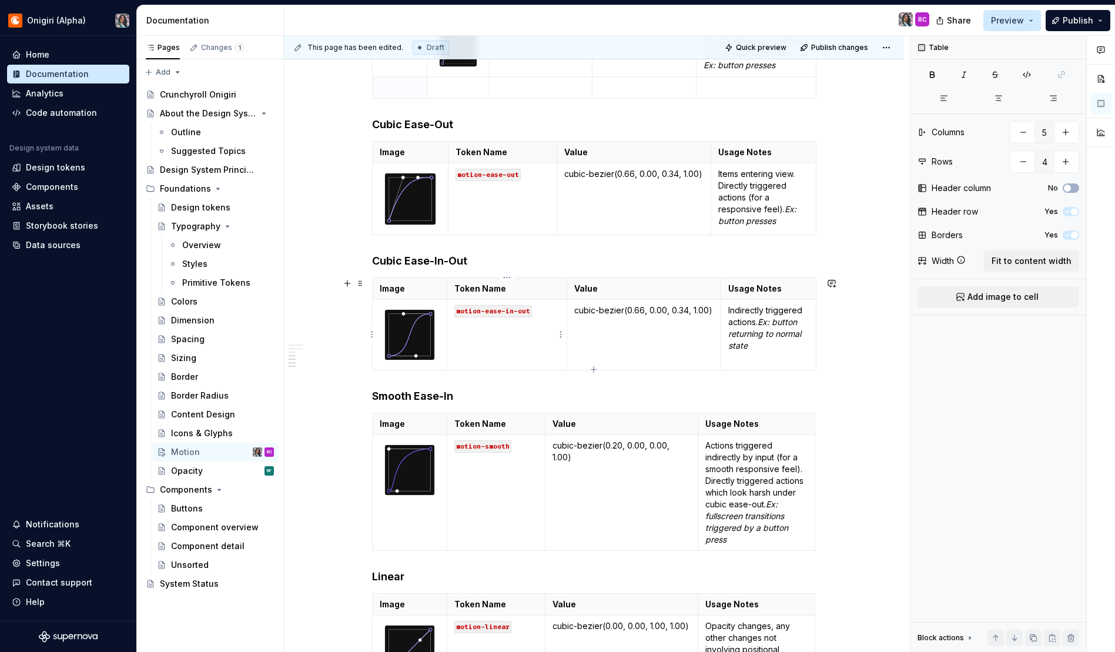
type input "4"
type input "2"
drag, startPoint x: 530, startPoint y: 310, endPoint x: 451, endPoint y: 312, distance: 78.2
click at [451, 312] on td "motion-ease-in-out" at bounding box center [507, 334] width 120 height 71
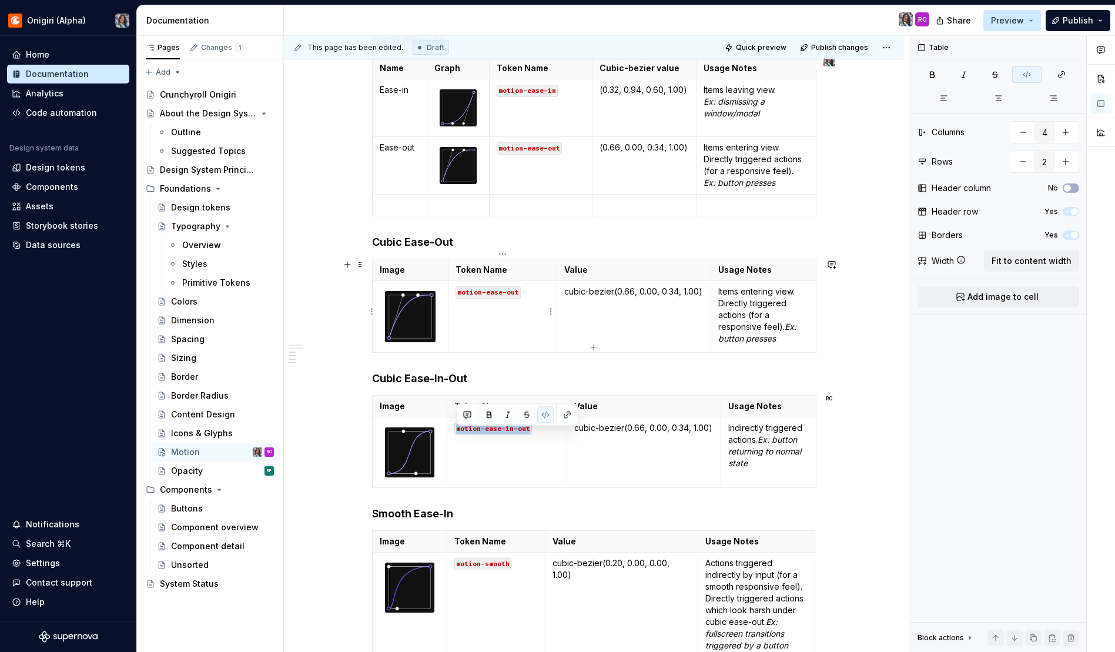
scroll to position [541, 0]
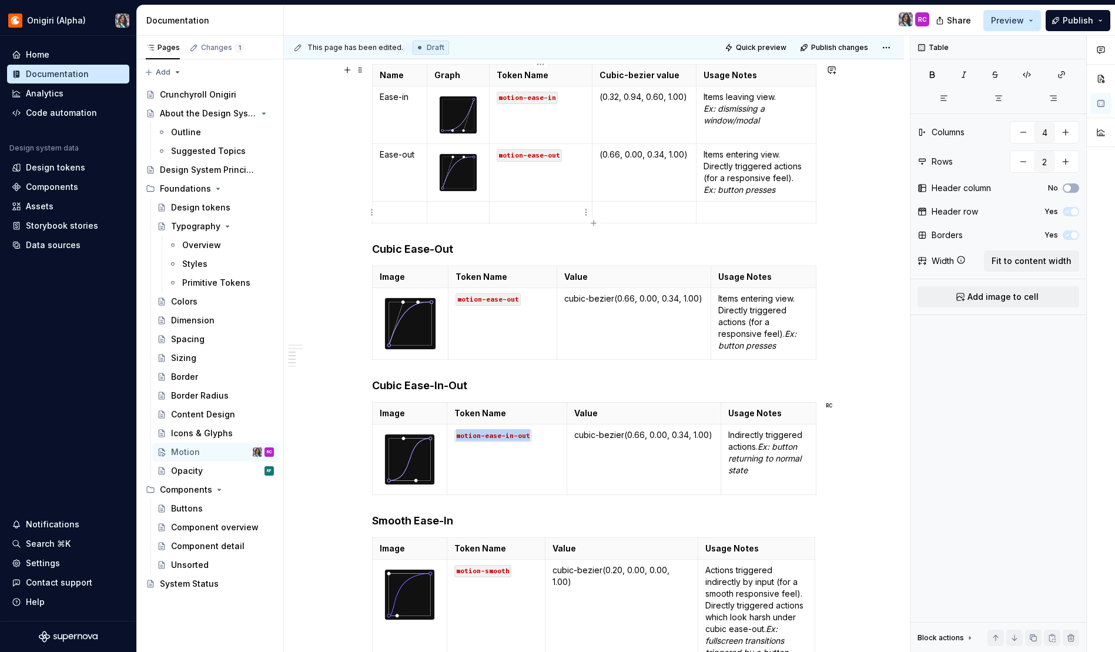
type input "5"
type input "4"
click at [551, 217] on p at bounding box center [541, 212] width 88 height 12
click at [410, 455] on img at bounding box center [410, 459] width 50 height 50
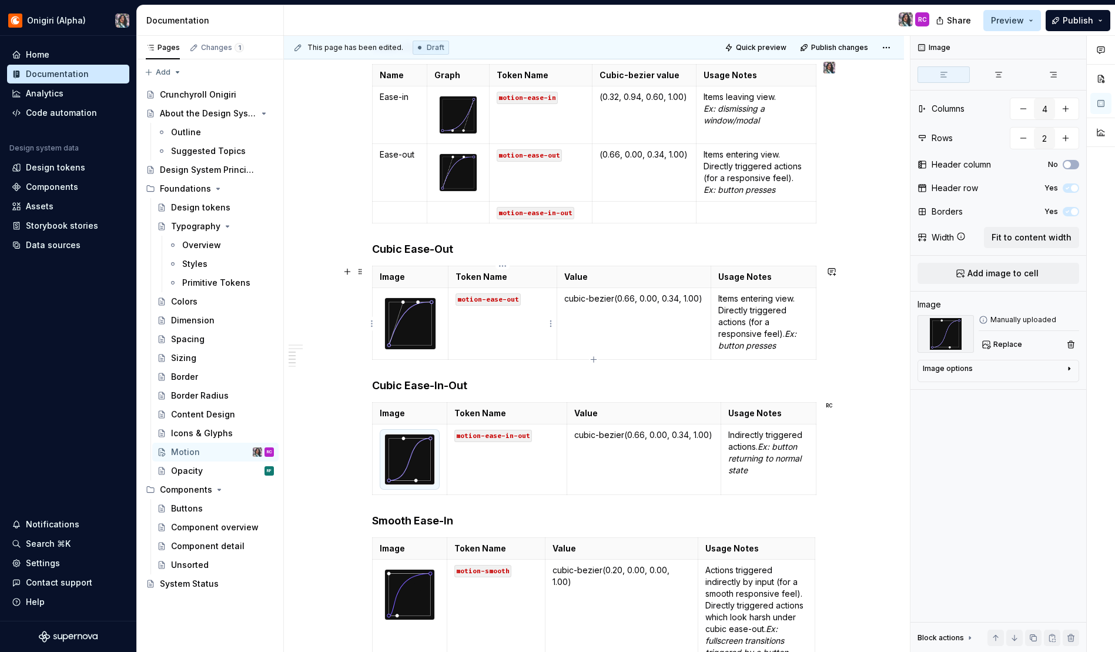
type textarea "*"
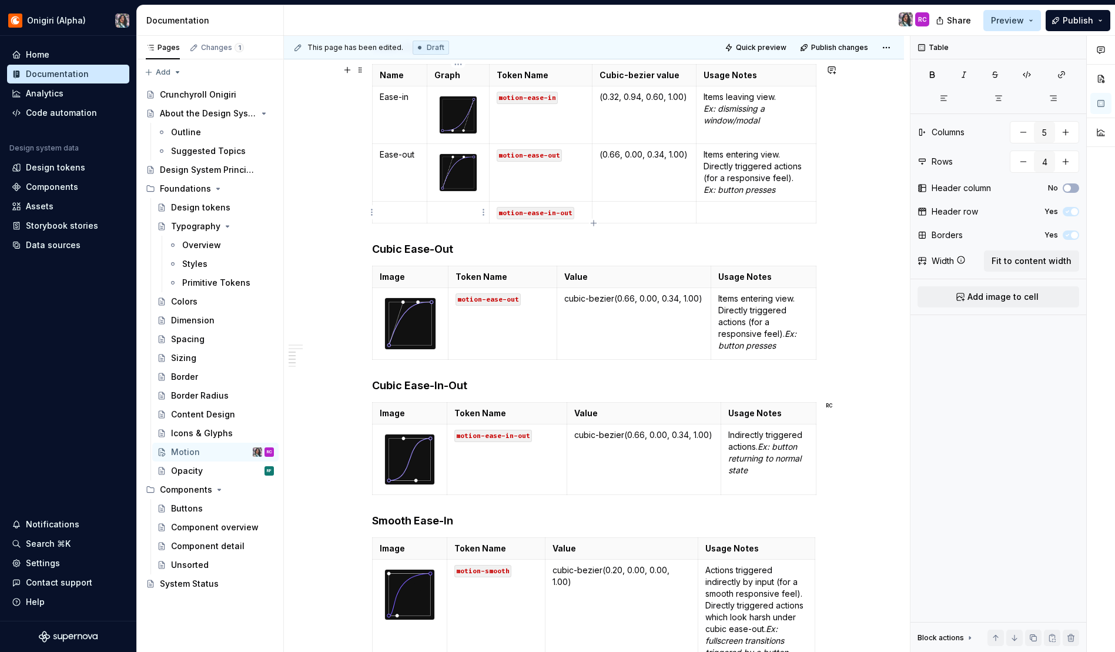
click at [467, 216] on p at bounding box center [458, 212] width 48 height 12
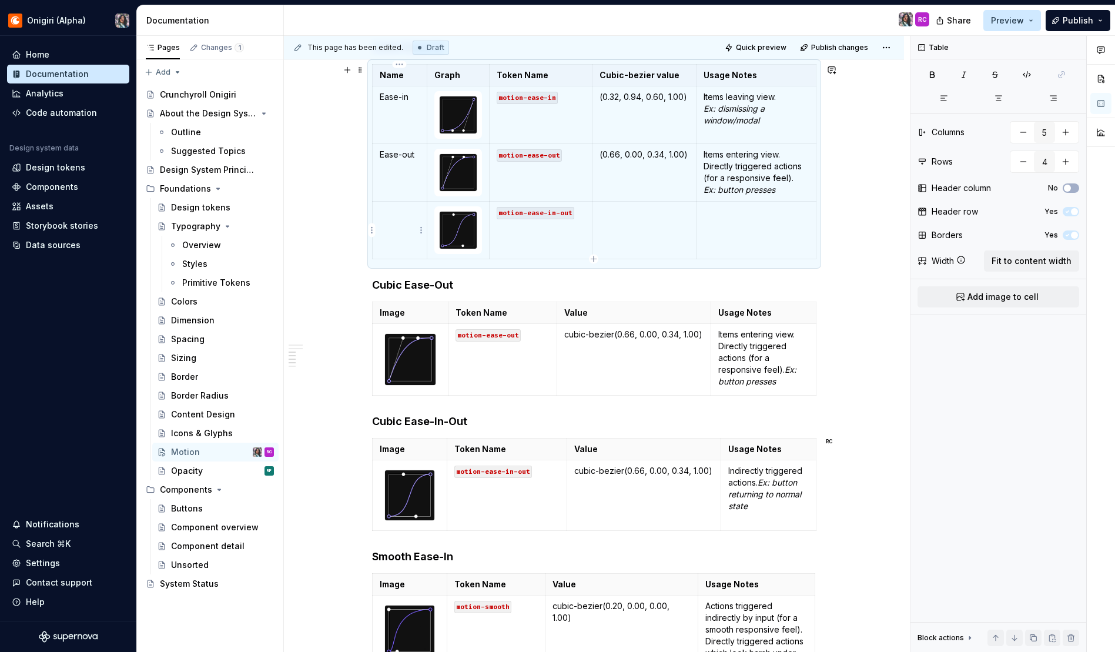
click at [407, 215] on p at bounding box center [400, 212] width 41 height 12
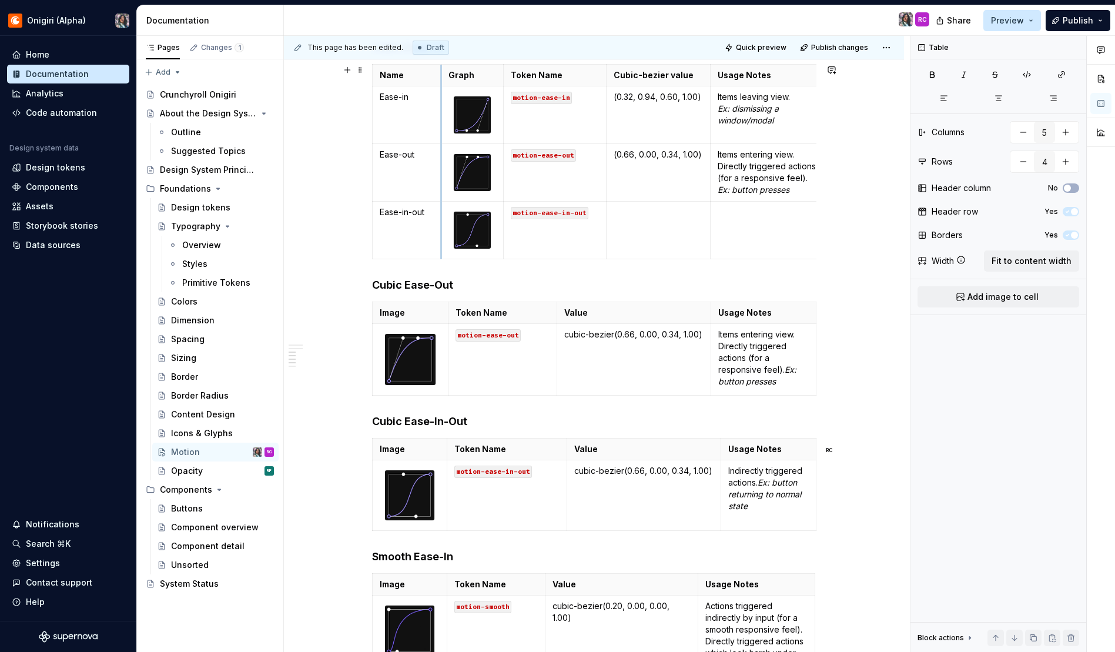
drag, startPoint x: 426, startPoint y: 77, endPoint x: 442, endPoint y: 83, distance: 16.9
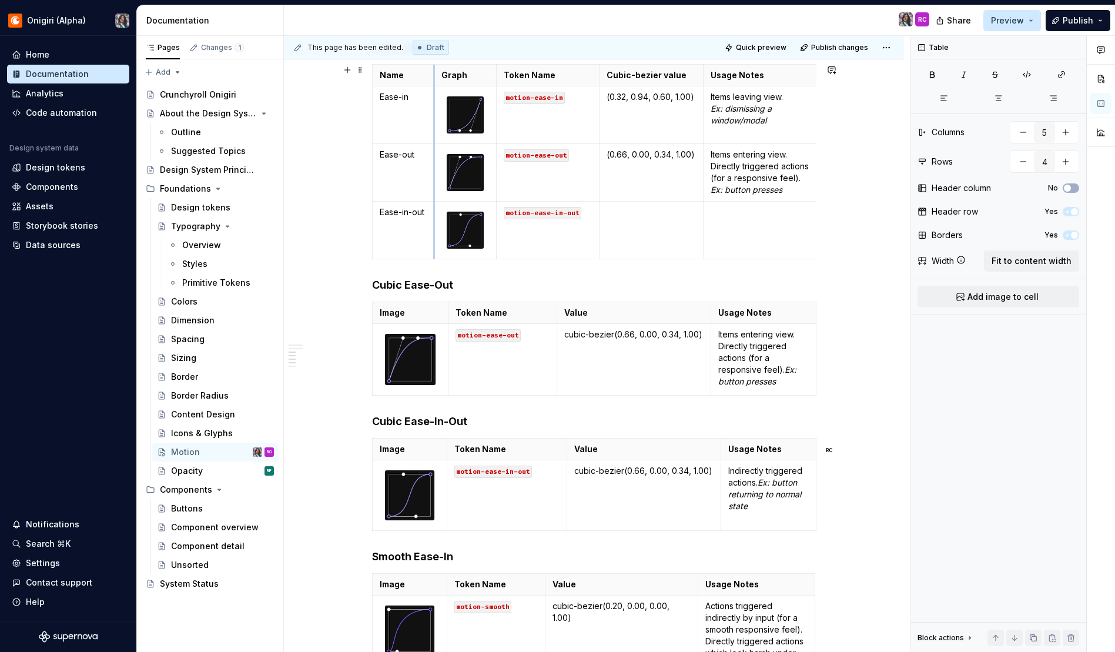
drag, startPoint x: 428, startPoint y: 76, endPoint x: 435, endPoint y: 75, distance: 7.3
click at [435, 75] on th "Graph" at bounding box center [465, 76] width 62 height 22
click at [633, 229] on td at bounding box center [651, 230] width 104 height 58
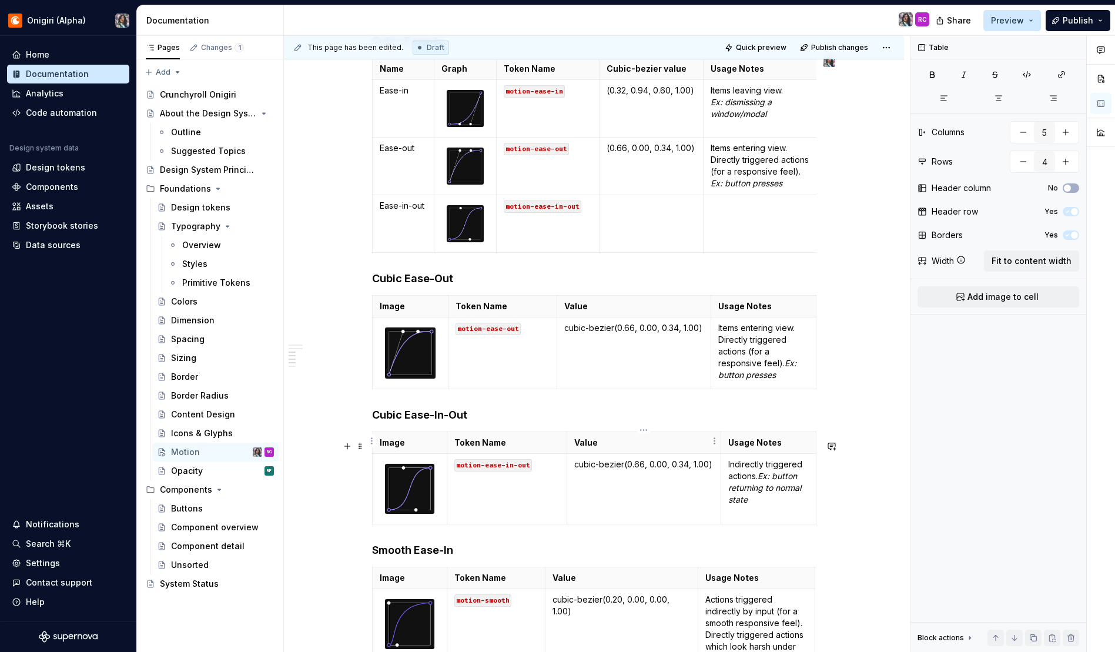
scroll to position [558, 0]
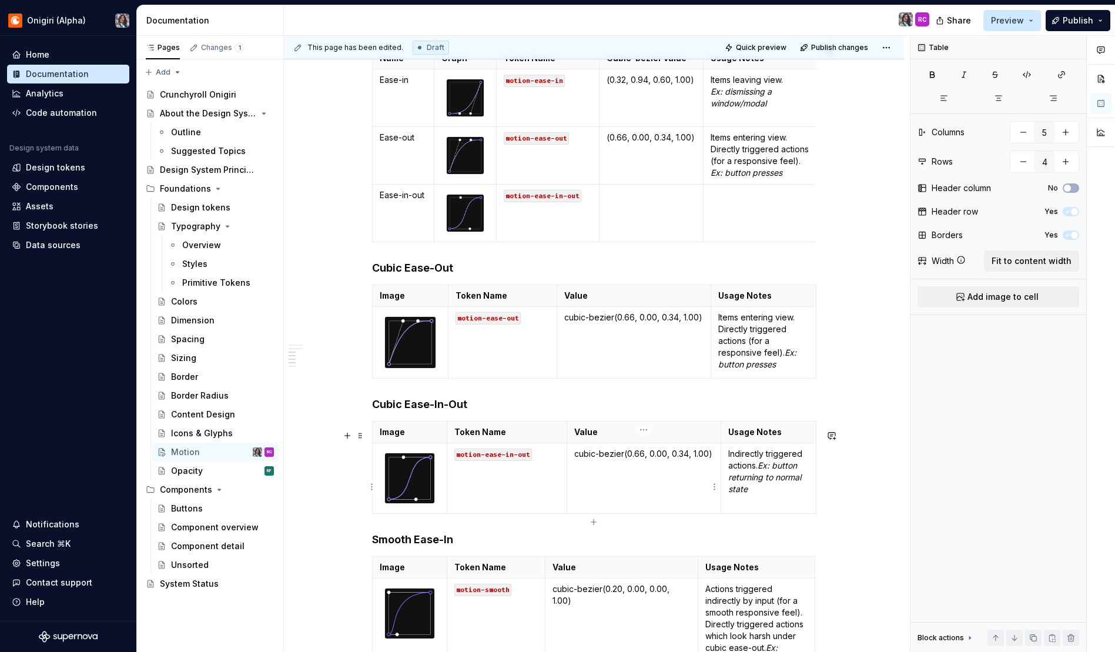
type input "4"
type input "2"
drag, startPoint x: 624, startPoint y: 463, endPoint x: 712, endPoint y: 461, distance: 87.6
click at [711, 460] on p "cubic-bezier(0.66, 0.00, 0.34, 1.00)" at bounding box center [643, 454] width 139 height 12
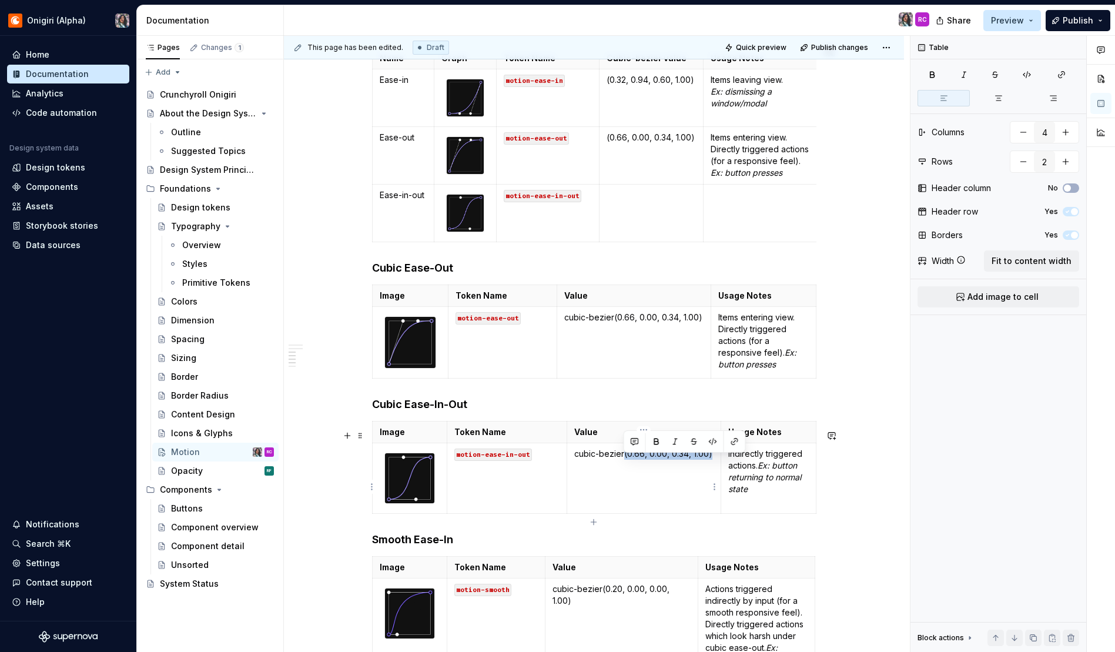
drag, startPoint x: 704, startPoint y: 463, endPoint x: 623, endPoint y: 467, distance: 81.2
click at [623, 460] on p "cubic-bezier(0.66, 0.00, 0.34, 1.00)" at bounding box center [643, 454] width 139 height 12
copy p "(0.66, 0.00, 0.34, 1.00)"
type input "5"
type input "4"
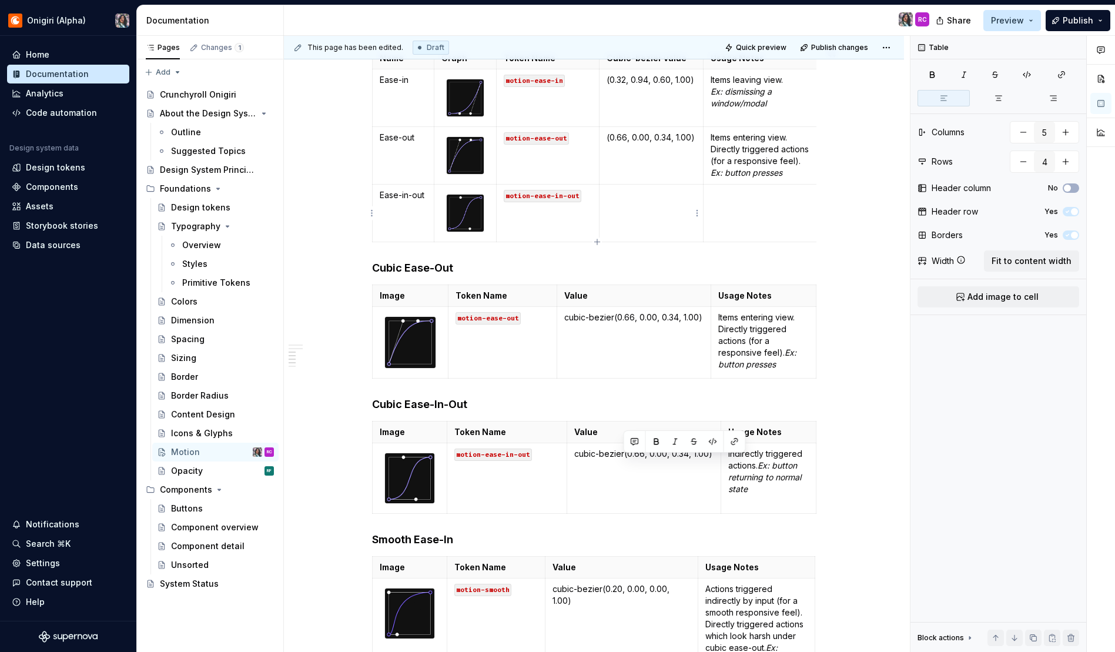
click at [632, 219] on td at bounding box center [651, 213] width 104 height 58
type input "4"
type input "2"
click at [755, 475] on p "Indirectly triggered actions. Ex: button returning to normal state" at bounding box center [768, 471] width 81 height 47
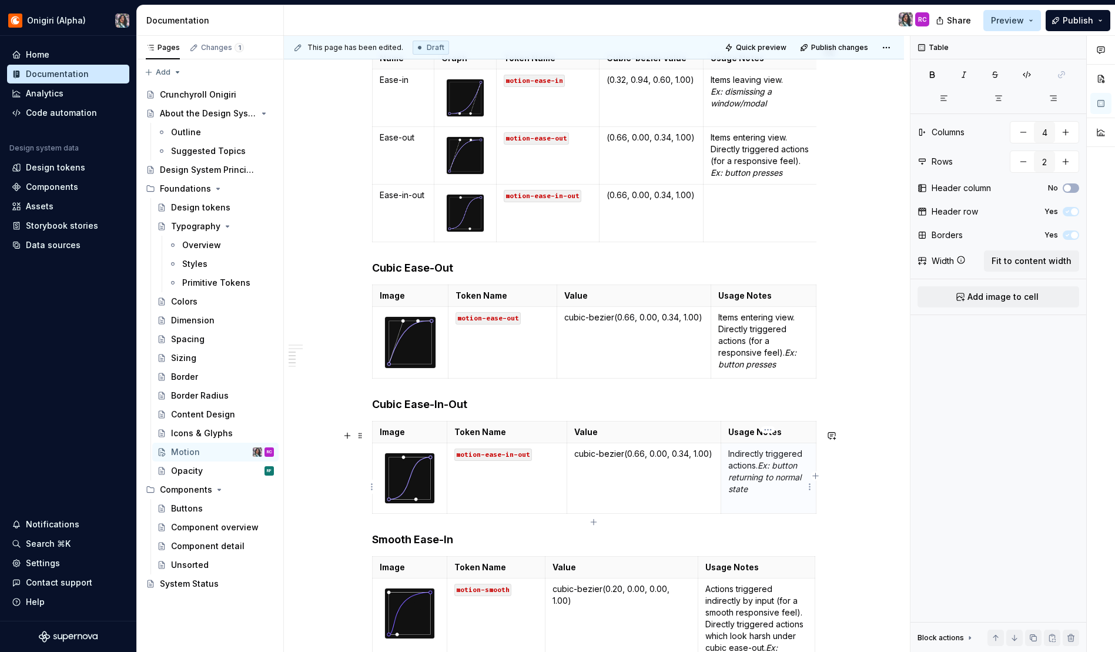
click at [755, 475] on p "Indirectly triggered actions. Ex: button returning to normal state" at bounding box center [768, 471] width 81 height 47
type input "5"
type input "4"
click at [732, 235] on td at bounding box center [763, 213] width 120 height 58
drag, startPoint x: 744, startPoint y: 207, endPoint x: 752, endPoint y: 207, distance: 8.2
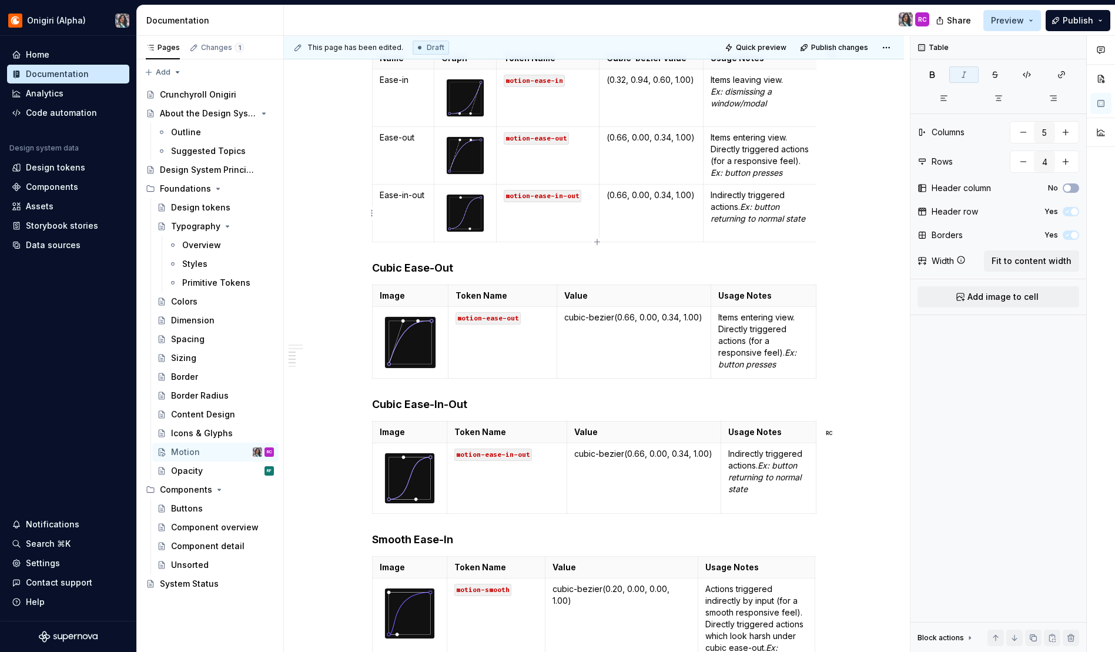
click at [744, 207] on em "Ex: button returning to normal state" at bounding box center [758, 213] width 95 height 22
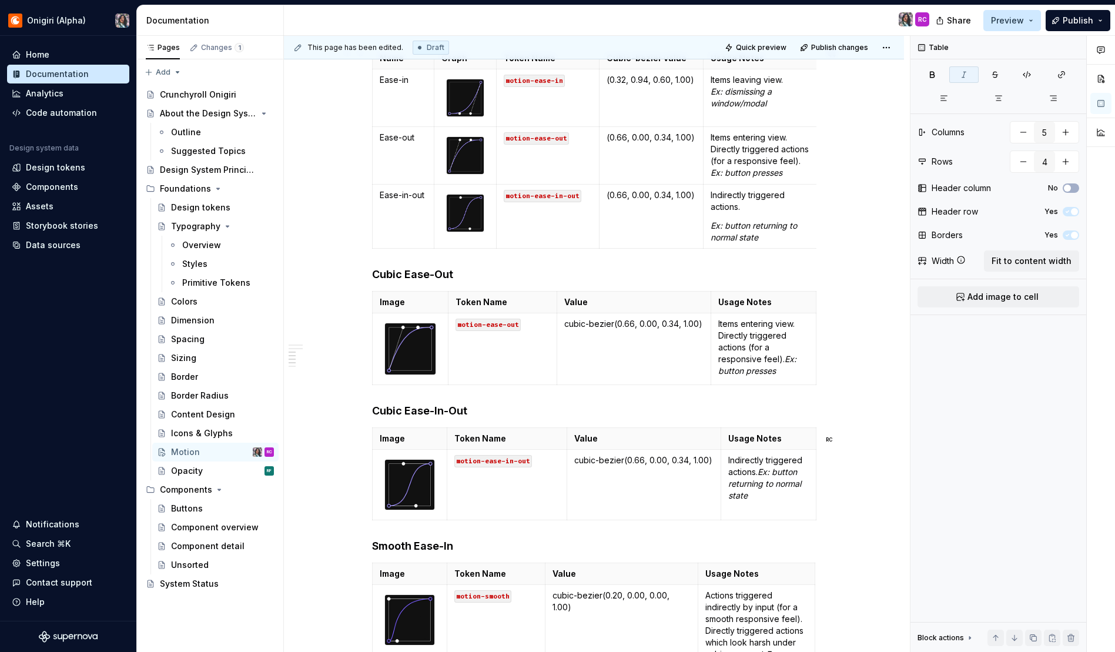
click at [859, 223] on div "Durations Name Token Name Value Usage Notes None motion-duration-0 0ms No movem…" at bounding box center [594, 365] width 620 height 1445
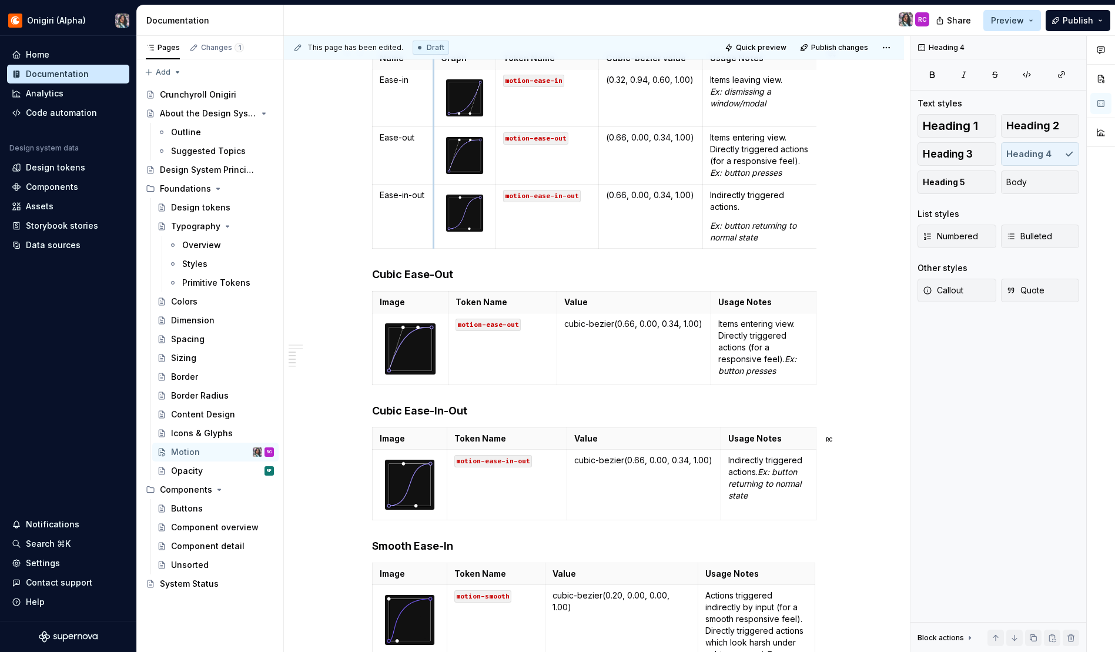
click at [434, 167] on td at bounding box center [465, 155] width 62 height 58
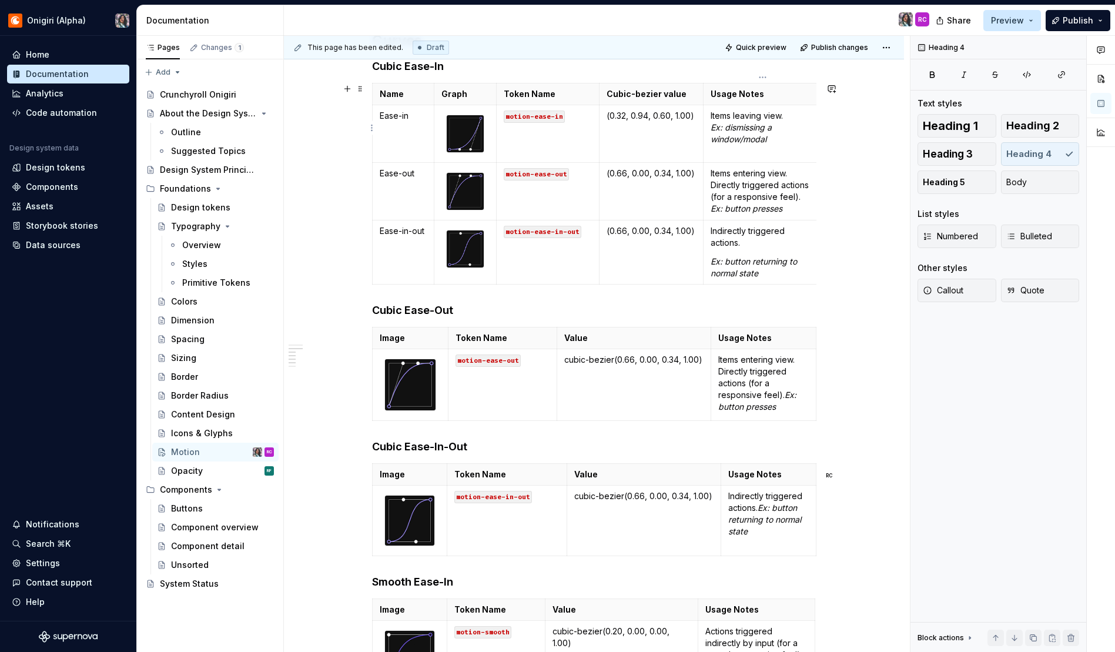
scroll to position [513, 0]
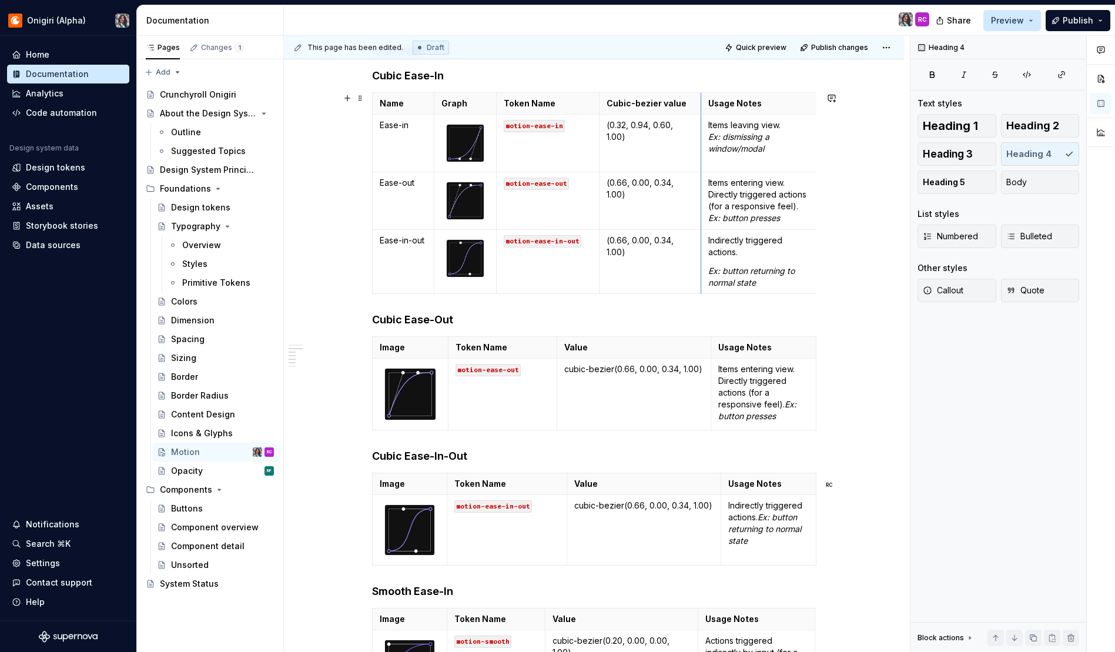
click at [702, 102] on th "Usage Notes" at bounding box center [761, 104] width 120 height 22
drag, startPoint x: 599, startPoint y: 107, endPoint x: 589, endPoint y: 108, distance: 9.4
click at [590, 108] on th "Cubic-bezier value" at bounding box center [642, 104] width 105 height 22
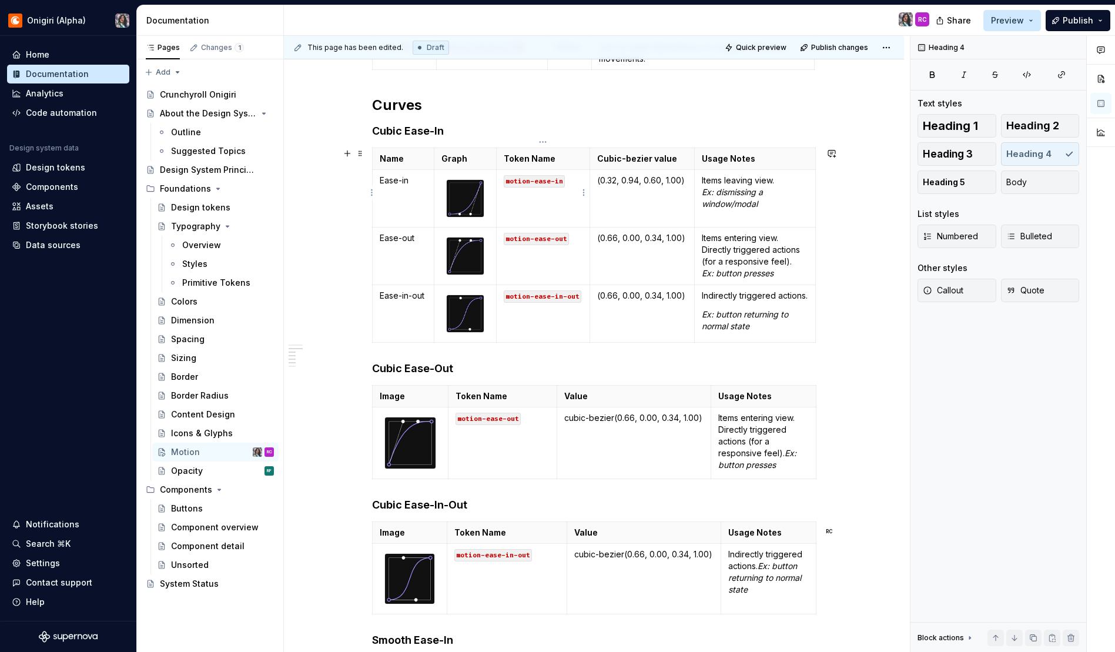
scroll to position [547, 0]
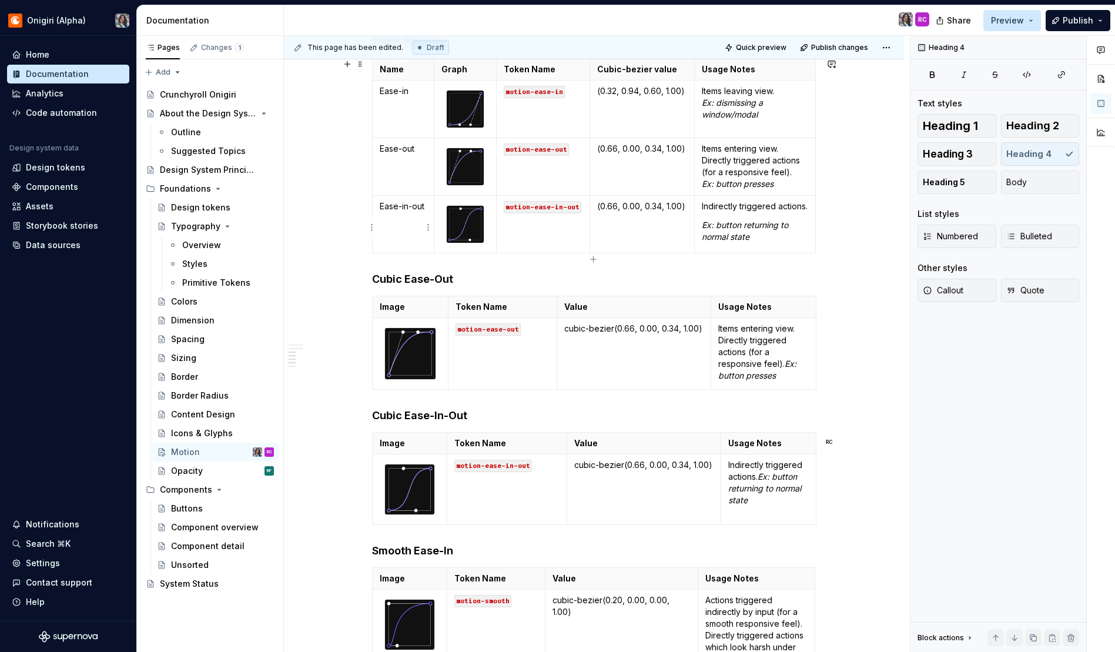
click at [410, 205] on p "Ease-in-out" at bounding box center [404, 206] width 48 height 12
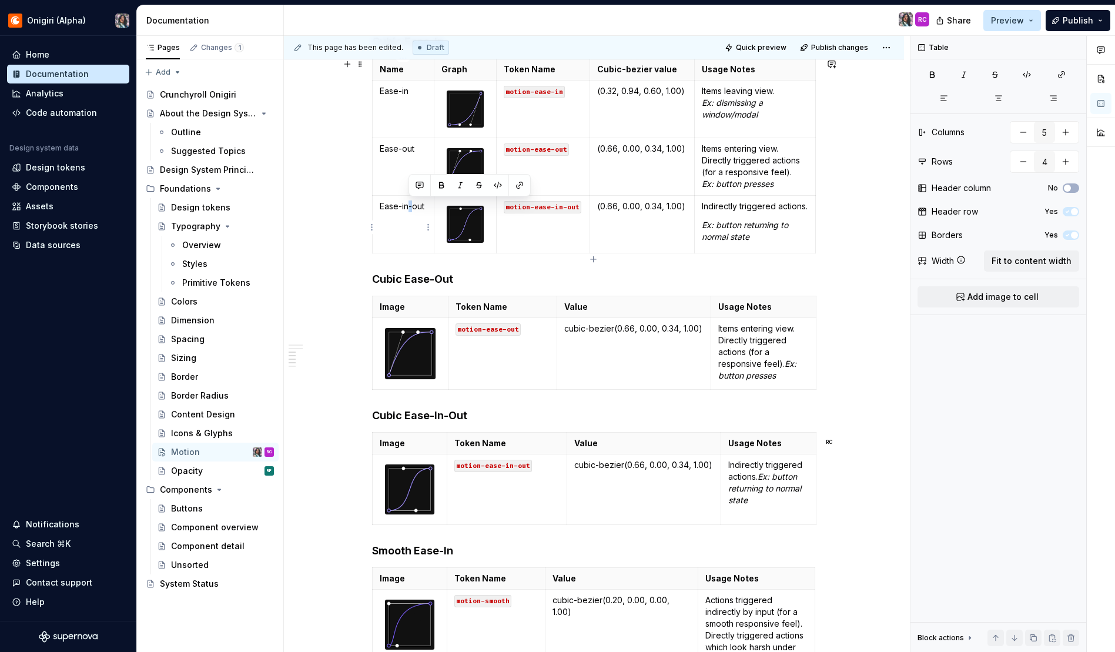
click at [410, 205] on p "Ease-in-out" at bounding box center [404, 206] width 48 height 12
click at [382, 208] on p "Ease-in-out" at bounding box center [404, 206] width 48 height 12
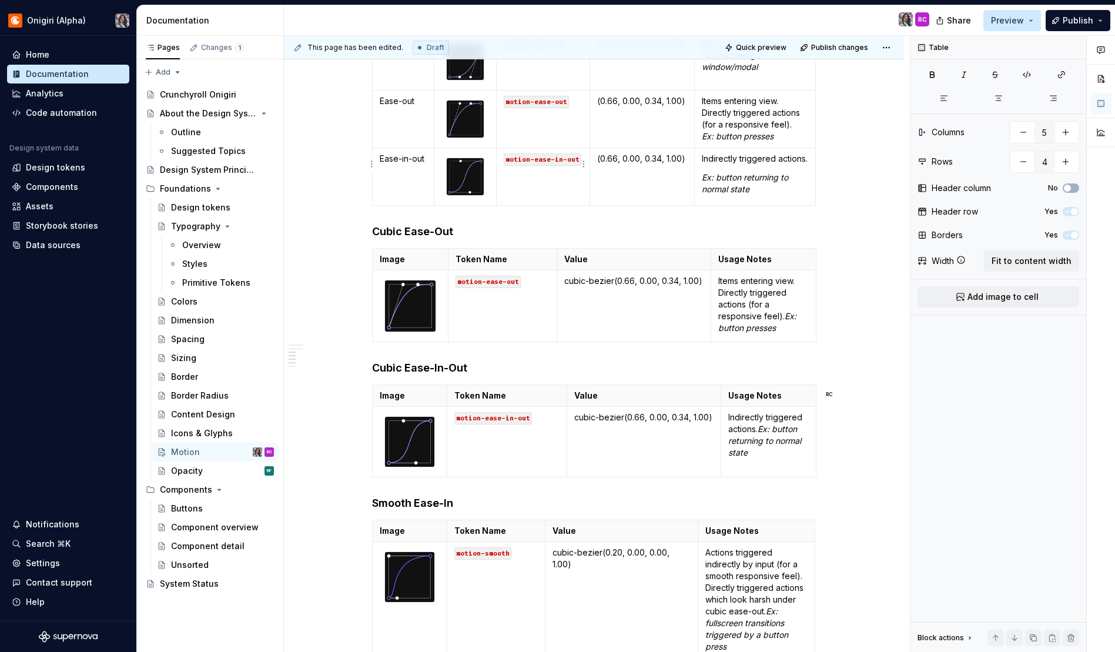
scroll to position [546, 0]
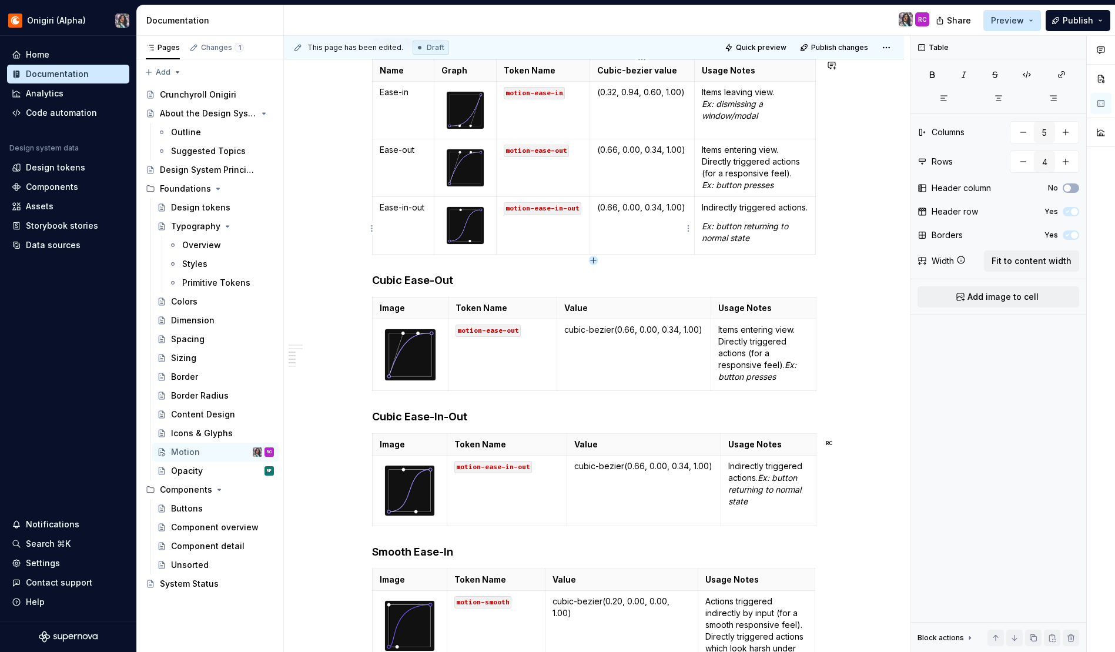
click at [591, 259] on icon "button" at bounding box center [593, 260] width 9 height 9
type input "5"
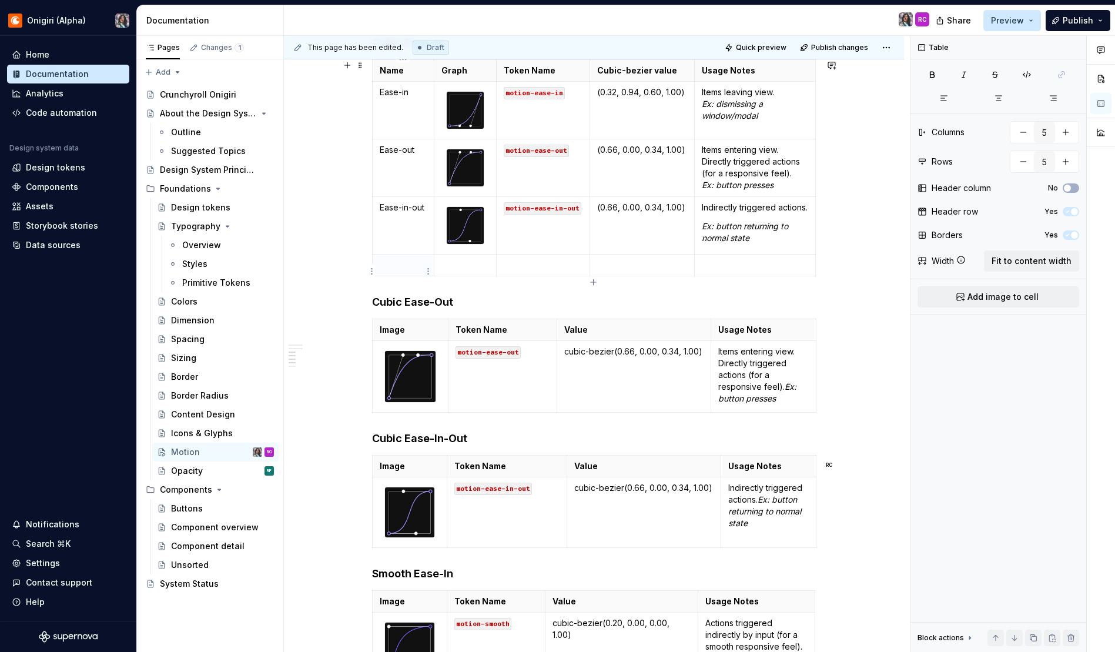
click at [412, 271] on p at bounding box center [404, 265] width 48 height 12
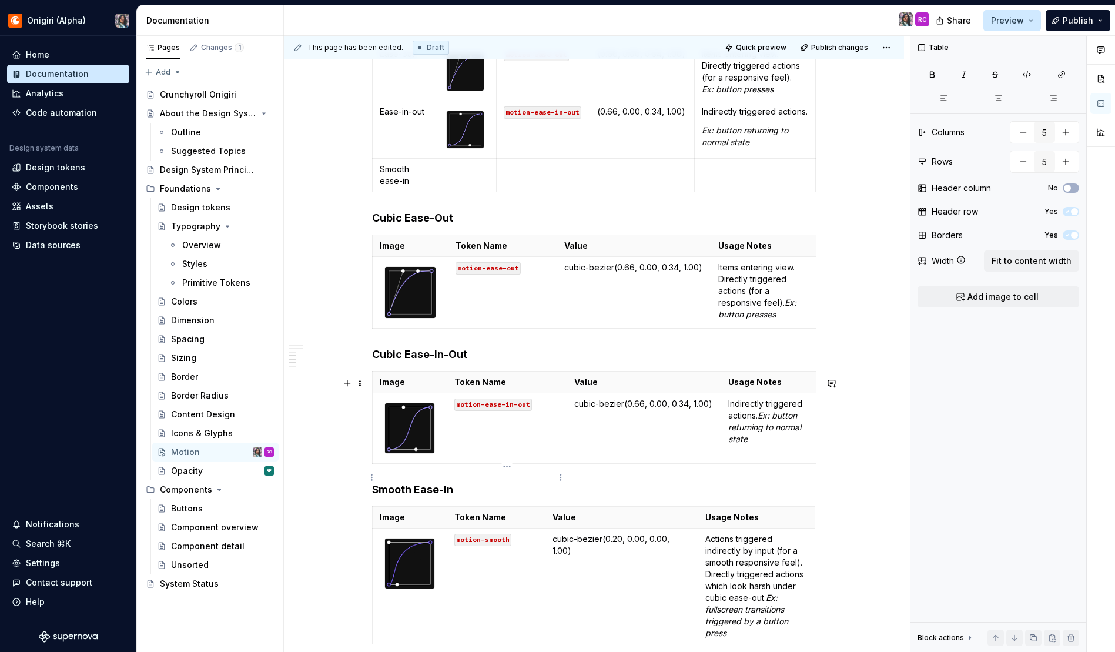
scroll to position [642, 0]
click at [421, 563] on img at bounding box center [410, 563] width 50 height 50
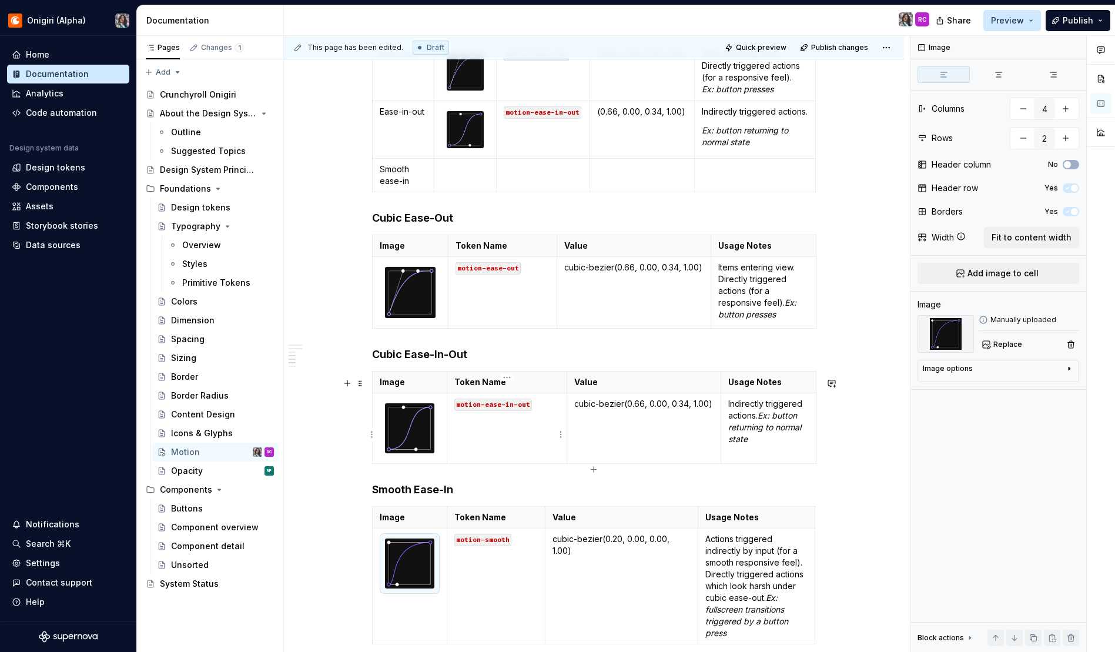
type textarea "*"
click at [470, 186] on td at bounding box center [465, 175] width 62 height 34
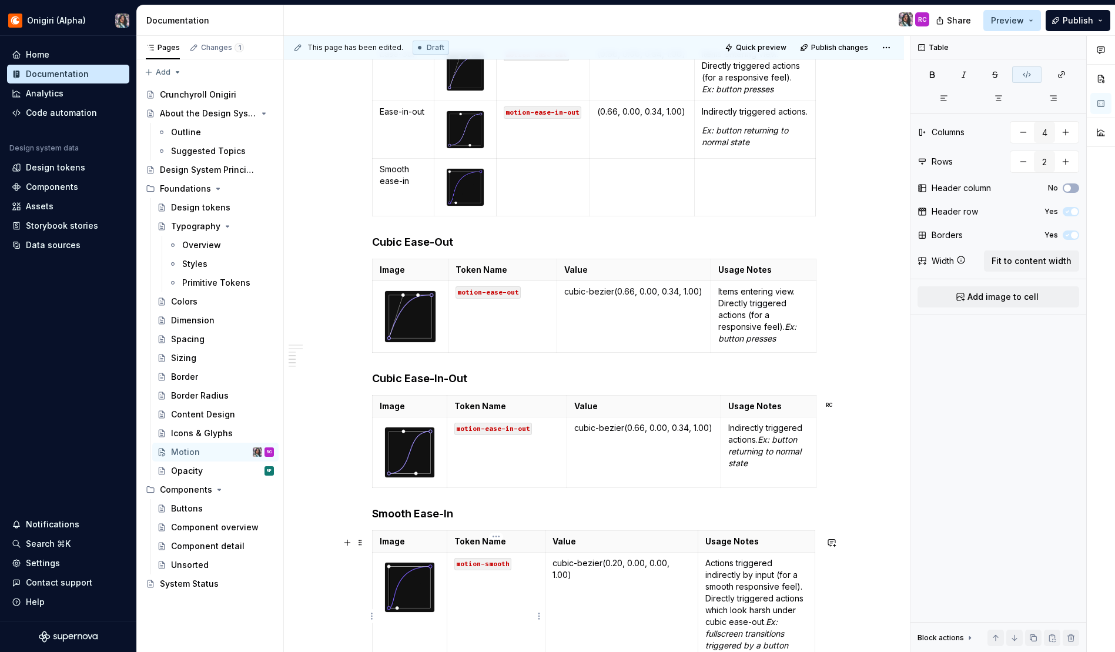
type input "4"
type input "2"
drag, startPoint x: 514, startPoint y: 571, endPoint x: 452, endPoint y: 573, distance: 61.8
click at [452, 573] on td "motion-smooth" at bounding box center [496, 610] width 98 height 116
copy code "motion-smooth"
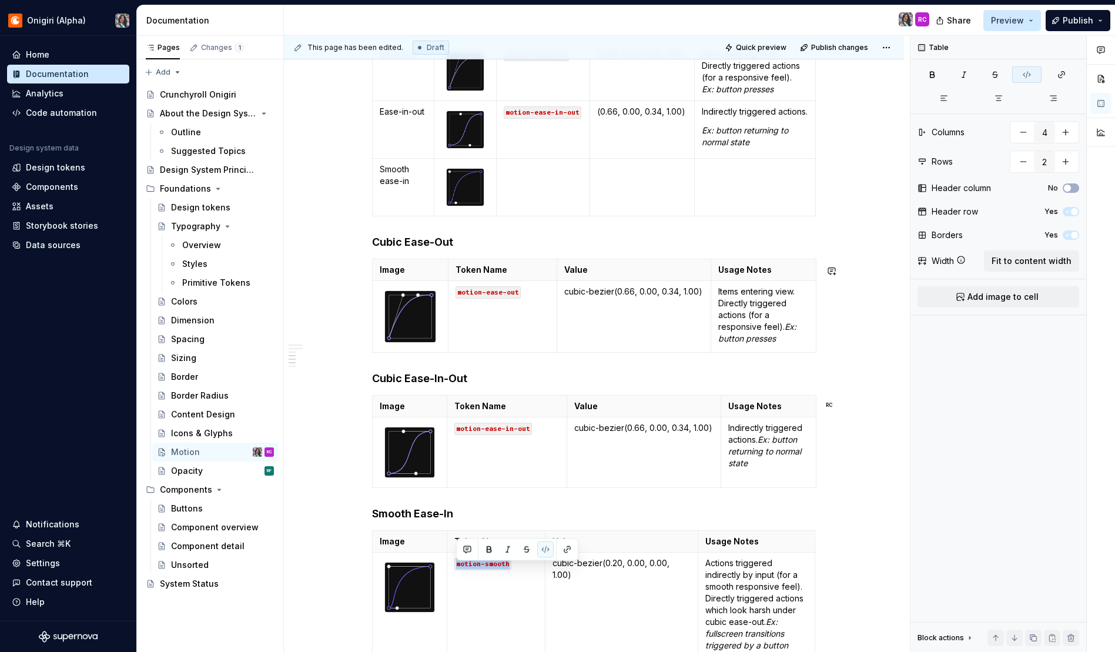
type input "5"
click at [534, 196] on td at bounding box center [543, 187] width 93 height 58
type input "4"
type input "2"
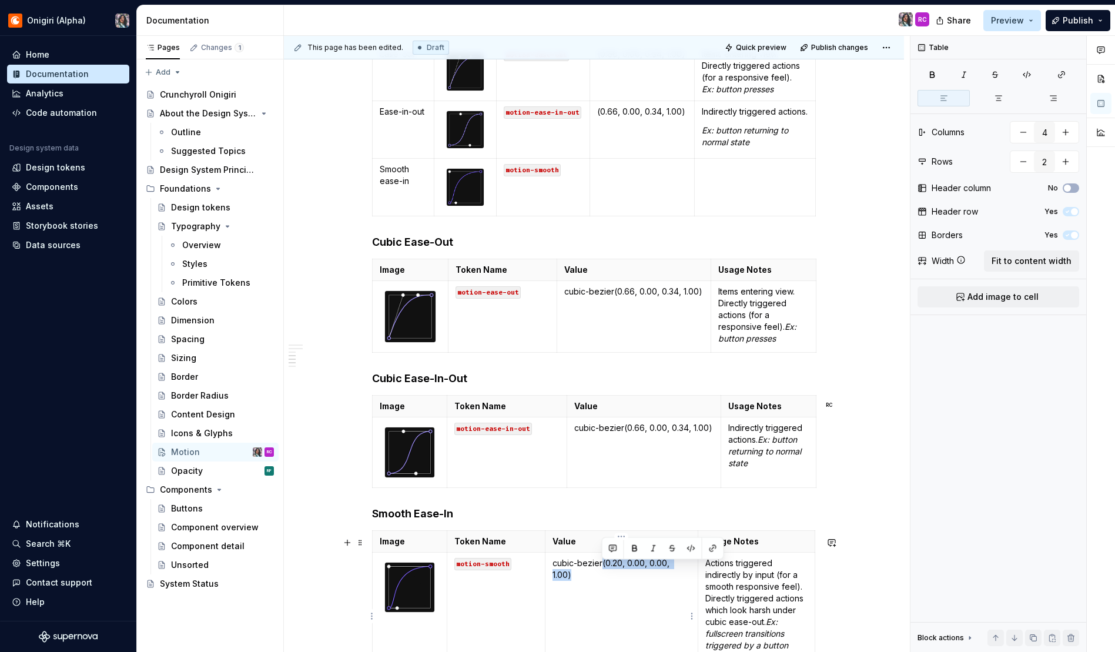
drag, startPoint x: 602, startPoint y: 571, endPoint x: 690, endPoint y: 568, distance: 88.2
click at [691, 568] on td "cubic-bezier(0.20, 0.00, 0.00, 1.00)" at bounding box center [621, 610] width 153 height 116
copy p "(0.20, 0.00, 0.00, 1.00)"
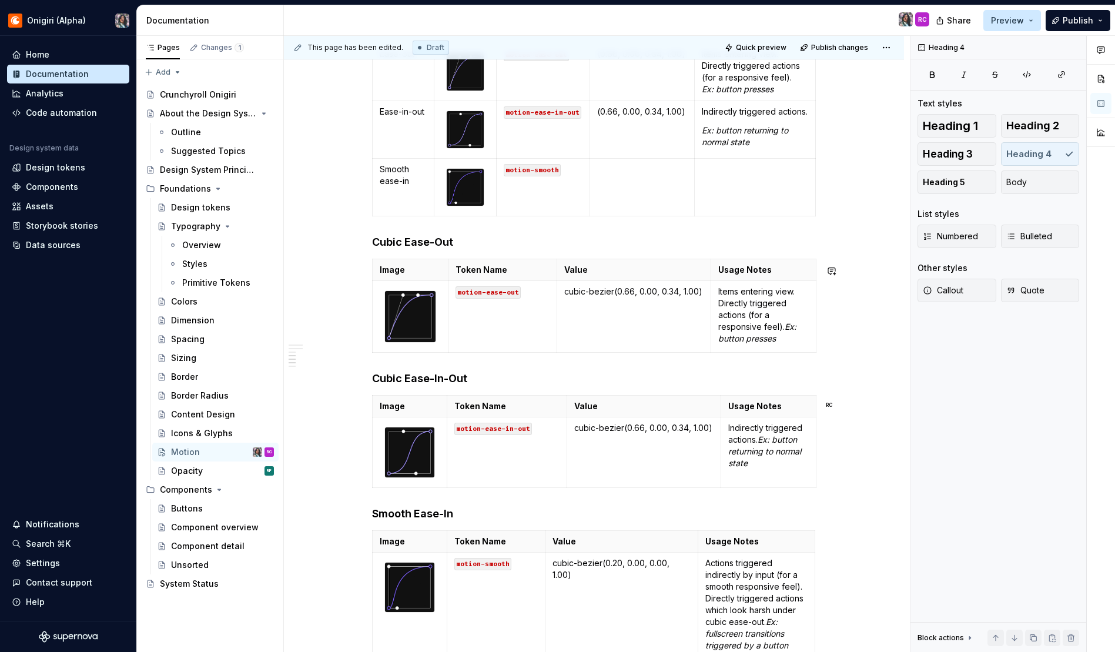
click at [645, 230] on div "Durations Name Token Name Value Usage Notes None motion-duration-0 0ms No movem…" at bounding box center [594, 216] width 444 height 1259
click at [639, 208] on td at bounding box center [642, 187] width 105 height 58
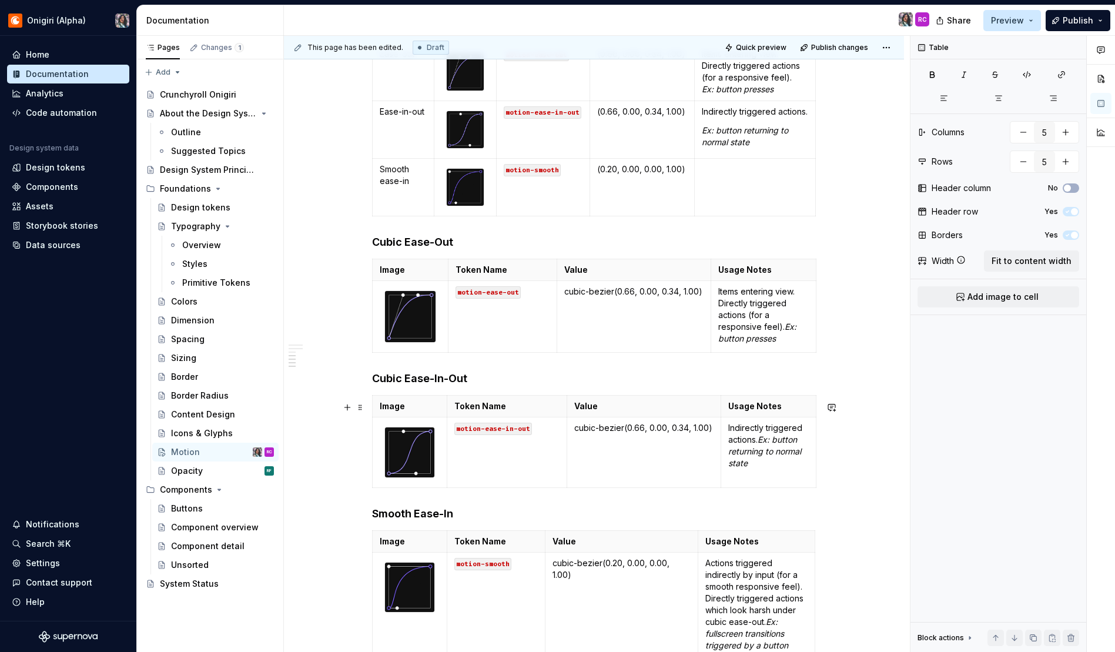
scroll to position [1021, 0]
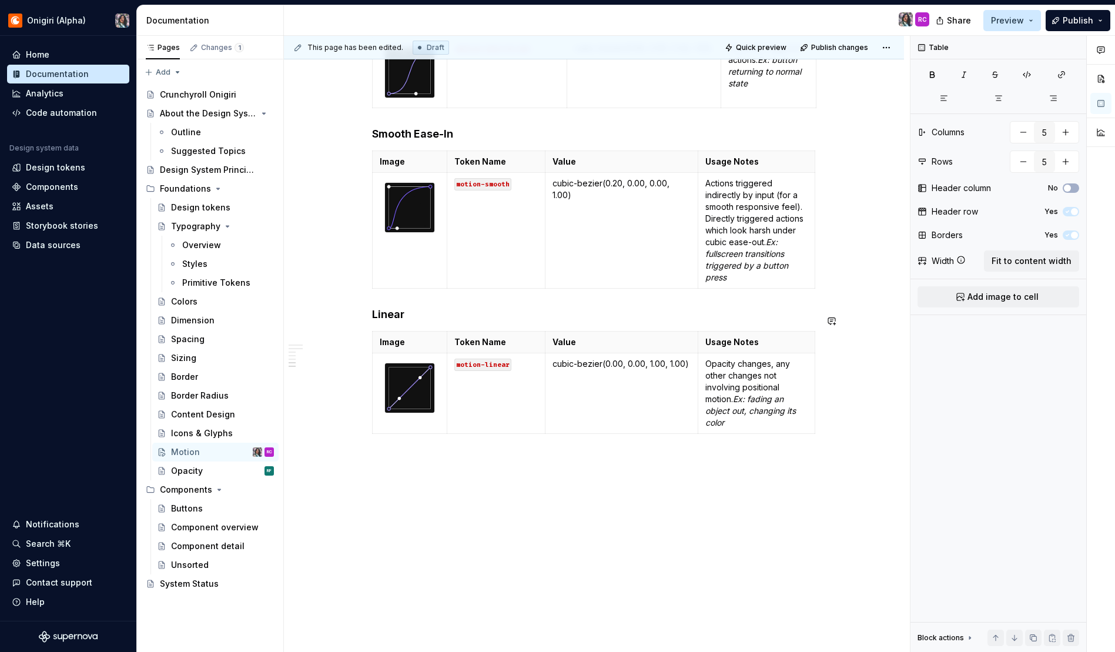
type input "4"
type input "2"
click at [741, 265] on p "Actions triggered indirectly by input (for a smooth responsive feel). Directly …" at bounding box center [756, 230] width 102 height 106
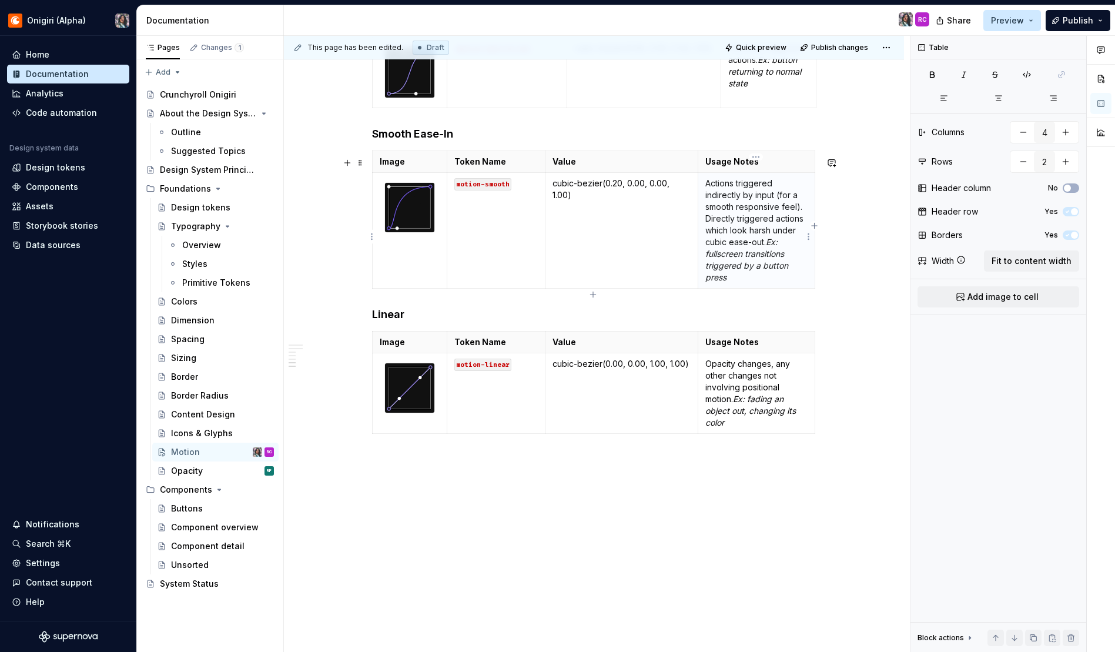
click at [746, 256] on em "Ex: fullscreen transitions triggered by a button press" at bounding box center [747, 259] width 85 height 45
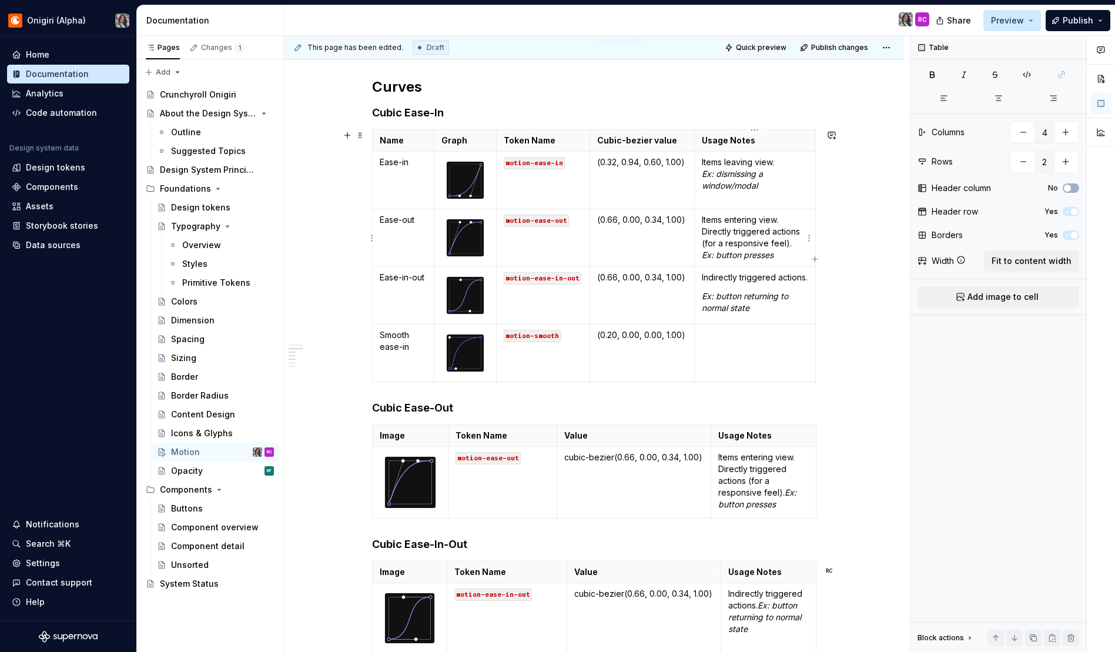
scroll to position [475, 0]
type input "5"
click at [734, 361] on td at bounding box center [754, 353] width 121 height 58
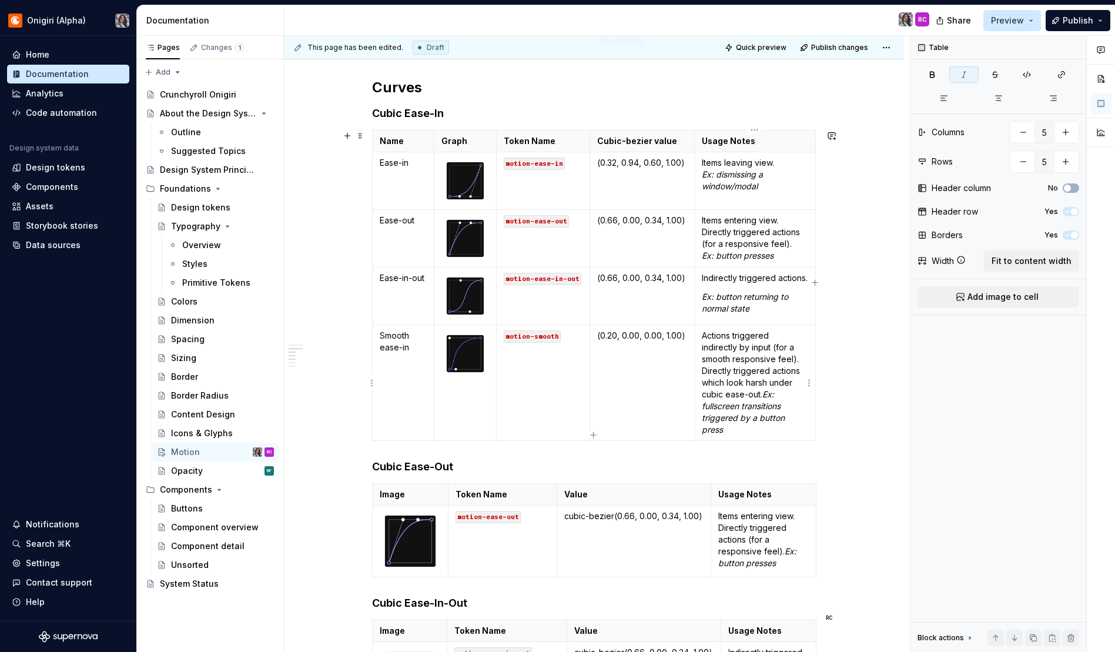
click at [766, 401] on em "Ex: fullscreen transitions triggered by a button press" at bounding box center [744, 411] width 85 height 45
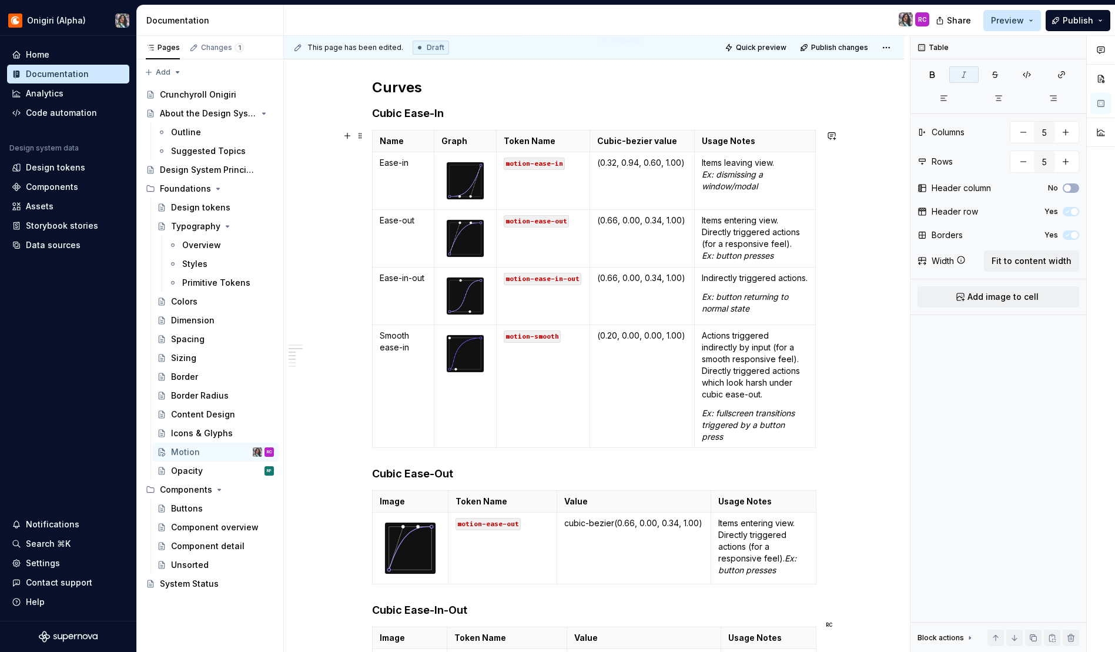
click at [852, 354] on div "Durations Name Token Name Value Usage Notes None motion-duration-0 0ms No movem…" at bounding box center [594, 507] width 620 height 1562
click at [591, 143] on th "Cubic-bezier value" at bounding box center [642, 141] width 105 height 22
click at [589, 141] on th "Cubic-bezier value" at bounding box center [641, 141] width 105 height 22
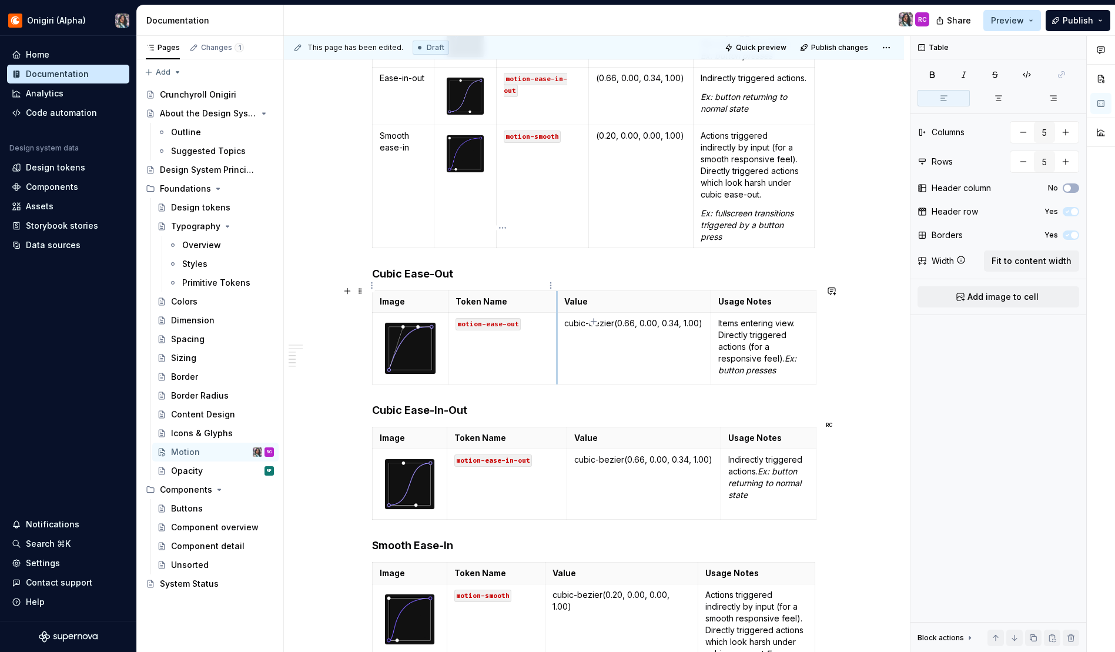
scroll to position [919, 0]
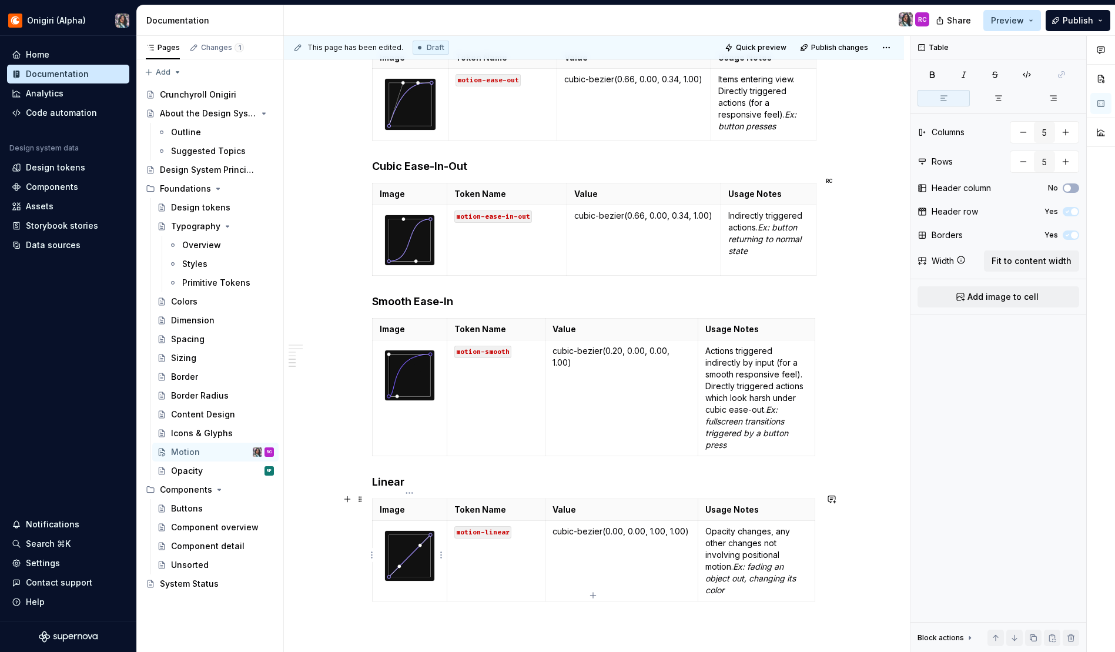
type textarea "*"
click at [396, 547] on img at bounding box center [410, 556] width 50 height 50
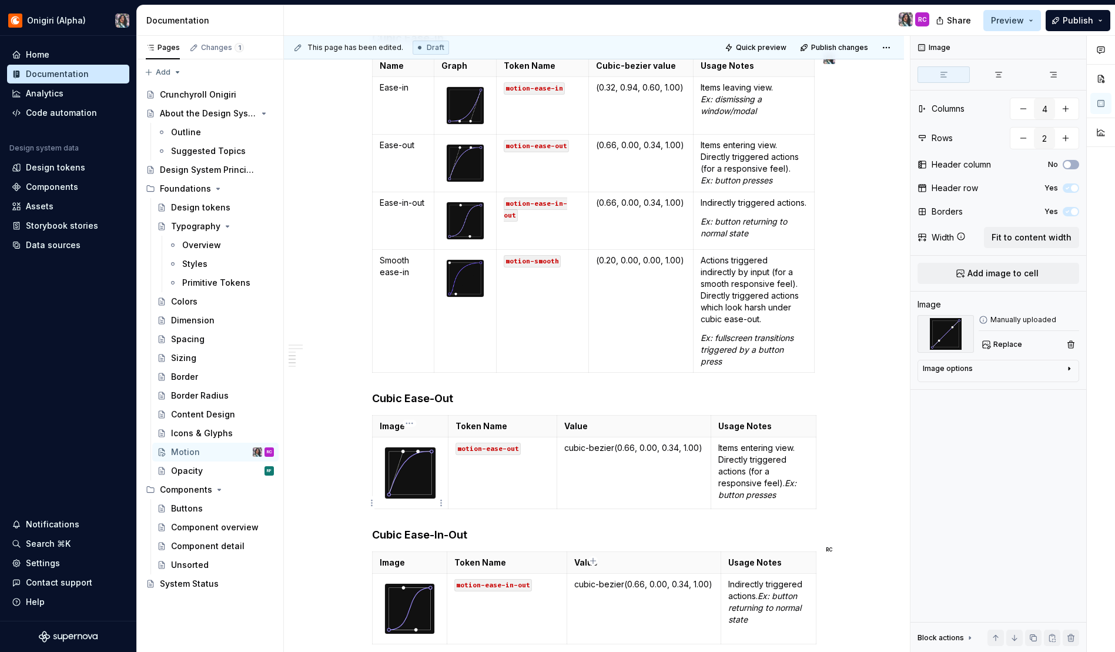
scroll to position [515, 0]
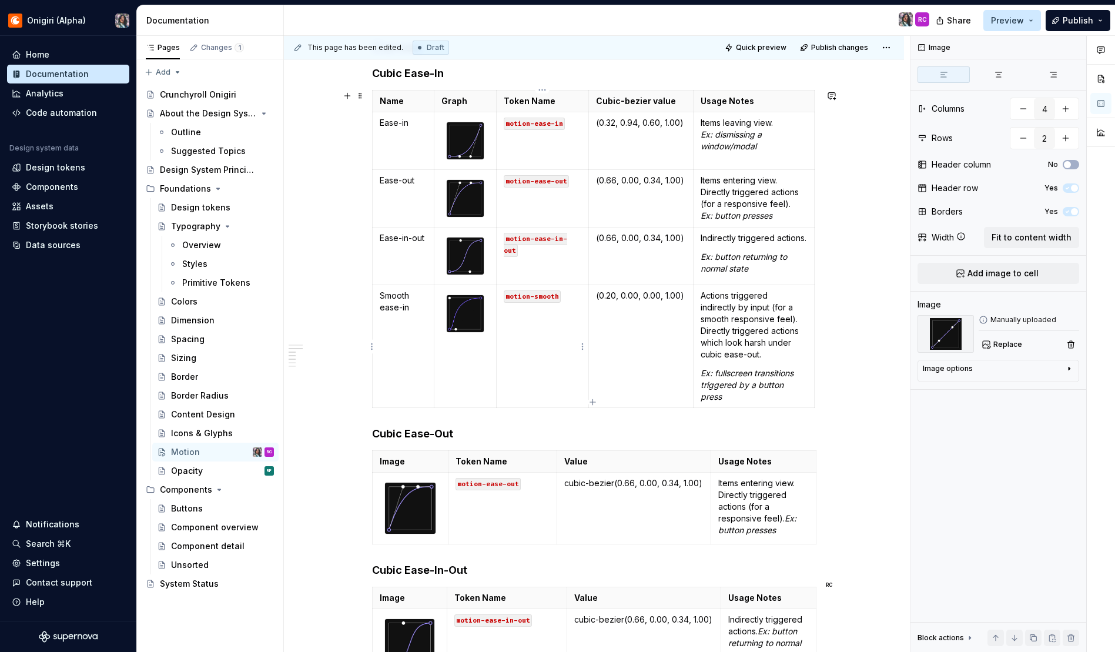
click at [572, 382] on td "motion-smooth" at bounding box center [543, 345] width 92 height 123
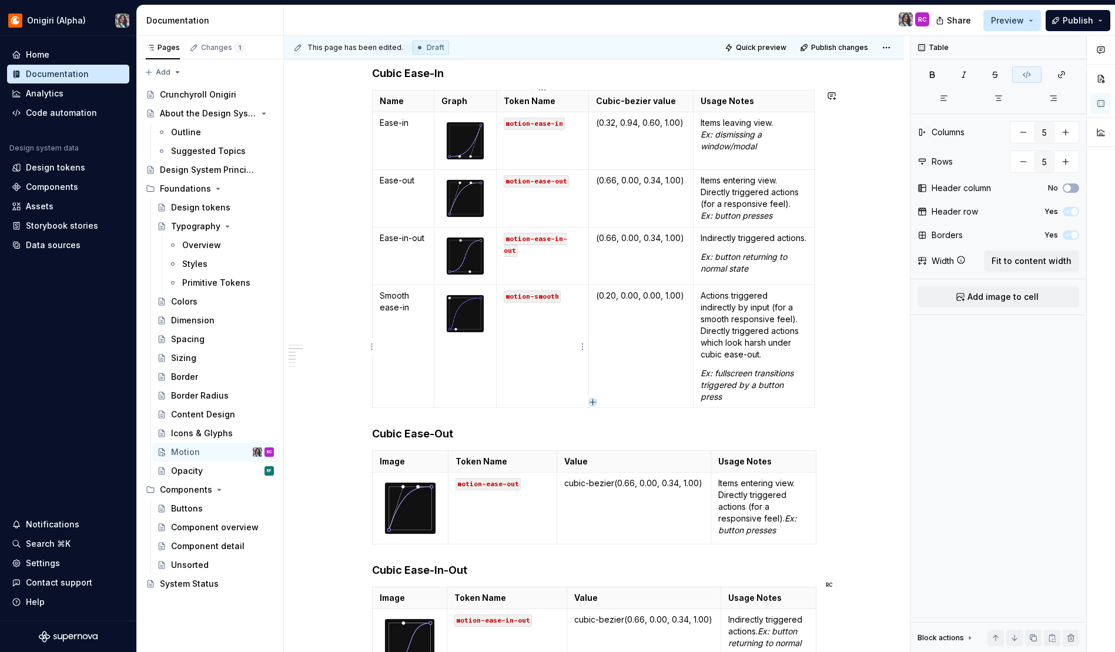
click at [592, 400] on icon "button" at bounding box center [592, 401] width 5 height 5
type input "6"
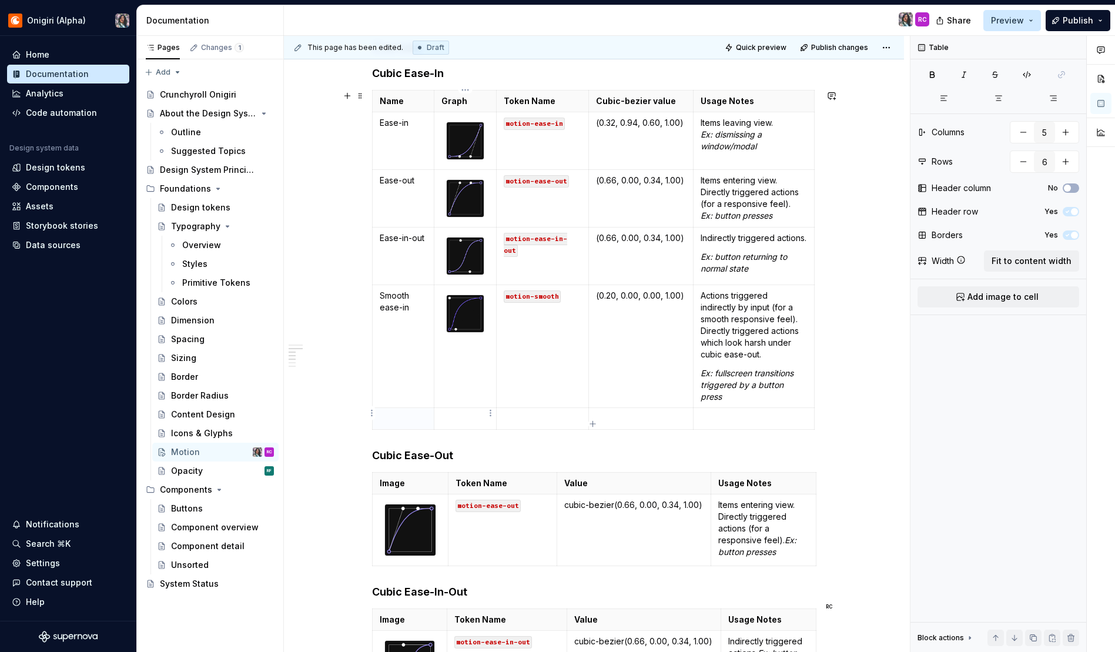
click at [468, 417] on p at bounding box center [465, 419] width 48 height 12
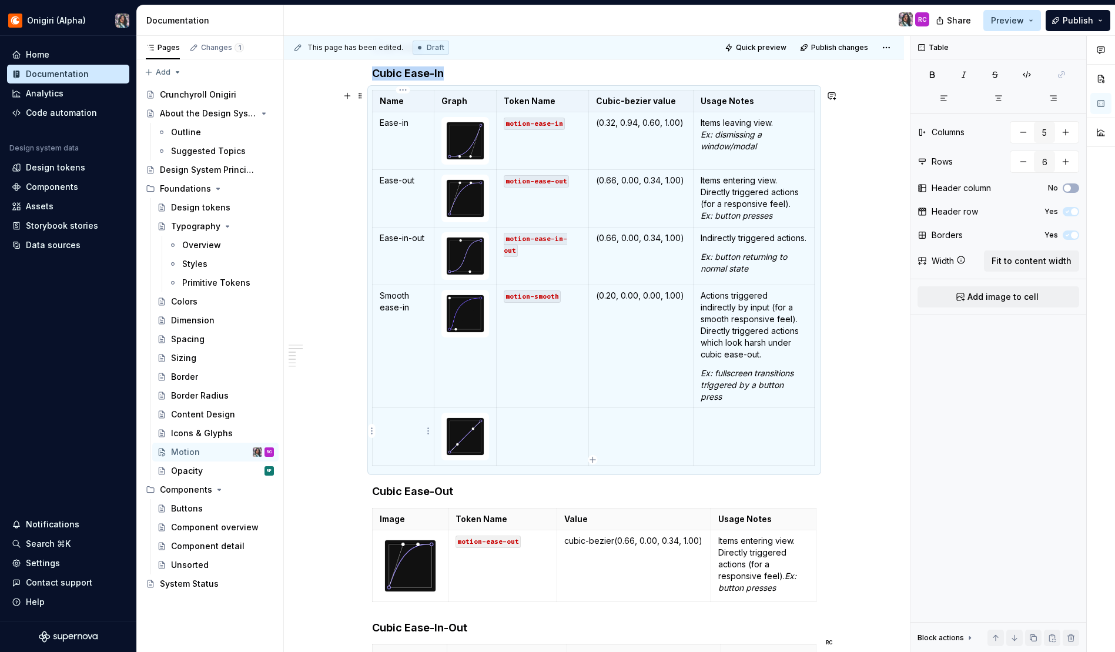
click at [399, 418] on p at bounding box center [404, 419] width 48 height 12
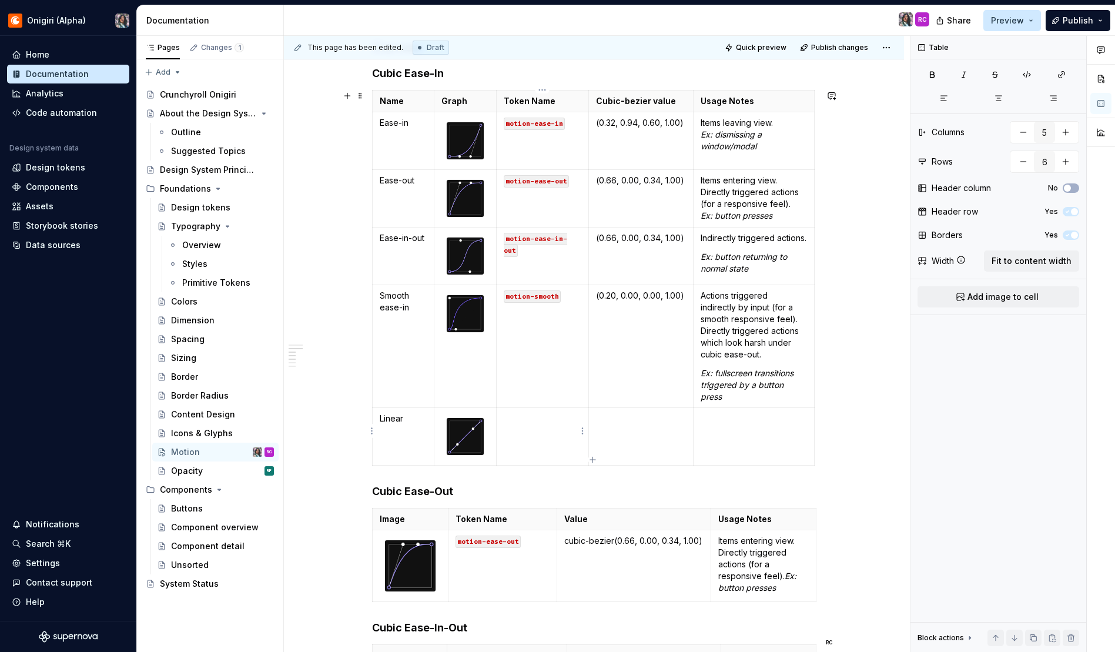
click at [551, 441] on td at bounding box center [543, 436] width 92 height 58
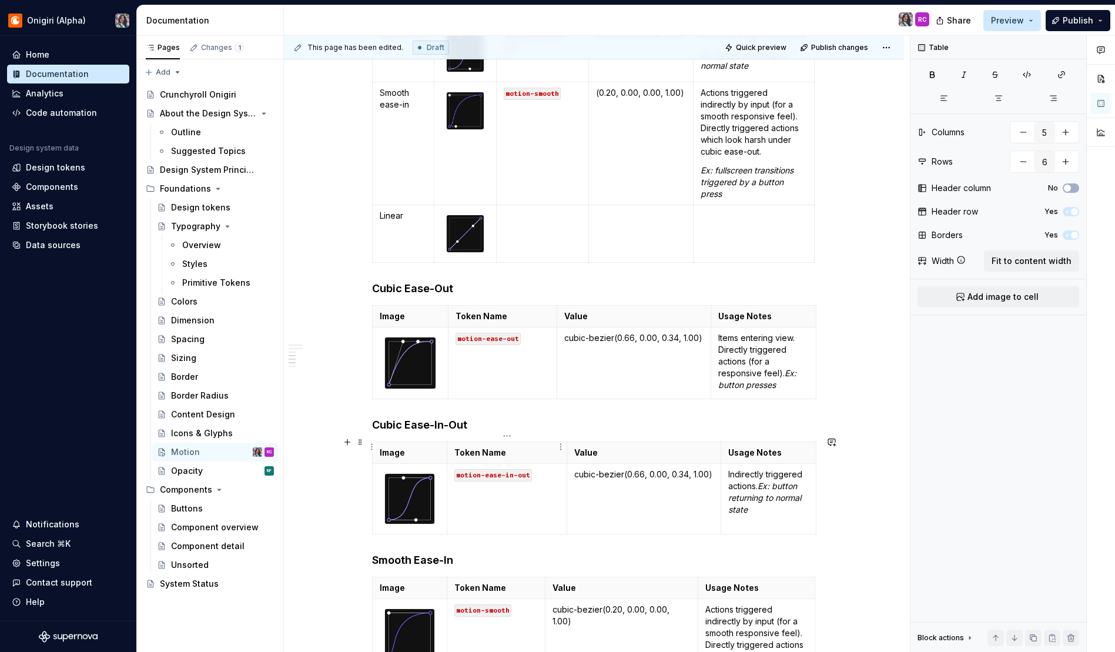
scroll to position [1055, 0]
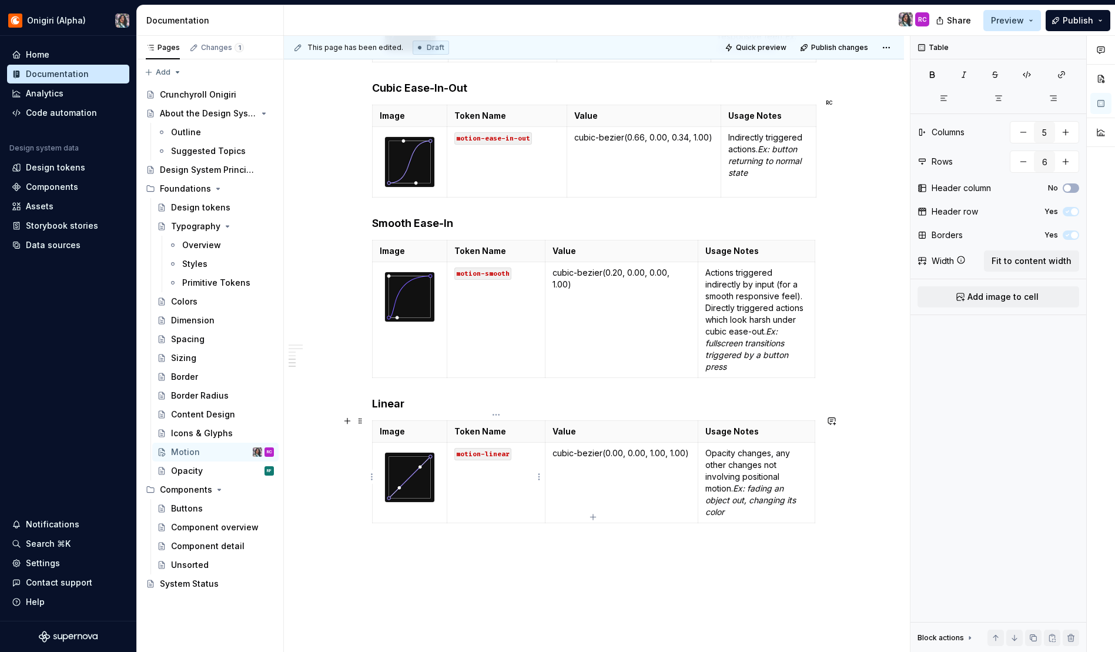
type input "4"
type input "2"
drag, startPoint x: 504, startPoint y: 448, endPoint x: 456, endPoint y: 451, distance: 47.7
click at [456, 451] on p "motion-linear" at bounding box center [495, 453] width 83 height 12
copy code "motion-linear"
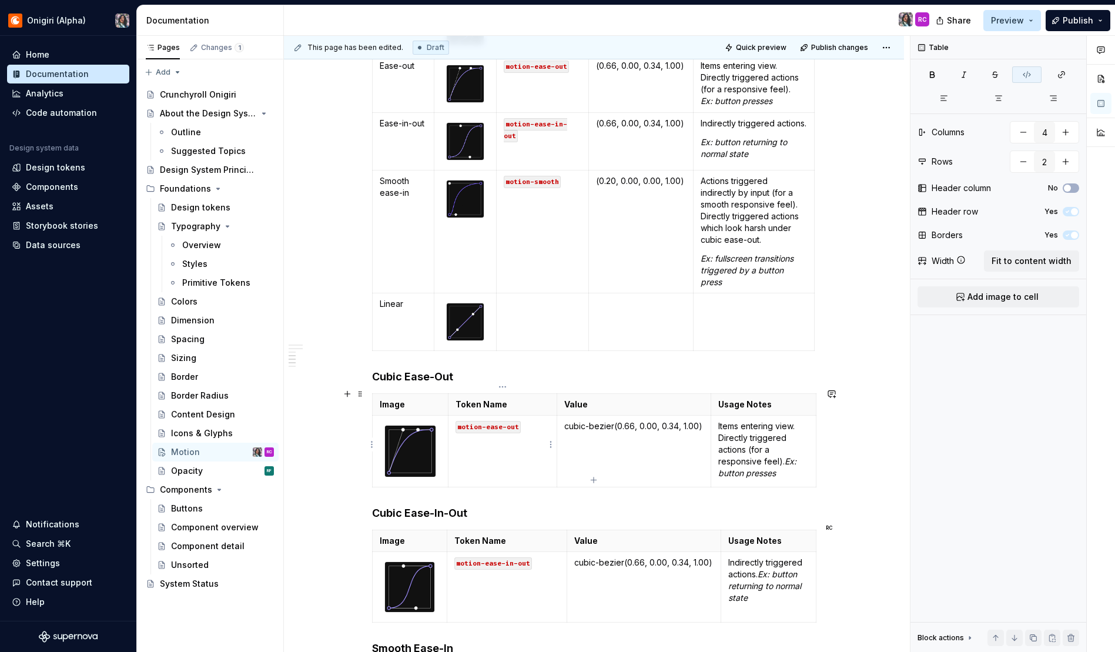
scroll to position [629, 0]
type input "5"
type input "6"
click at [548, 334] on td at bounding box center [543, 322] width 92 height 58
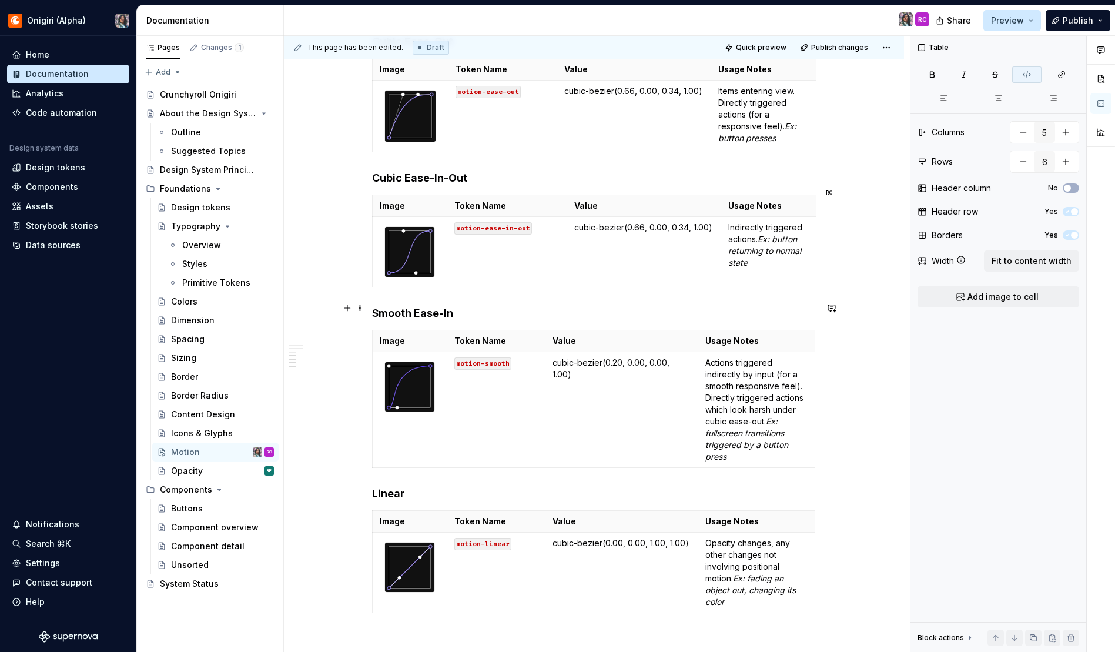
scroll to position [1163, 0]
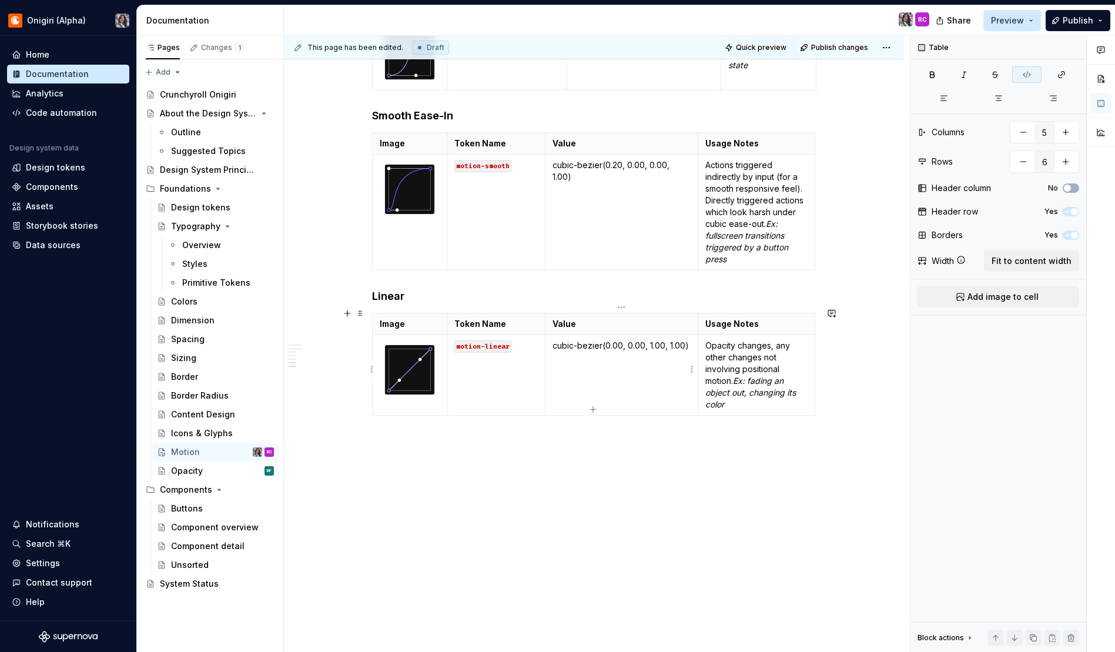
type input "4"
type input "2"
drag, startPoint x: 688, startPoint y: 340, endPoint x: 603, endPoint y: 344, distance: 85.3
click at [602, 344] on p "cubic-bezier(0.00, 0.00, 1.00, 1.00)" at bounding box center [621, 346] width 138 height 12
copy p "(0.00, 0.00, 1.00, 1.00)"
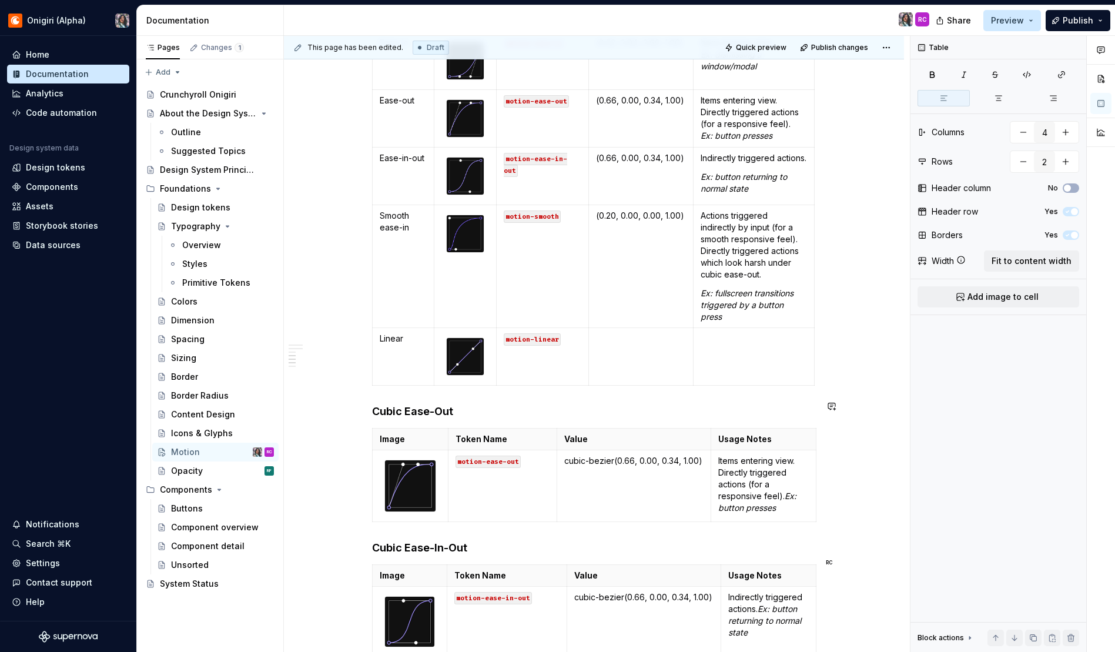
scroll to position [591, 0]
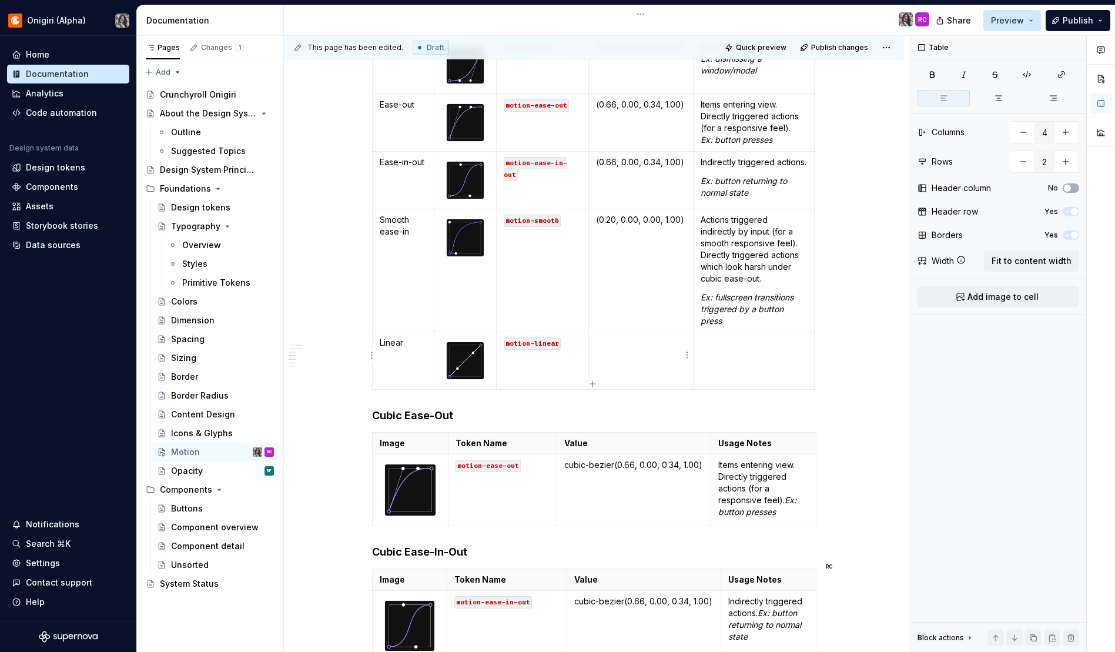
type input "5"
type input "6"
click at [643, 352] on td at bounding box center [641, 360] width 105 height 58
click at [748, 341] on p at bounding box center [754, 343] width 106 height 12
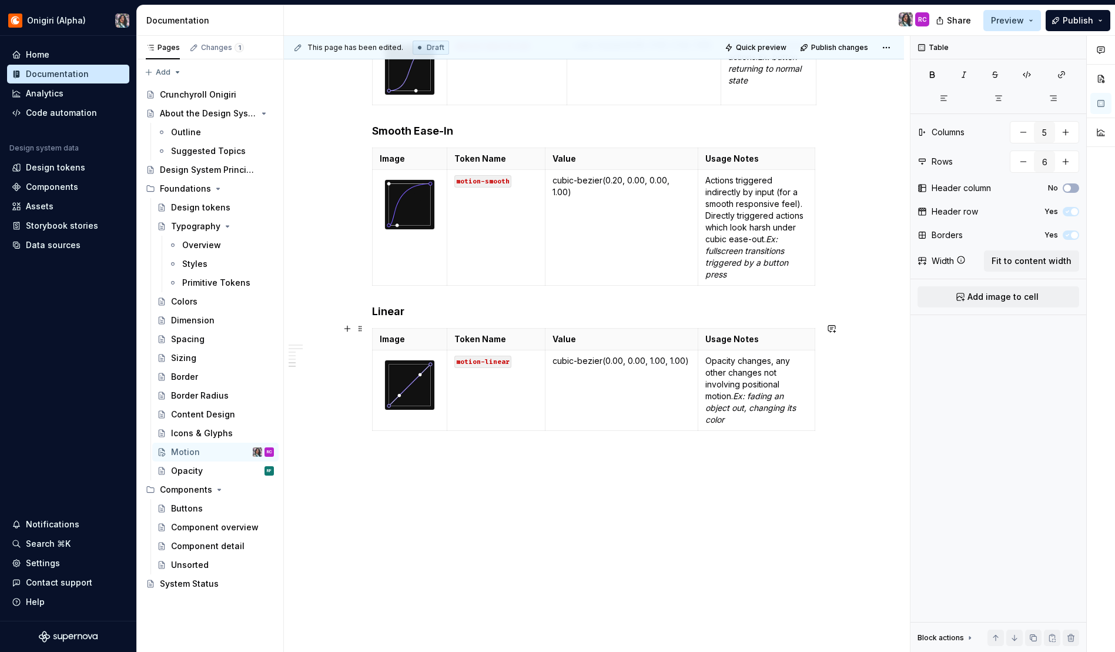
scroll to position [1139, 0]
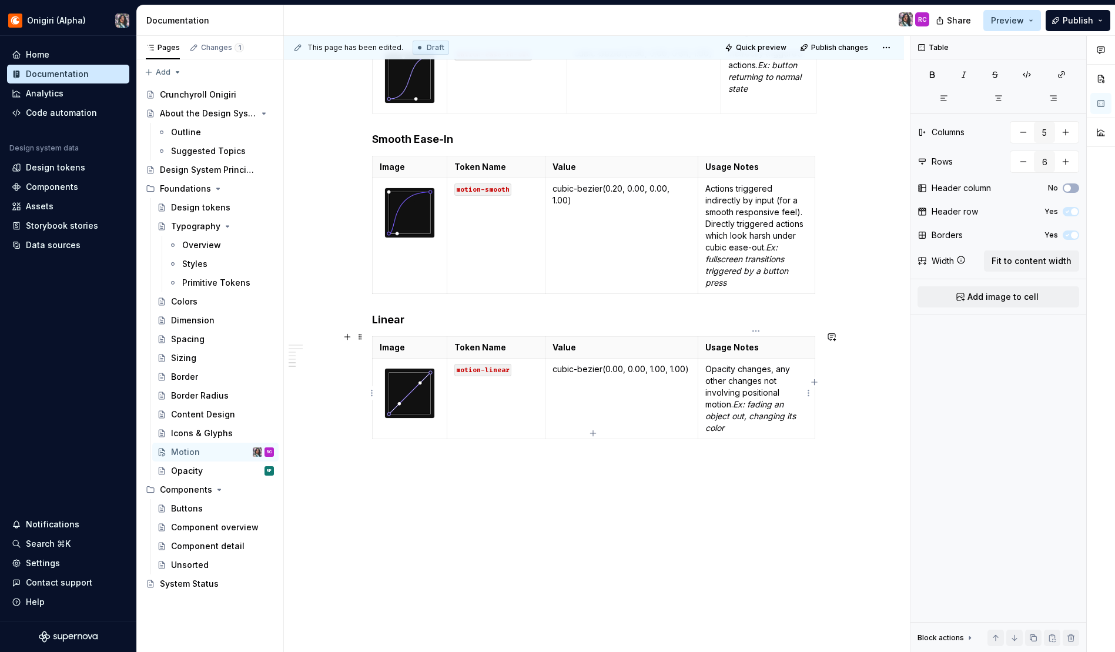
type input "4"
type input "2"
click at [757, 380] on p "Opacity changes, any other changes not involving positional motion. Ex: fading …" at bounding box center [756, 398] width 102 height 71
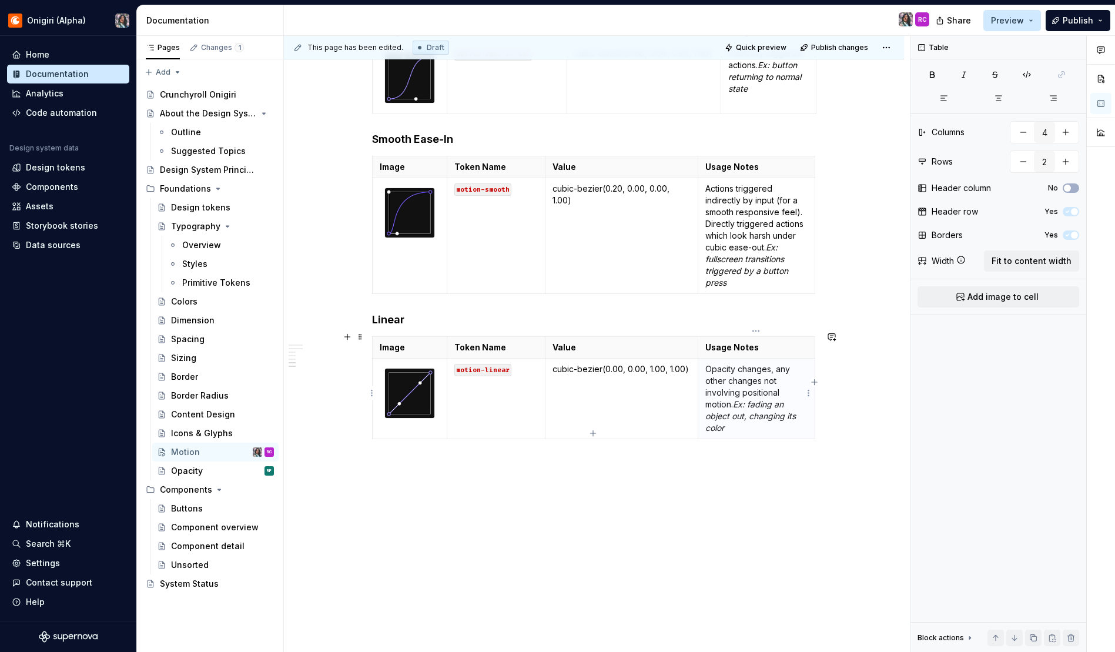
click at [742, 384] on p "Opacity changes, any other changes not involving positional motion. Ex: fading …" at bounding box center [756, 398] width 102 height 71
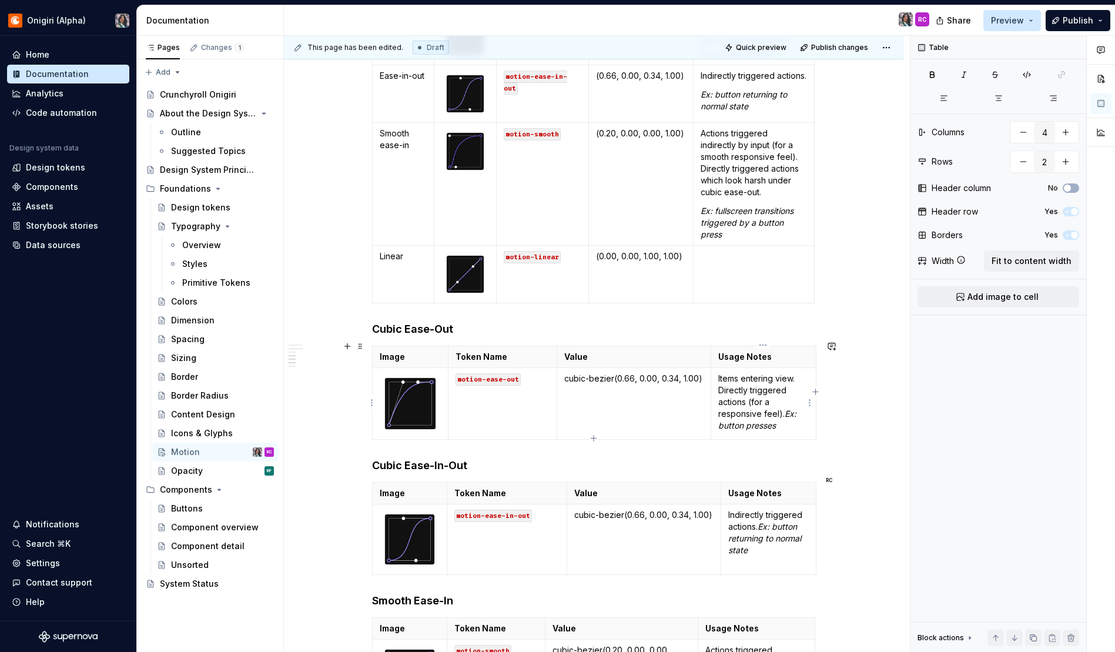
scroll to position [673, 0]
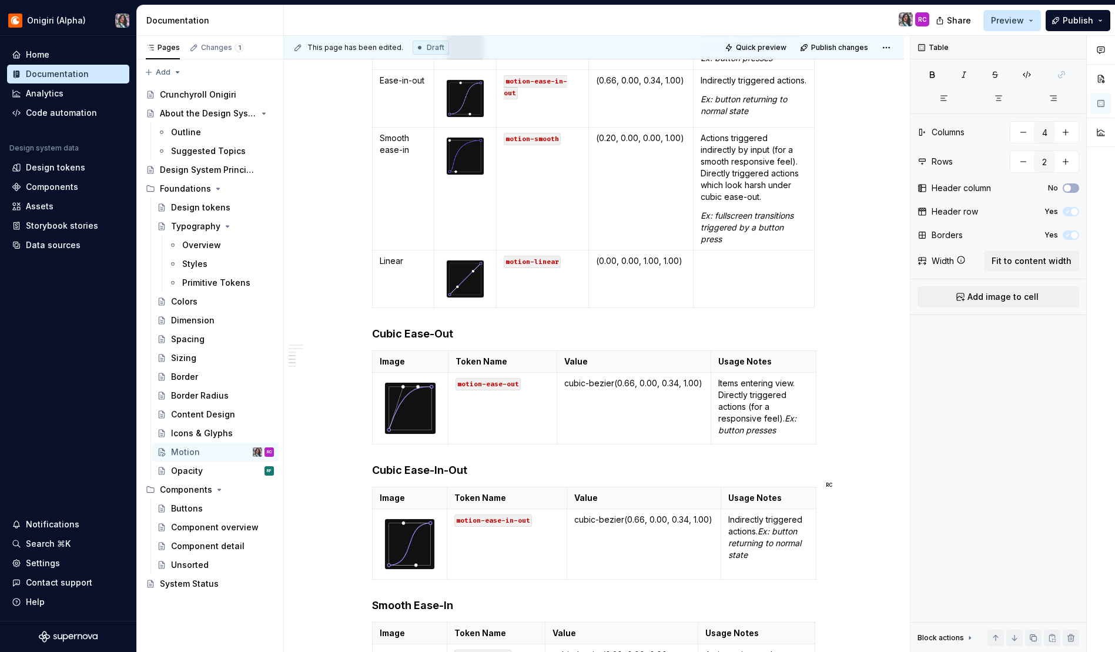
type input "5"
type input "6"
click at [761, 290] on td at bounding box center [753, 279] width 121 height 58
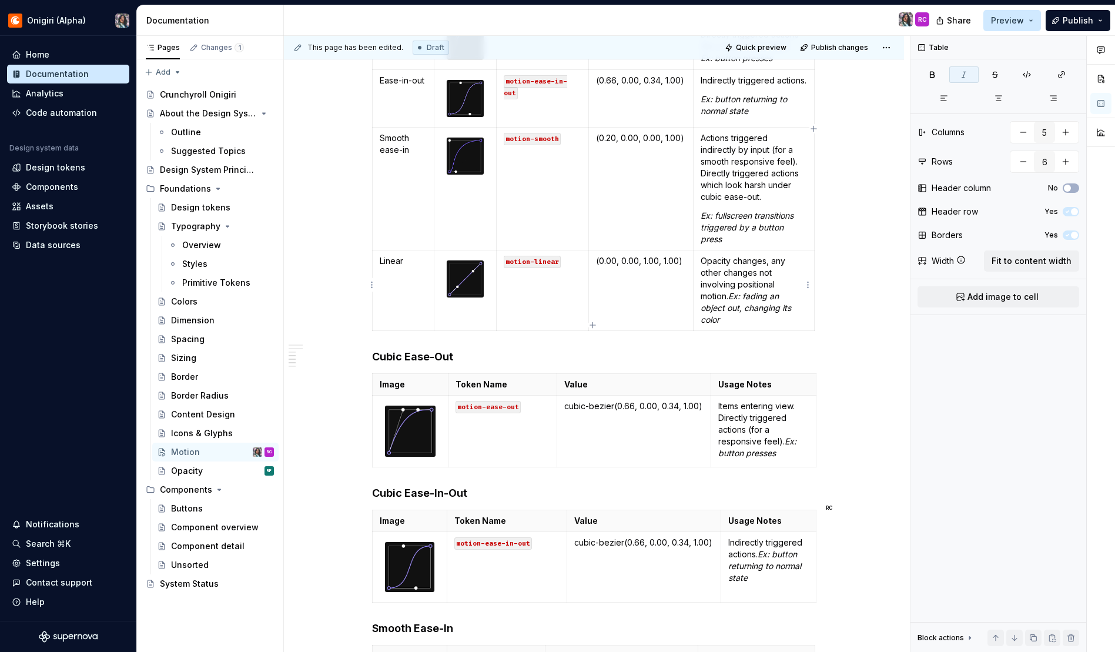
click at [732, 291] on em "Ex: fading an object out, changing its color" at bounding box center [747, 308] width 93 height 34
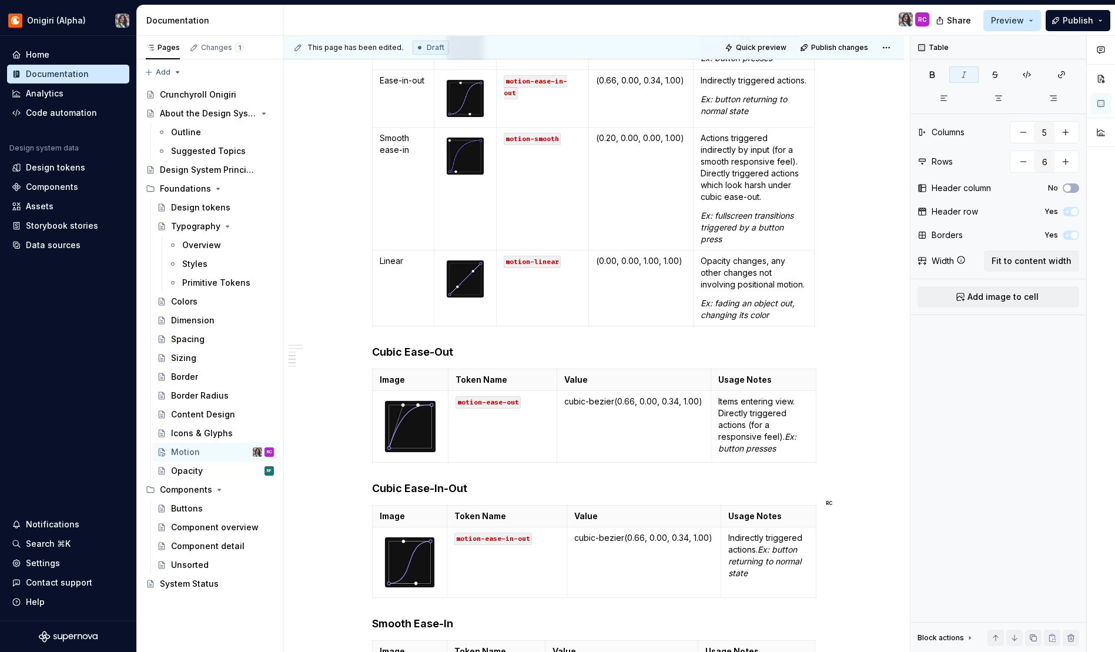
click at [863, 262] on div "Durations Name Token Name Value Usage Notes None motion-duration-0 0ms No movem…" at bounding box center [594, 346] width 620 height 1637
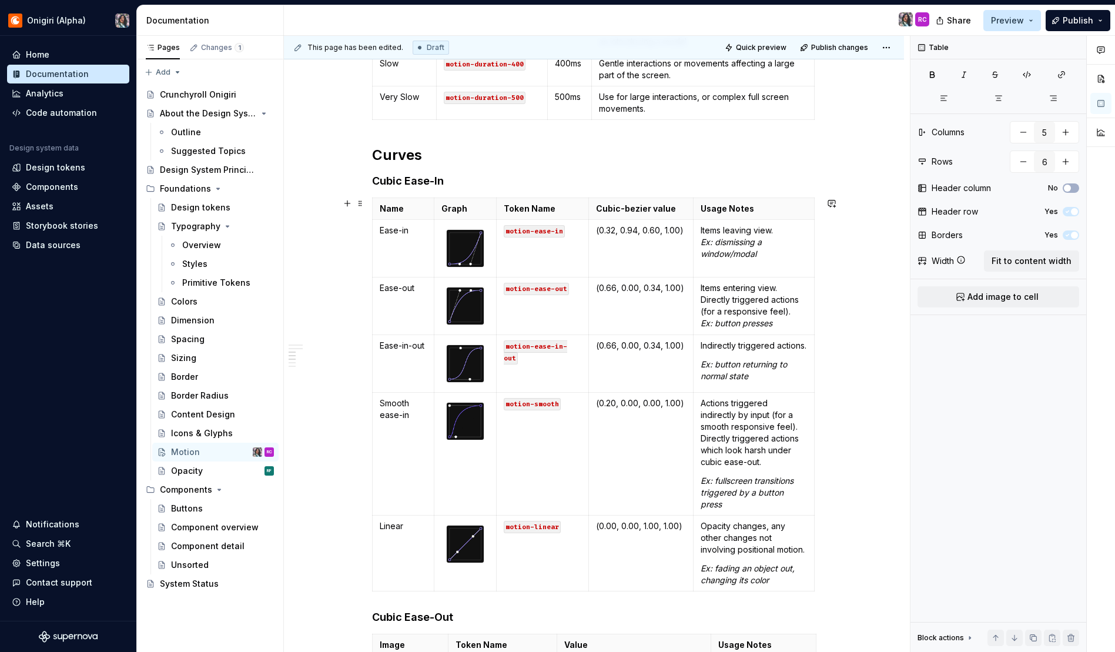
scroll to position [328, 0]
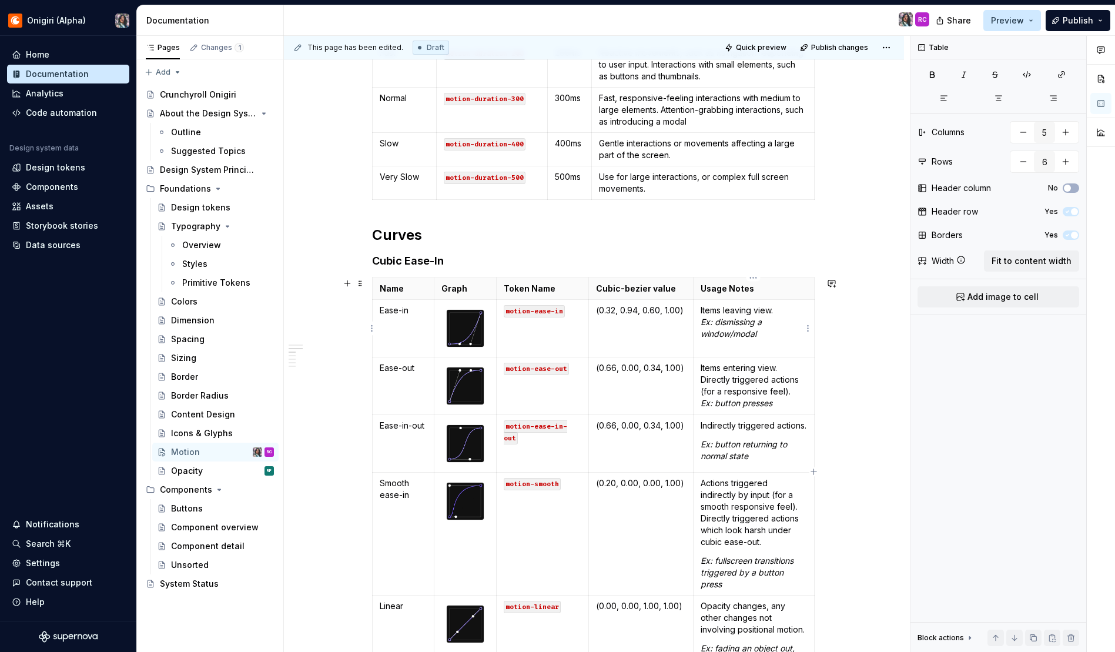
click at [702, 321] on em "Ex: dismissing a window/modal" at bounding box center [732, 328] width 63 height 22
click at [701, 404] on em "Ex: button presses" at bounding box center [737, 403] width 72 height 10
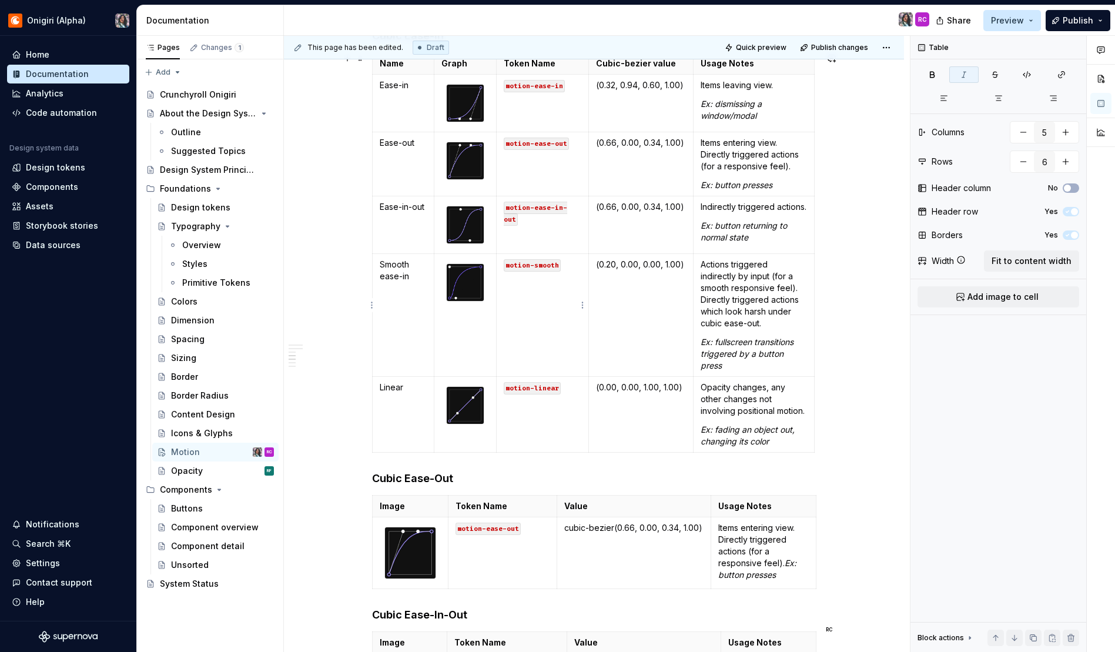
scroll to position [463, 0]
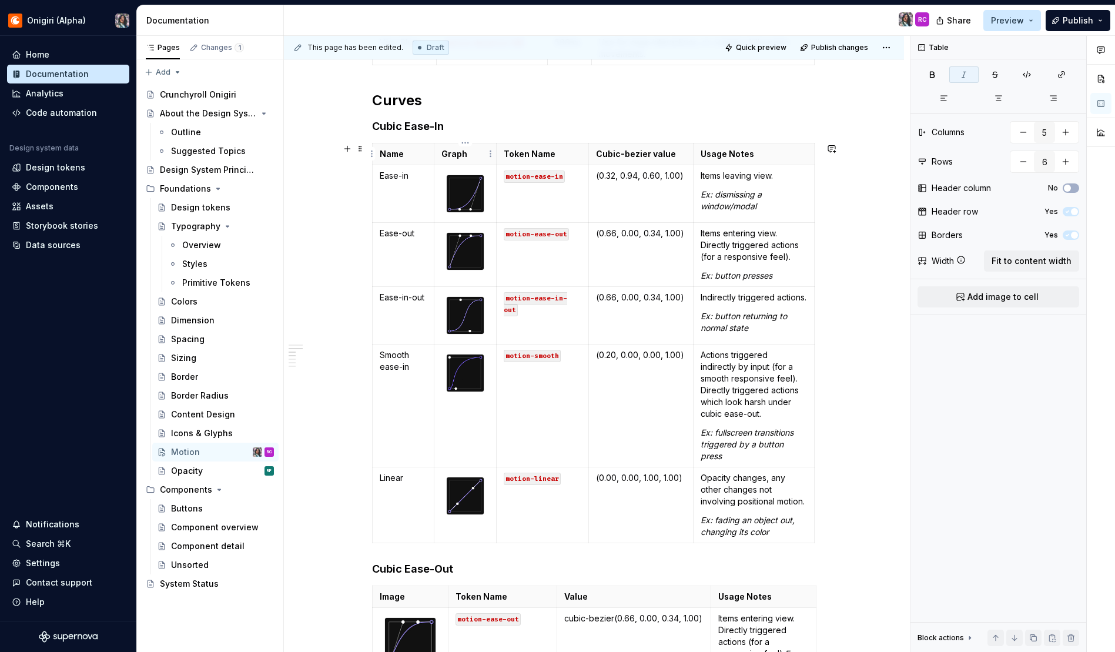
click at [457, 149] on p "Graph" at bounding box center [465, 154] width 48 height 12
click at [450, 153] on p "Graph" at bounding box center [465, 154] width 48 height 12
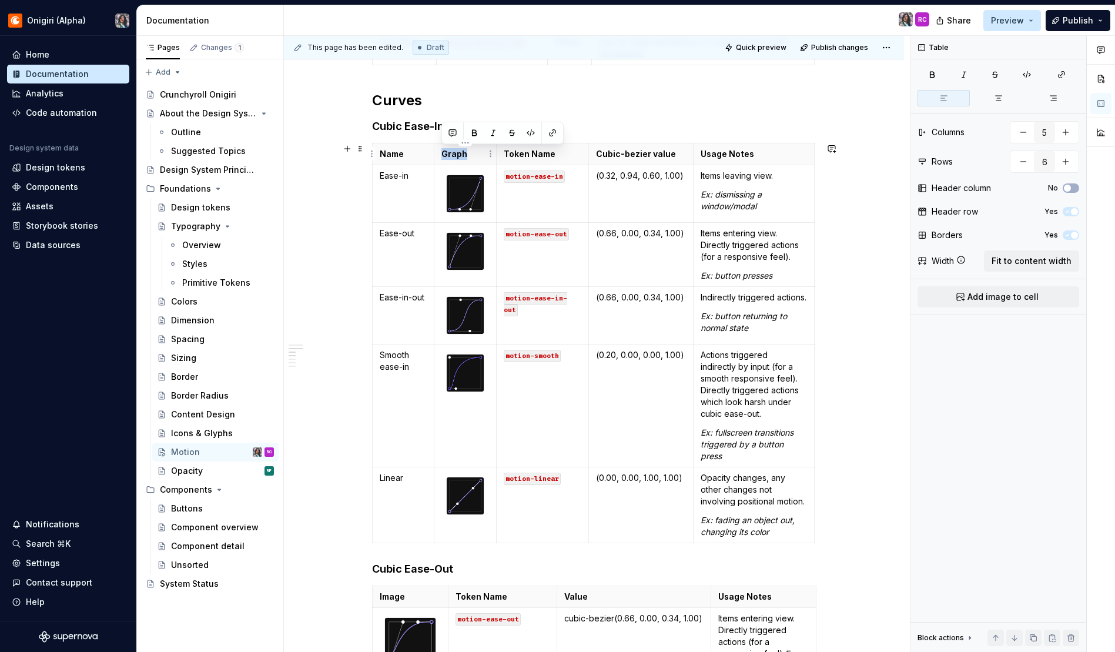
click at [450, 153] on p "Graph" at bounding box center [465, 154] width 48 height 12
click at [449, 152] on p "Graph" at bounding box center [465, 154] width 48 height 12
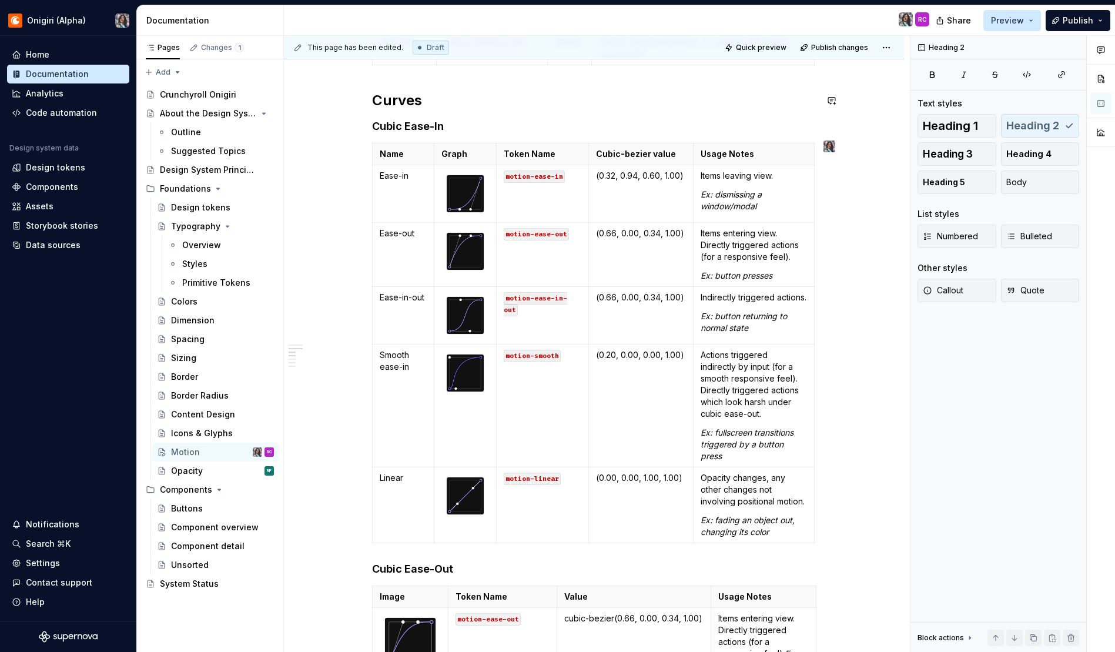
click at [648, 88] on div "Durations Name Token Name Value Usage Notes None motion-duration-0 0ms No movem…" at bounding box center [594, 470] width 444 height 1406
click at [406, 118] on div "Durations Name Token Name Value Usage Notes None motion-duration-0 0ms No movem…" at bounding box center [594, 470] width 444 height 1406
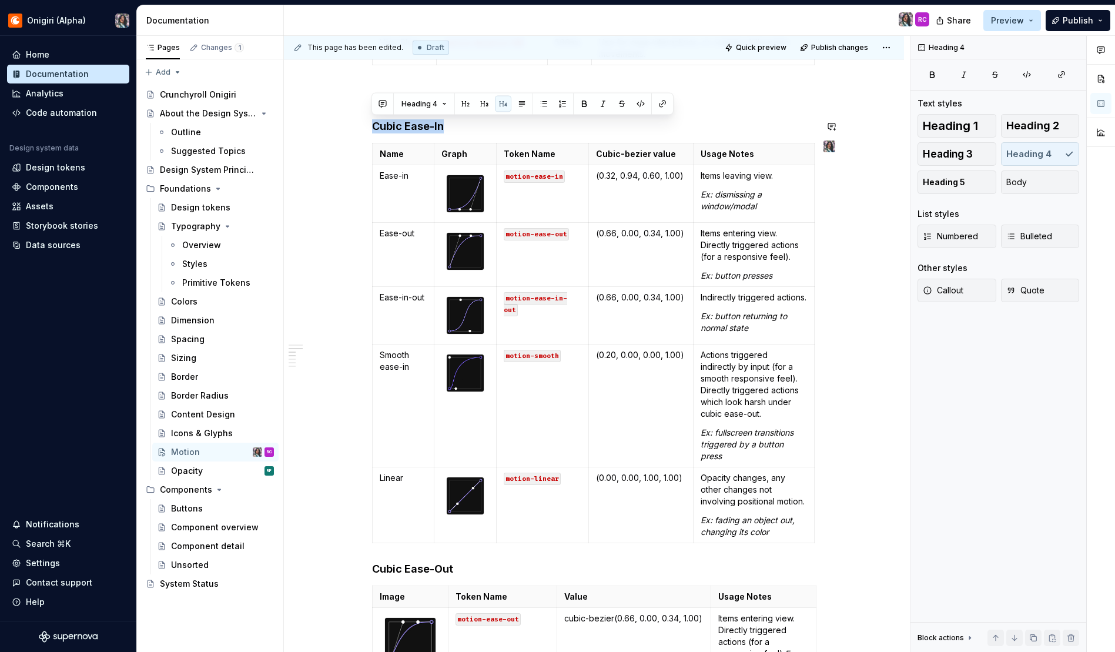
click at [406, 118] on div "Durations Name Token Name Value Usage Notes None motion-duration-0 0ms No movem…" at bounding box center [594, 470] width 444 height 1406
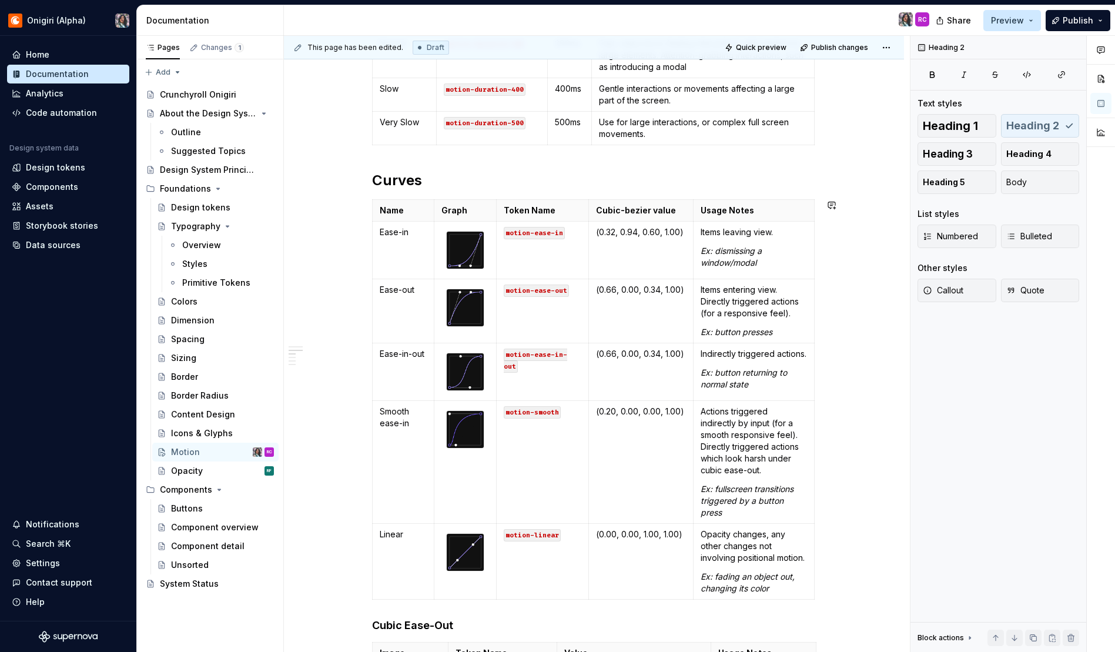
scroll to position [449, 0]
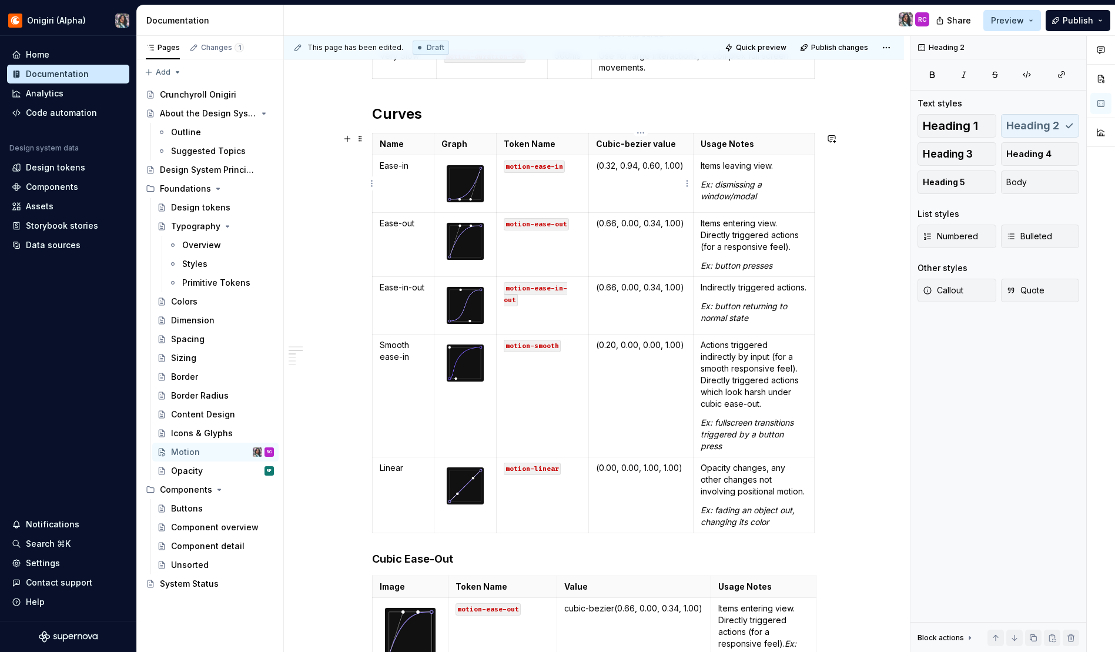
click at [614, 163] on p "(0.32, 0.94, 0.60, 1.00)" at bounding box center [641, 166] width 90 height 12
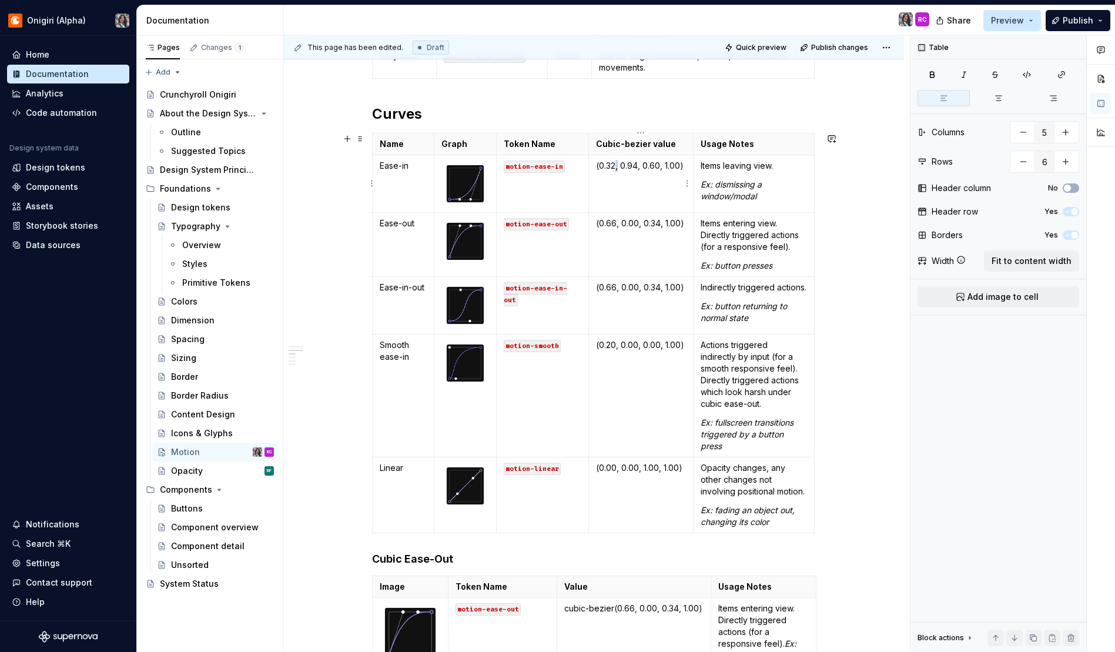
click at [614, 163] on p "(0.32, 0.94, 0.60, 1.00)" at bounding box center [641, 166] width 90 height 12
click at [601, 167] on p "(0.32, 0.94, 0.60, 1.00)" at bounding box center [641, 166] width 90 height 12
click at [649, 284] on p "(0.66, 0.00, 0.34, 1.00)" at bounding box center [641, 288] width 90 height 12
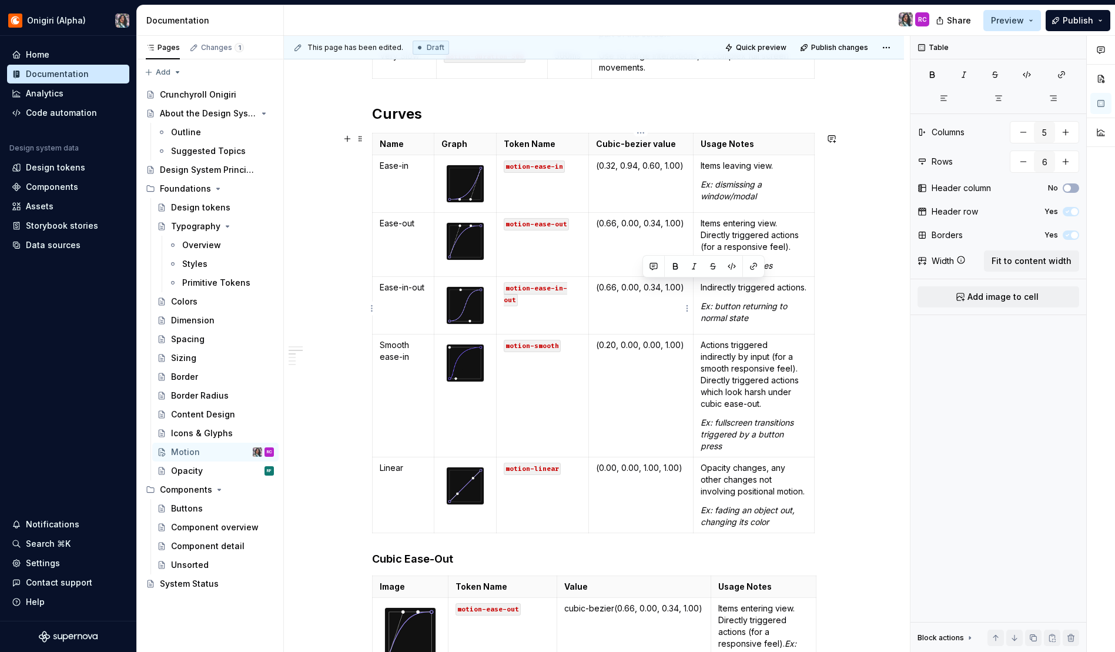
click at [649, 284] on p "(0.66, 0.00, 0.34, 1.00)" at bounding box center [641, 288] width 90 height 12
click at [637, 282] on p "(0.66, 0.00, 0.34, 1.00)" at bounding box center [641, 288] width 90 height 12
click at [628, 292] on p "(0.66, 0.00, 0.34, 1.00)" at bounding box center [641, 288] width 90 height 12
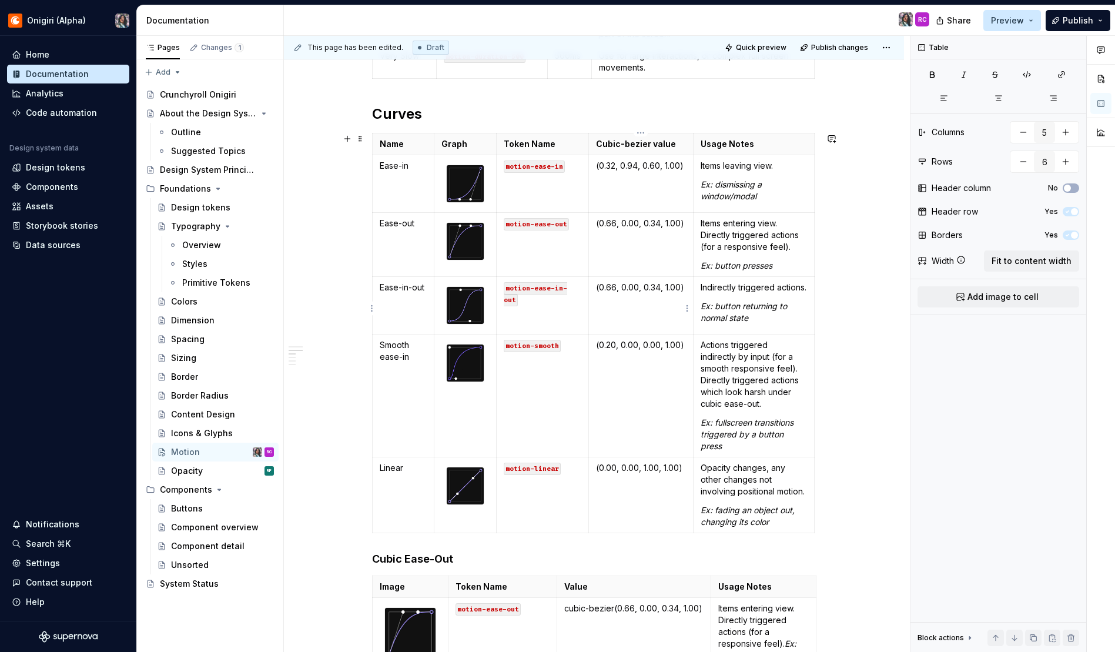
click at [629, 289] on p "(0.66, 0.00, 0.34, 1.00)" at bounding box center [641, 288] width 90 height 12
click at [641, 227] on p "(0.66, 0.00, 0.34, 1.00)" at bounding box center [641, 223] width 90 height 12
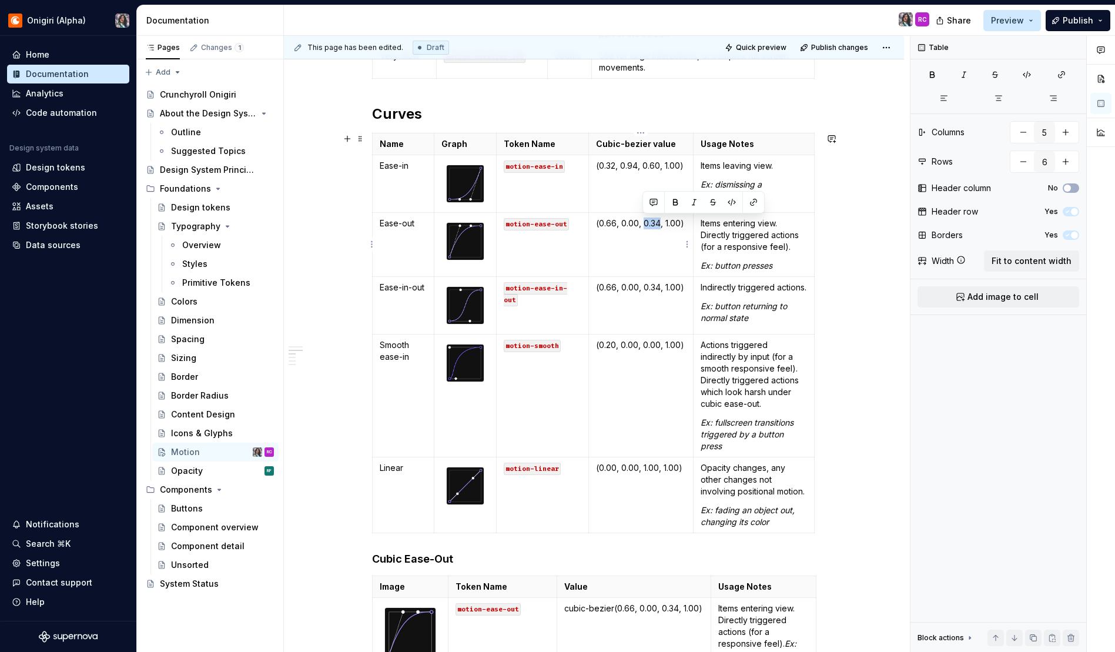
click at [641, 227] on p "(0.66, 0.00, 0.34, 1.00)" at bounding box center [641, 223] width 90 height 12
click at [636, 222] on p "(0.66, 0.00, 0.34, 1.00)" at bounding box center [641, 223] width 90 height 12
click at [688, 167] on td "(0.32, 0.94, 0.60, 1.00)" at bounding box center [641, 184] width 105 height 58
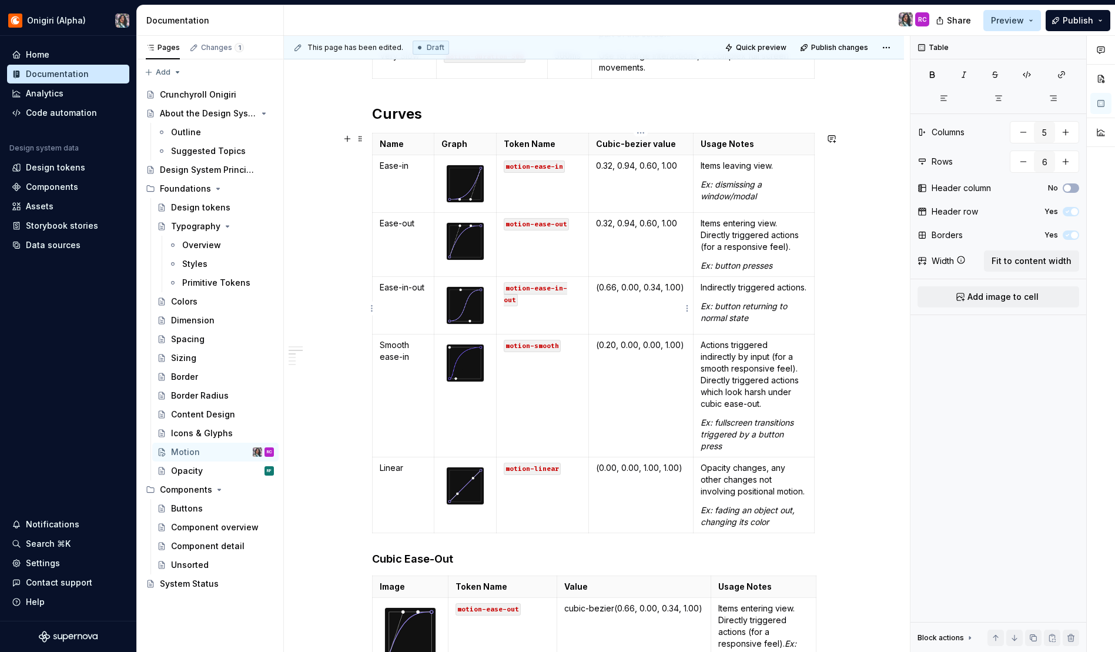
click at [686, 286] on td "(0.66, 0.00, 0.34, 1.00)" at bounding box center [641, 305] width 105 height 58
click at [687, 354] on td "(0.20, 0.00, 0.00, 1.00)" at bounding box center [641, 395] width 105 height 123
click at [688, 465] on td "(0.00, 0.00, 1.00, 1.00)" at bounding box center [641, 495] width 105 height 76
click at [638, 170] on p "0.32, 0.94, 0.60, 1.00" at bounding box center [641, 166] width 90 height 12
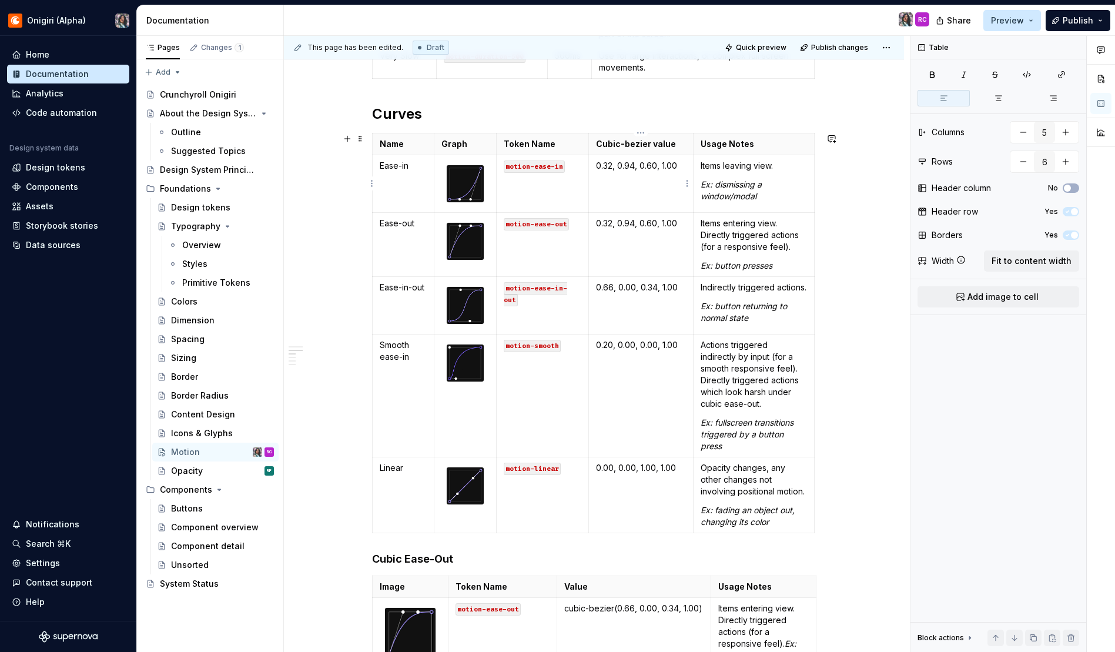
click at [638, 170] on p "0.32, 0.94, 0.60, 1.00" at bounding box center [641, 166] width 90 height 12
click at [624, 165] on p "0.32, 0.94, 0.60, 1.00" at bounding box center [641, 166] width 90 height 12
click at [638, 290] on p "0.66, 0.00, 0.34, 1.00" at bounding box center [641, 288] width 90 height 12
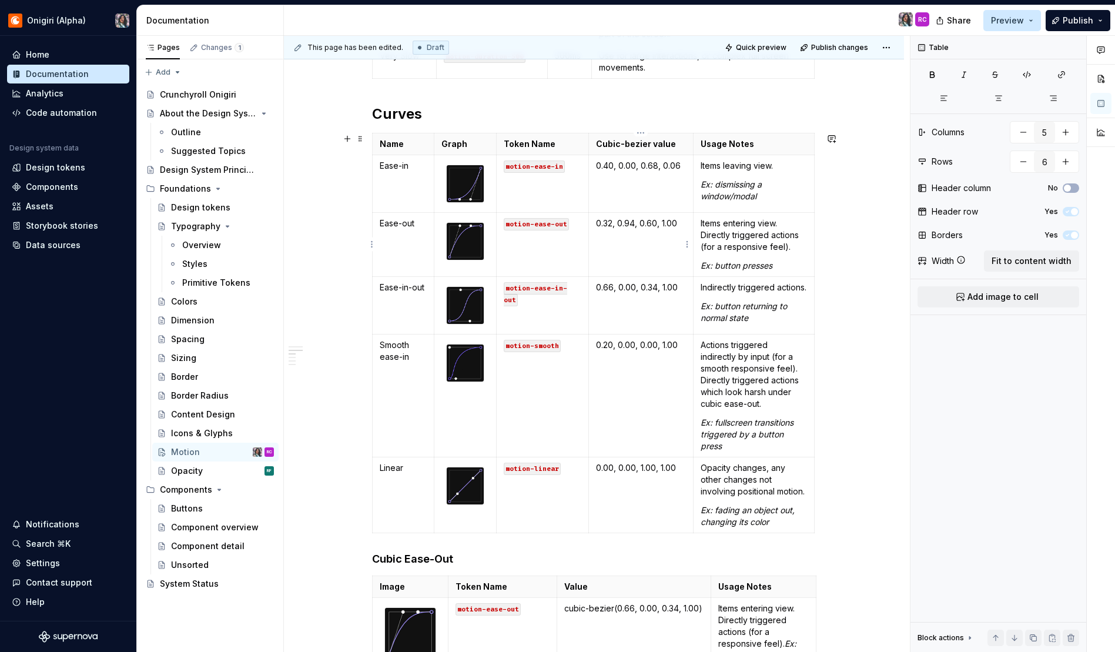
click at [633, 223] on p "0.32, 0.94, 0.60, 1.00" at bounding box center [641, 223] width 90 height 12
click at [624, 349] on p "0.20, 0.00, 0.00, 1.00" at bounding box center [641, 345] width 90 height 12
click at [656, 397] on td "0.20, 0.00, 0.00, 1.00" at bounding box center [641, 395] width 105 height 123
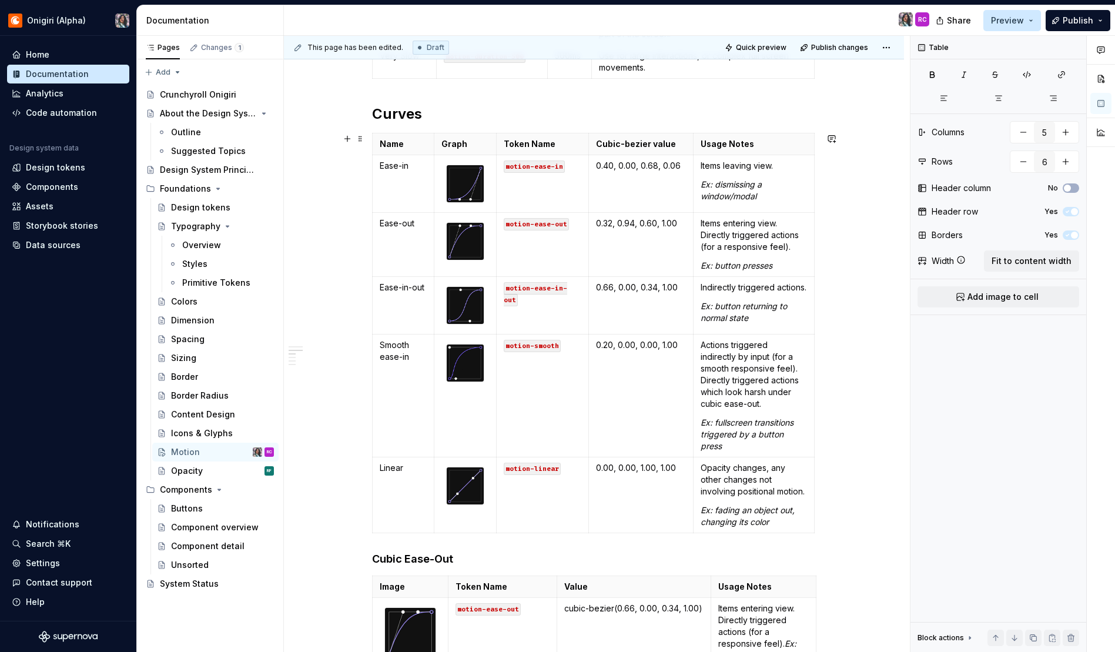
click at [860, 366] on div "Durations Name Token Name Value Usage Notes None motion-duration-0 0ms No movem…" at bounding box center [594, 562] width 620 height 1620
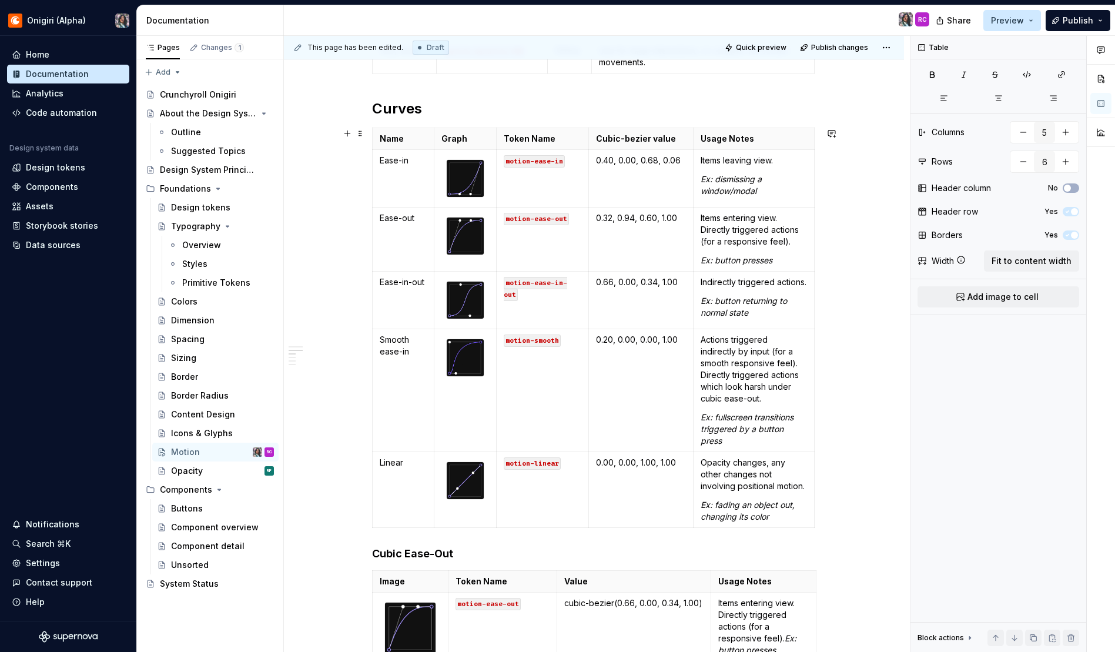
scroll to position [403, 0]
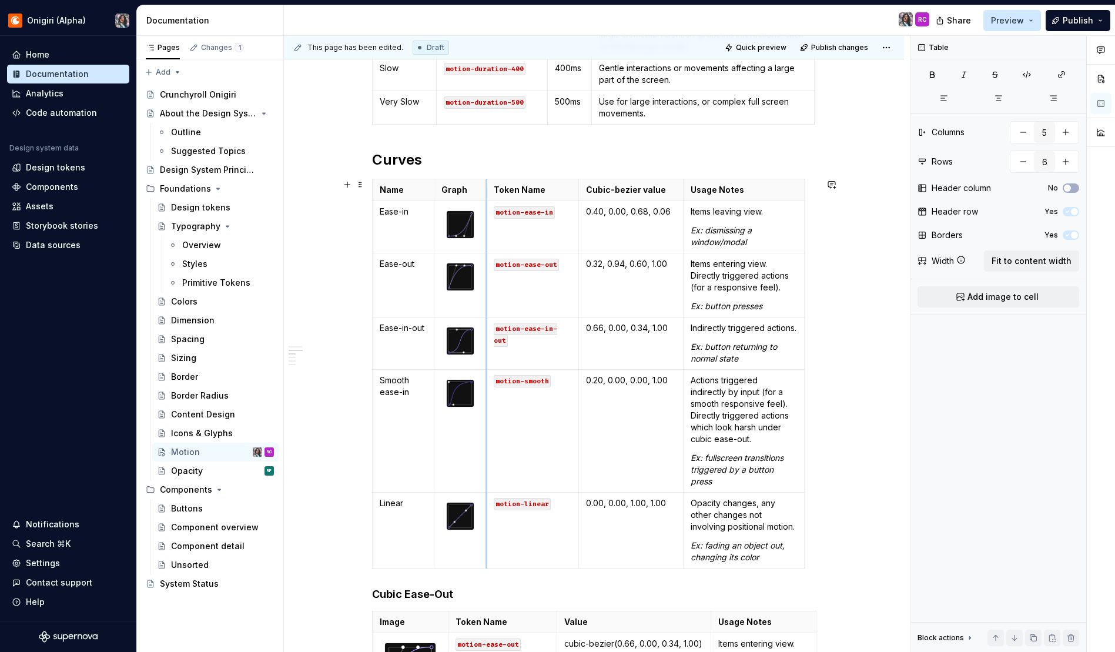
drag, startPoint x: 497, startPoint y: 189, endPoint x: 488, endPoint y: 191, distance: 9.6
click at [487, 191] on th "Token Name" at bounding box center [533, 190] width 92 height 22
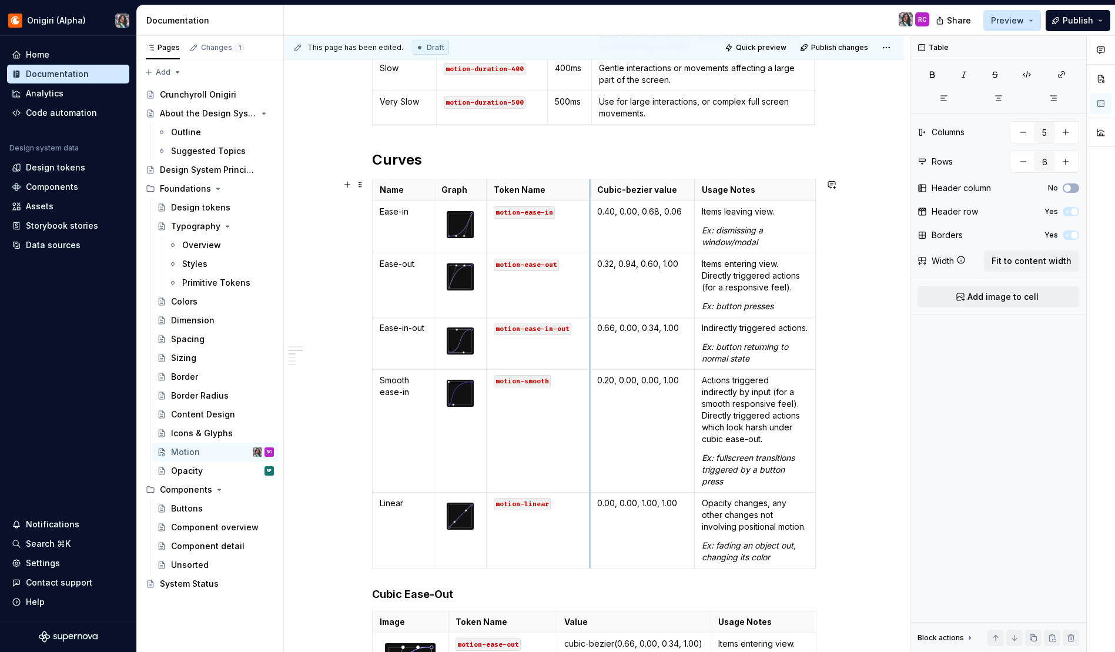
drag, startPoint x: 579, startPoint y: 190, endPoint x: 592, endPoint y: 189, distance: 13.0
click at [590, 189] on th "Cubic-bezier value" at bounding box center [642, 190] width 105 height 22
click at [689, 191] on th "Usage Notes" at bounding box center [749, 190] width 121 height 22
click at [404, 398] on p "Smooth ease-in" at bounding box center [404, 386] width 48 height 24
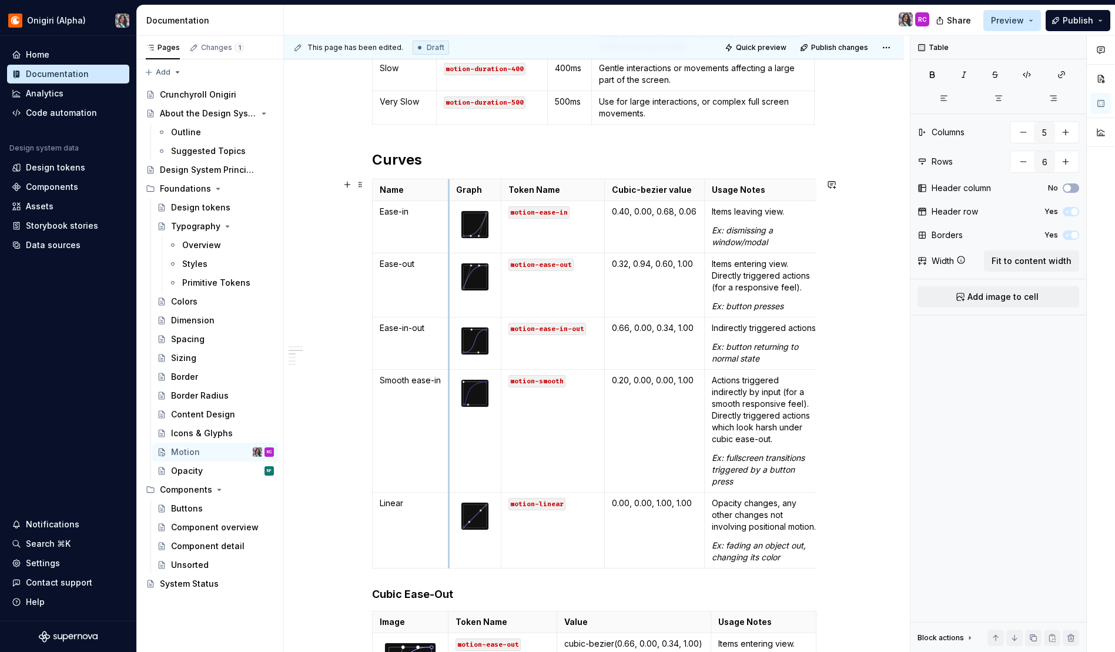
drag, startPoint x: 433, startPoint y: 193, endPoint x: 449, endPoint y: 193, distance: 15.9
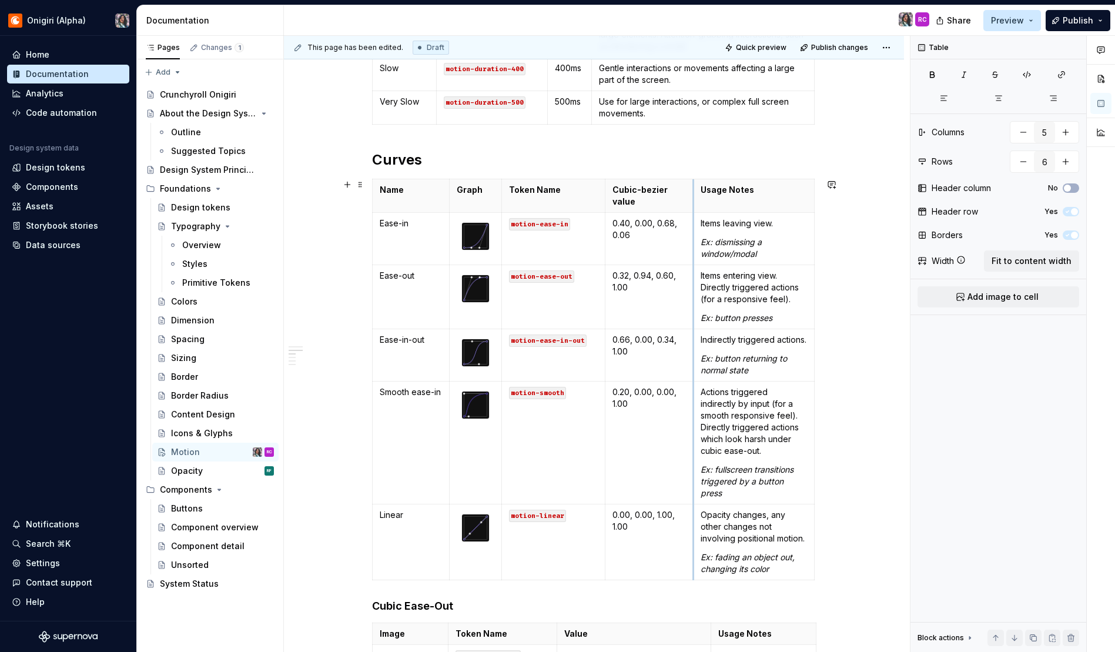
drag, startPoint x: 704, startPoint y: 195, endPoint x: 692, endPoint y: 196, distance: 11.8
click at [693, 196] on th "Usage Notes" at bounding box center [753, 196] width 121 height 34
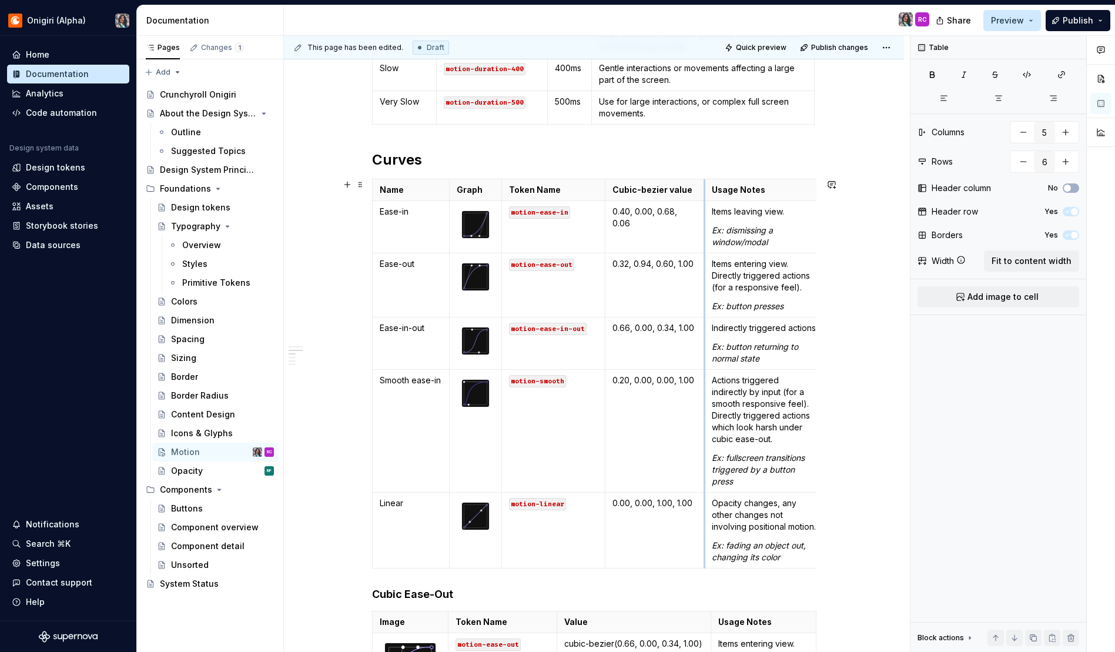
drag, startPoint x: 691, startPoint y: 194, endPoint x: 702, endPoint y: 189, distance: 12.4
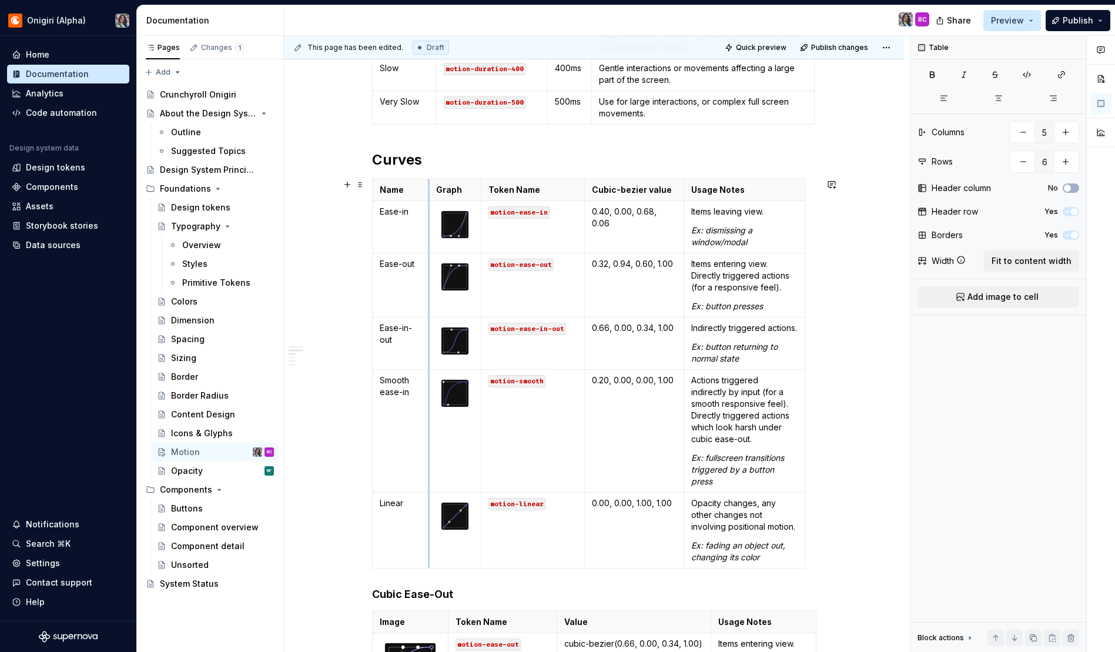
drag, startPoint x: 450, startPoint y: 196, endPoint x: 433, endPoint y: 197, distance: 17.1
click at [431, 197] on th "Graph" at bounding box center [455, 190] width 52 height 22
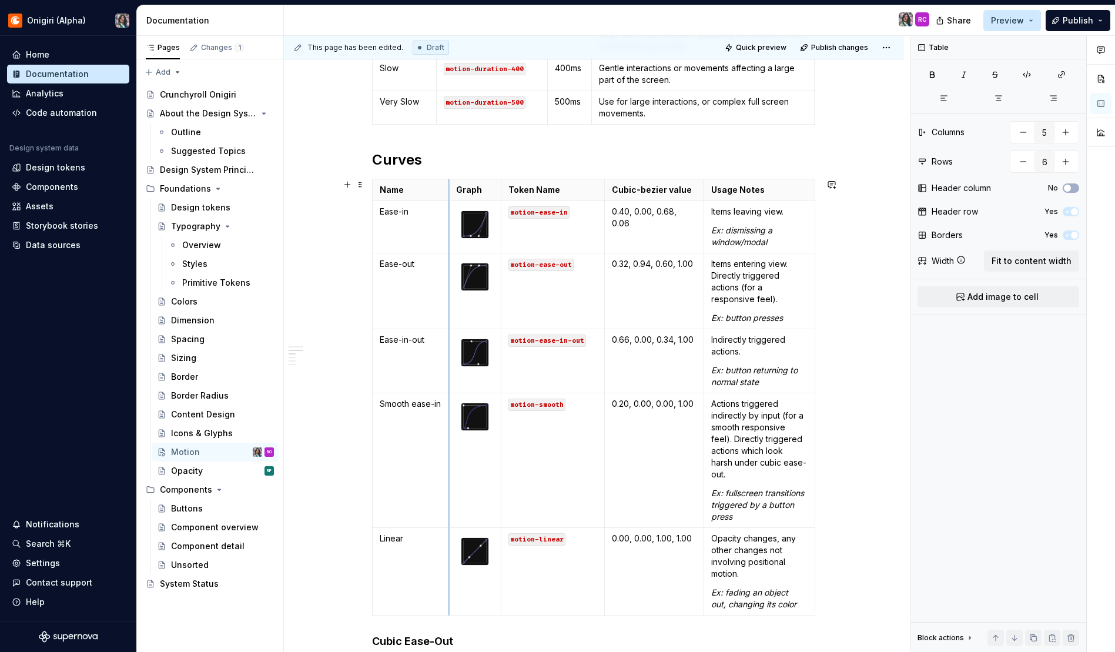
drag, startPoint x: 430, startPoint y: 192, endPoint x: 448, endPoint y: 189, distance: 18.5
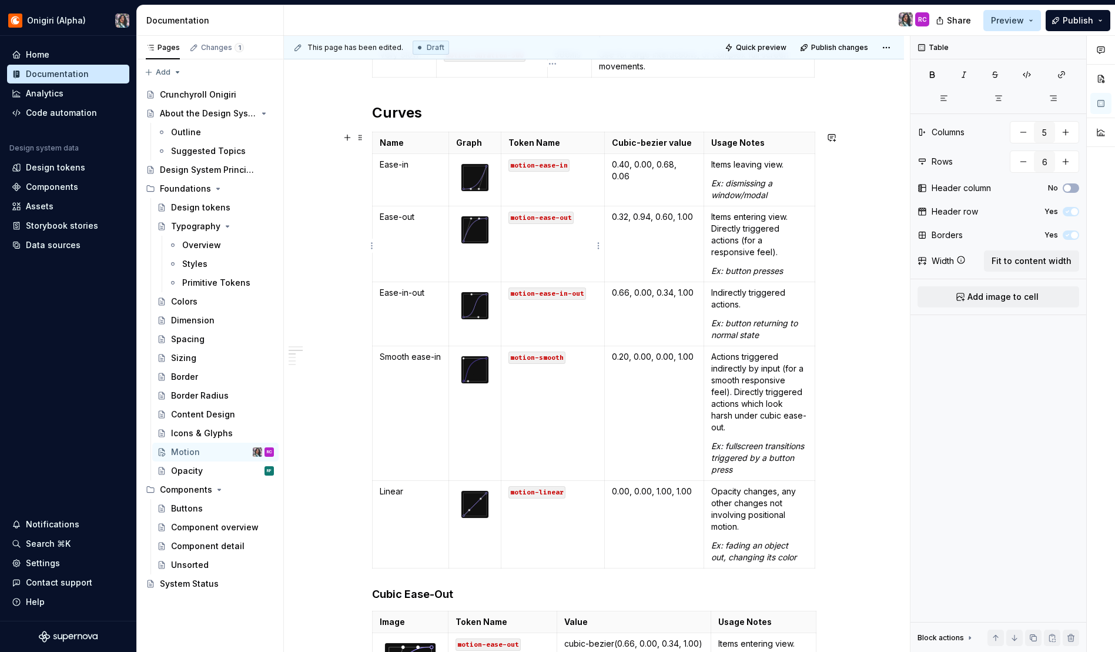
scroll to position [519, 0]
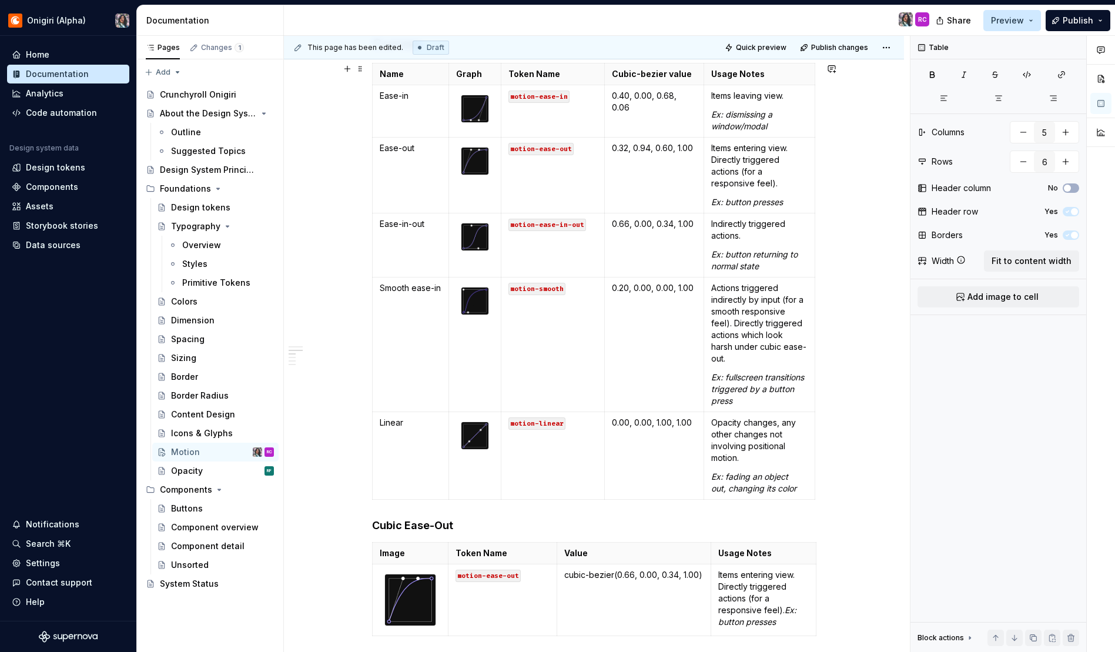
click at [869, 323] on div "Durations Name Token Name Value Usage Notes None motion-duration-0 0ms No movem…" at bounding box center [594, 510] width 620 height 1657
click at [556, 104] on td "motion-ease-in" at bounding box center [552, 111] width 103 height 52
click at [641, 95] on p "0.40, 0.00, 0.68, 0.06" at bounding box center [654, 102] width 85 height 24
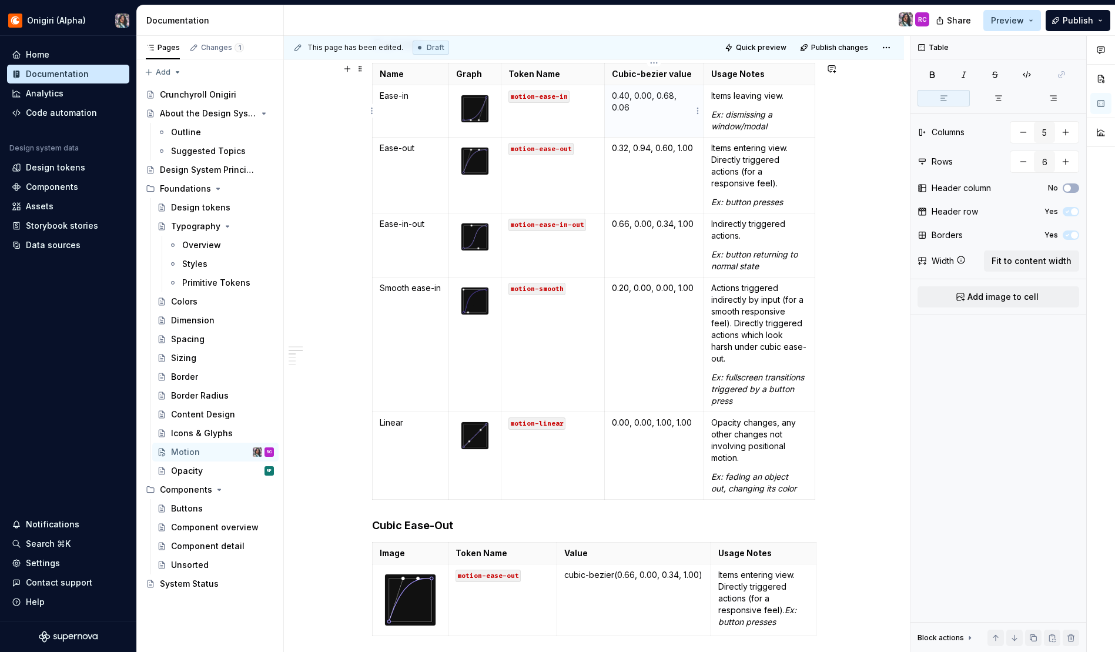
click at [646, 100] on p "0.40, 0.00, 0.68, 0.06" at bounding box center [654, 102] width 85 height 24
click at [646, 91] on p "0.40, 0.00, 0.68, 0.06" at bounding box center [654, 102] width 85 height 24
click at [644, 94] on p "0.40, 0.00, 0.68, 0.06" at bounding box center [654, 102] width 85 height 24
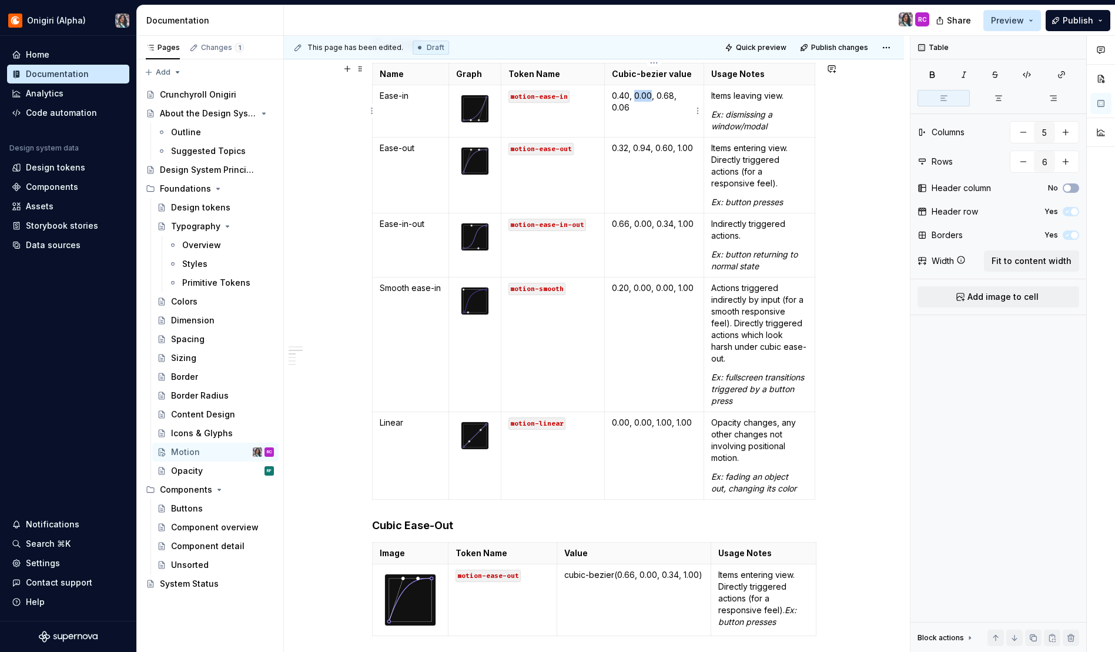
click at [644, 94] on p "0.40, 0.00, 0.68, 0.06" at bounding box center [654, 102] width 85 height 24
click at [649, 145] on p "0.32, 0.94, 0.60, 1.00" at bounding box center [654, 148] width 85 height 12
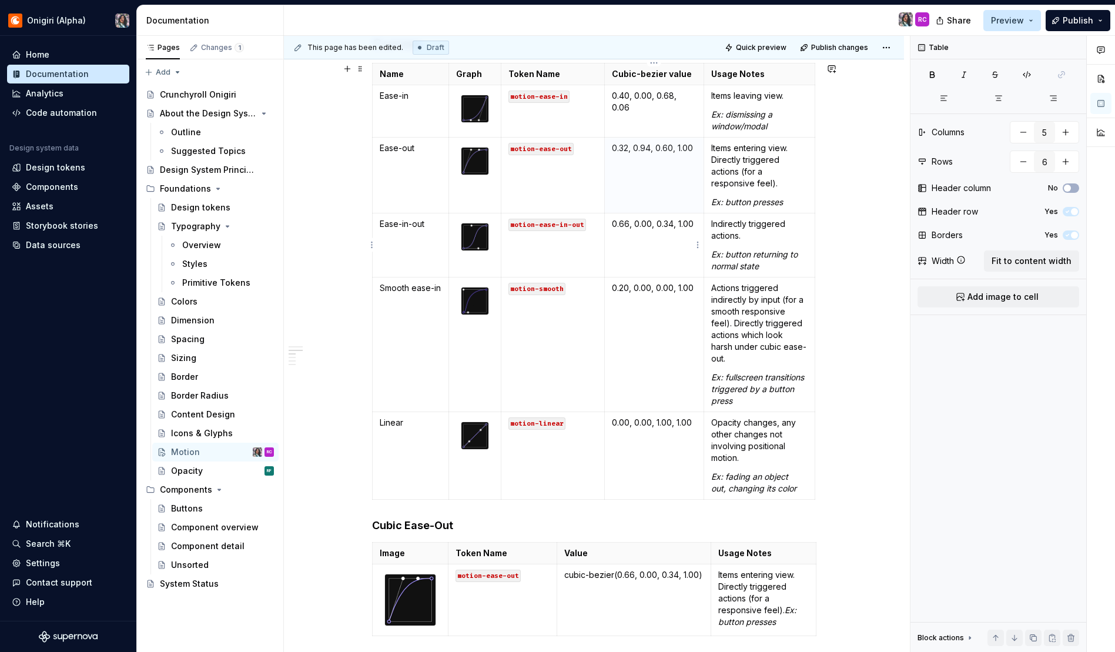
click at [692, 228] on p "0.66, 0.00, 0.34, 1.00" at bounding box center [654, 224] width 85 height 12
click at [675, 223] on p "0.66, 0.00, 0.34, 1.00" at bounding box center [654, 224] width 85 height 12
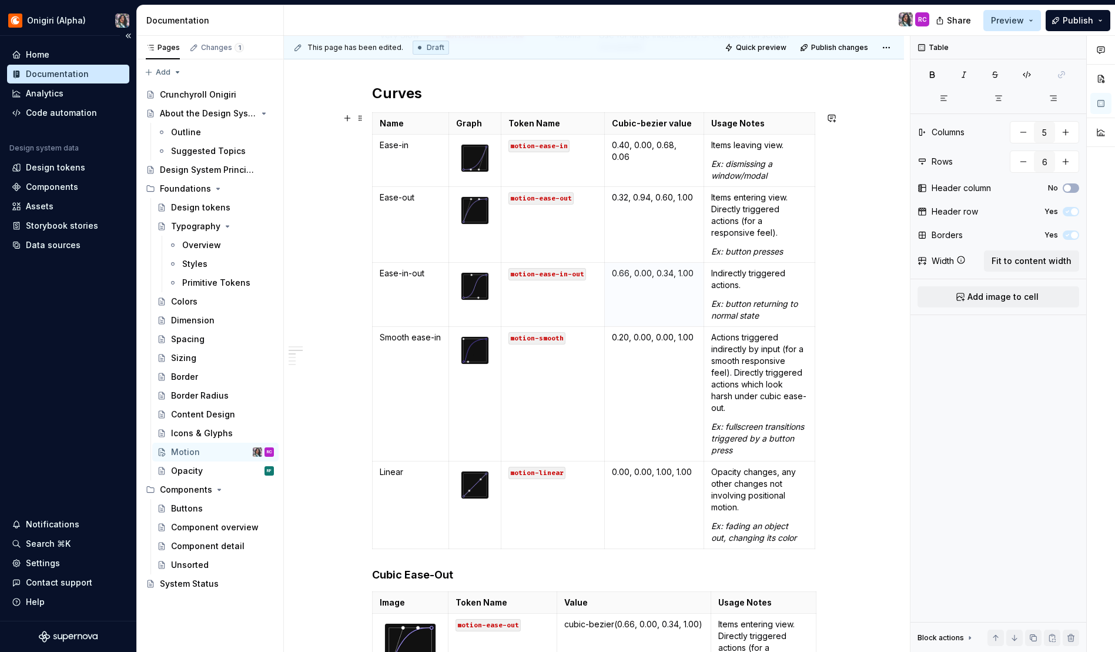
scroll to position [419, 0]
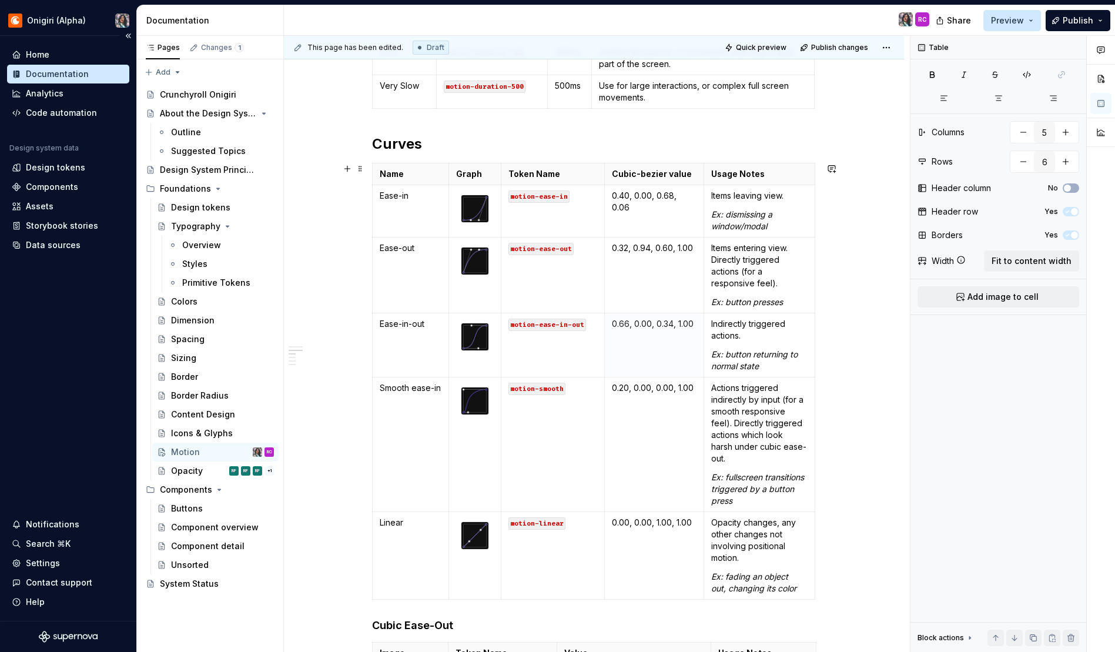
type textarea "*"
